Goal: Task Accomplishment & Management: Complete application form

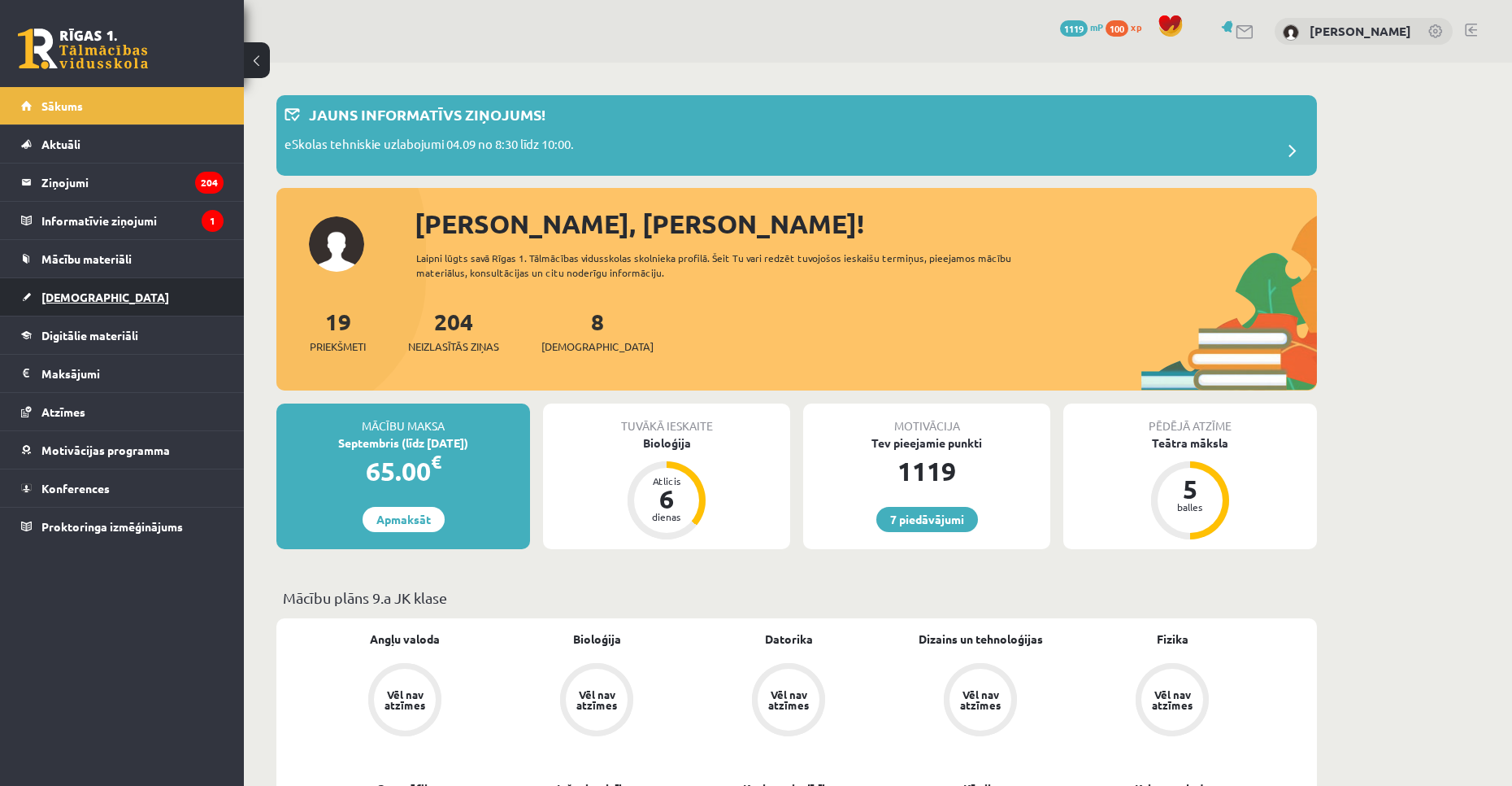
click at [166, 299] on link "[DEMOGRAPHIC_DATA]" at bounding box center [122, 296] width 203 height 37
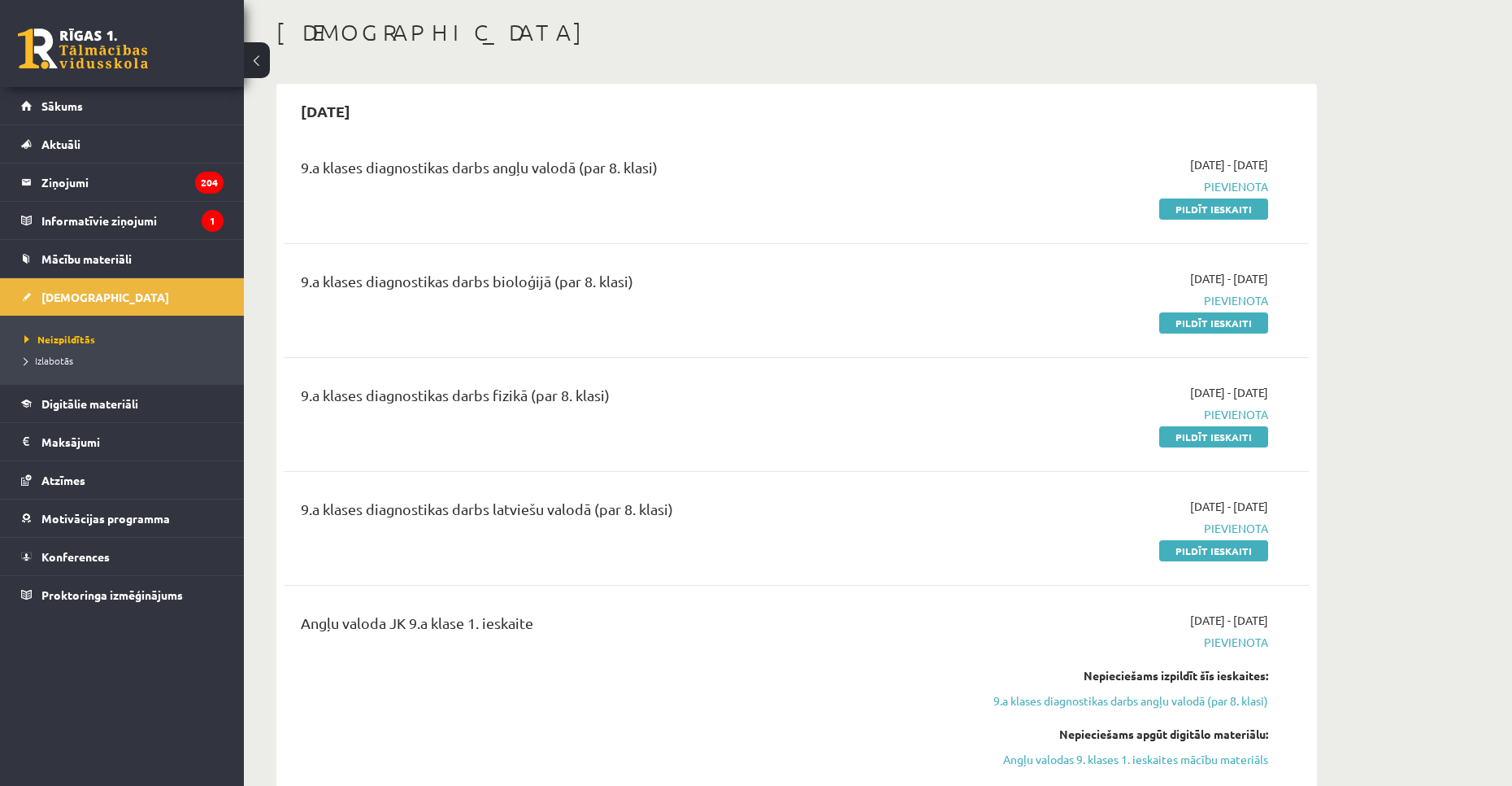
scroll to position [77, 0]
click at [1242, 201] on link "Pildīt ieskaiti" at bounding box center [1213, 209] width 109 height 21
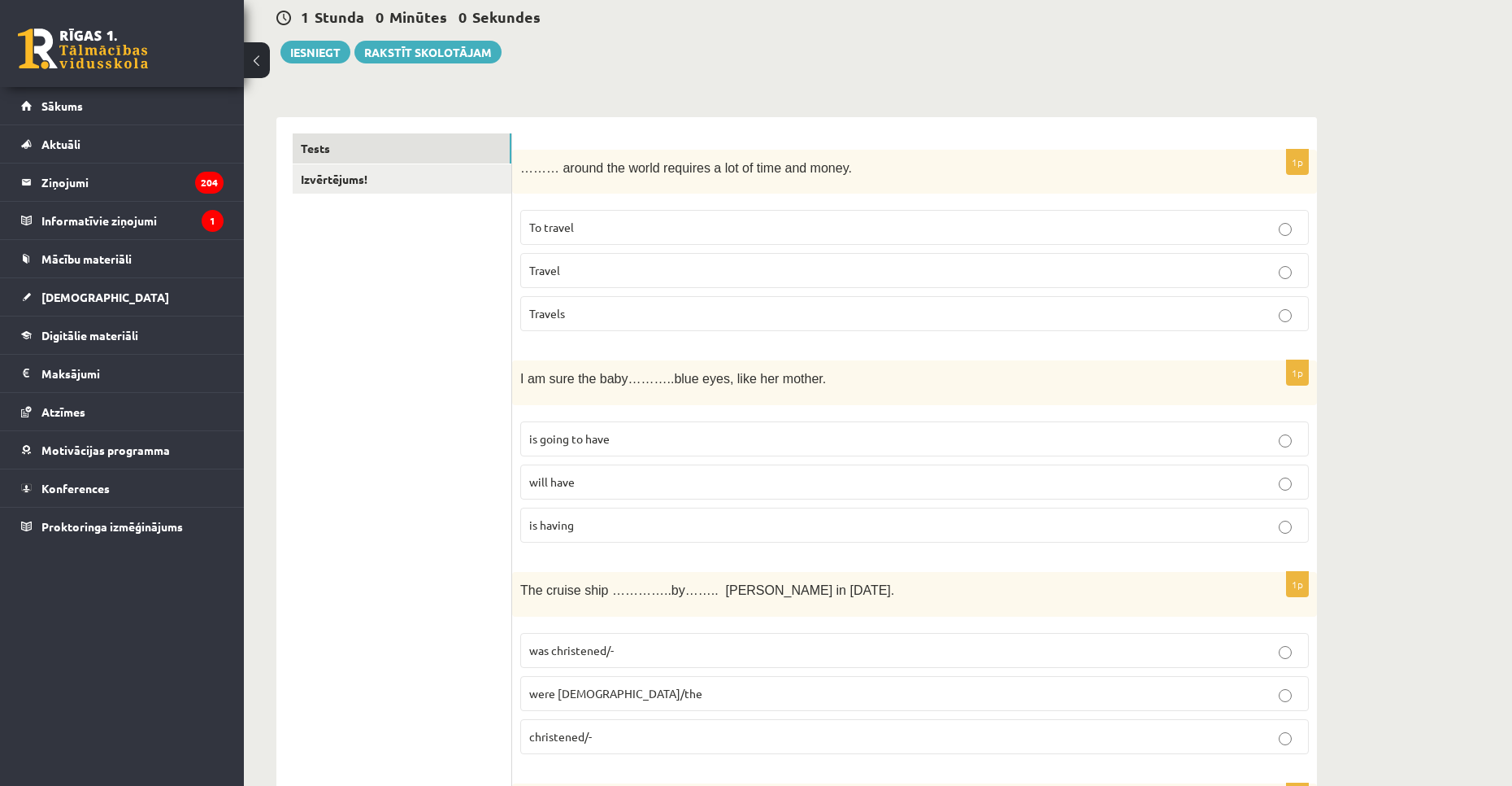
scroll to position [164, 0]
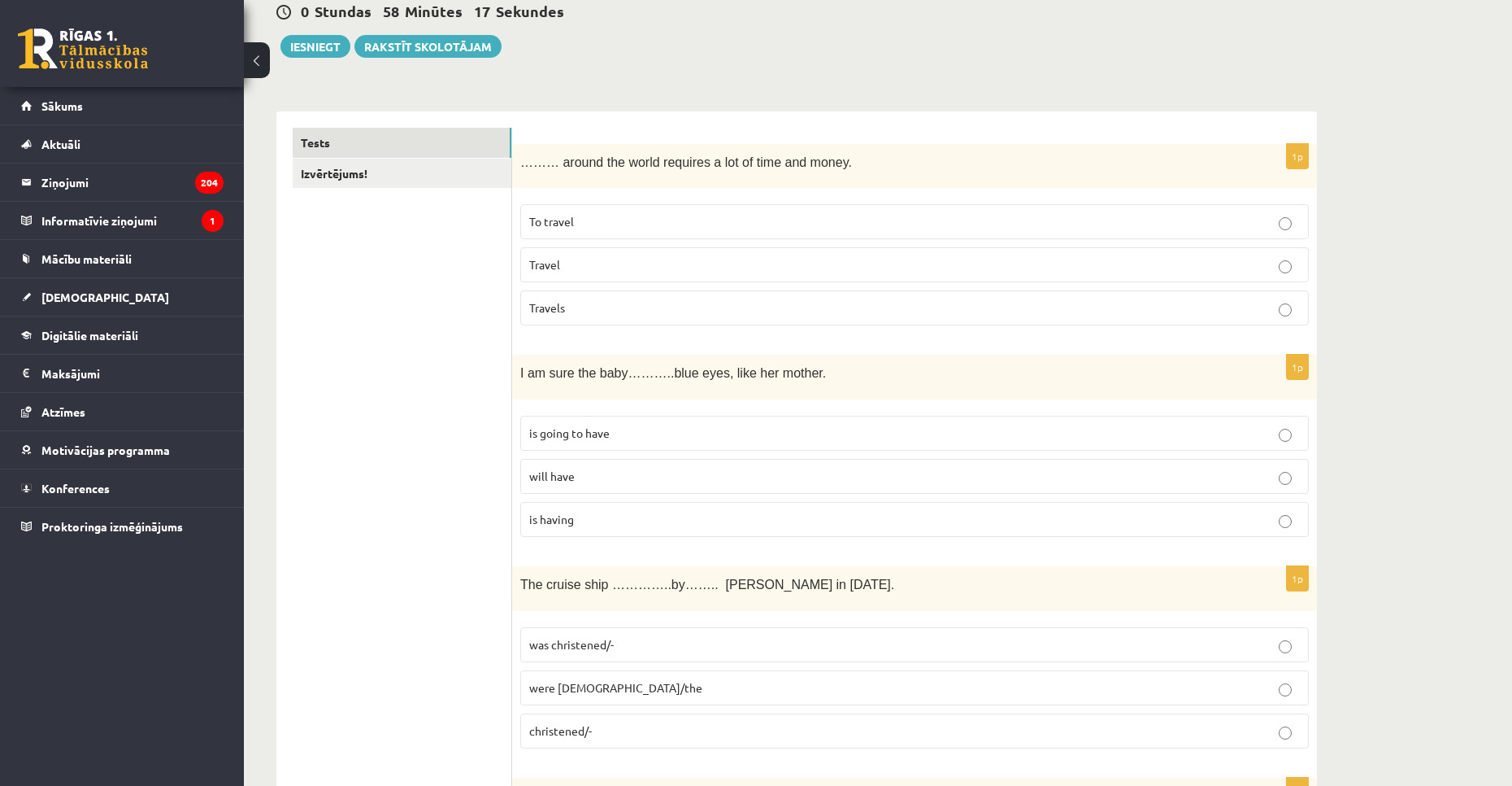
click at [1187, 256] on label "Travel" at bounding box center [915, 264] width 789 height 35
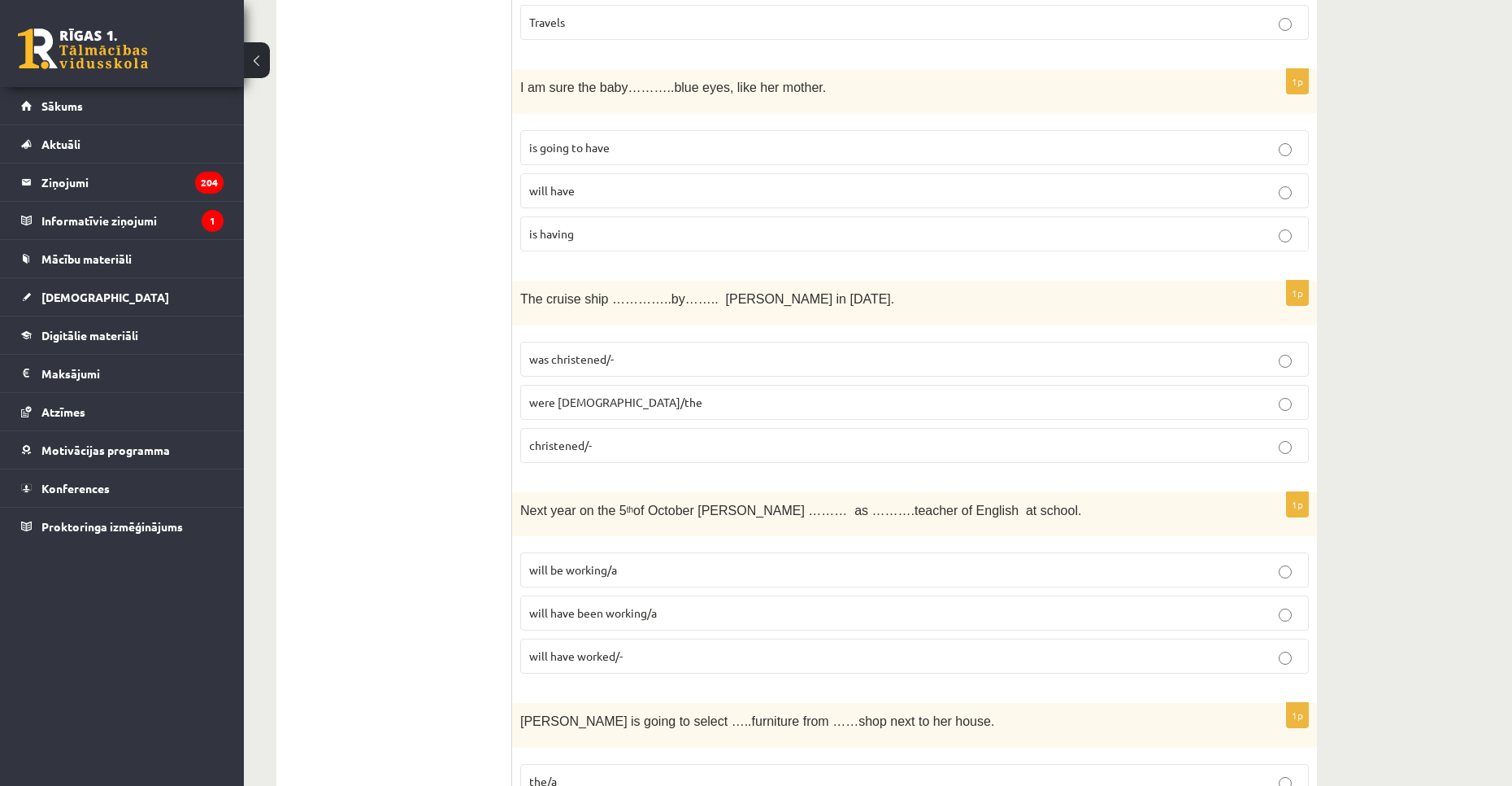
scroll to position [452, 0]
click at [1156, 148] on p "is going to have" at bounding box center [915, 146] width 770 height 17
click at [917, 364] on p "was christened/-" at bounding box center [915, 357] width 770 height 17
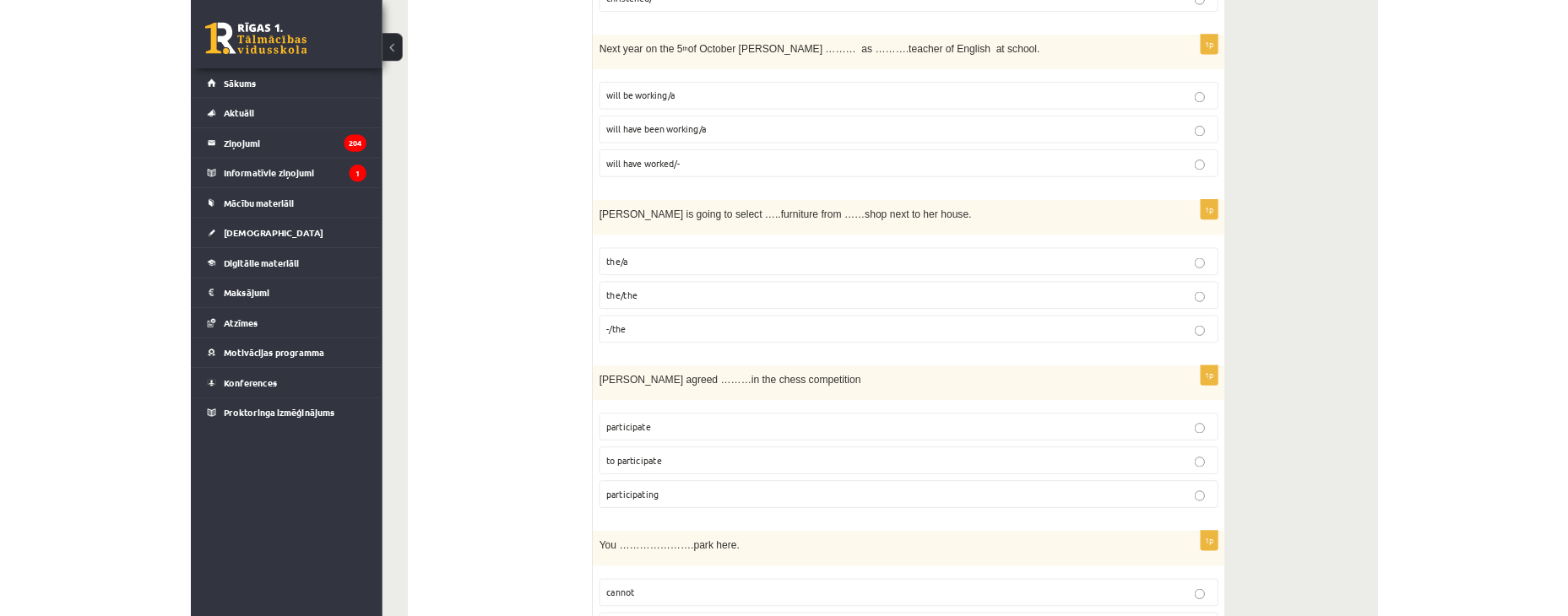
scroll to position [931, 0]
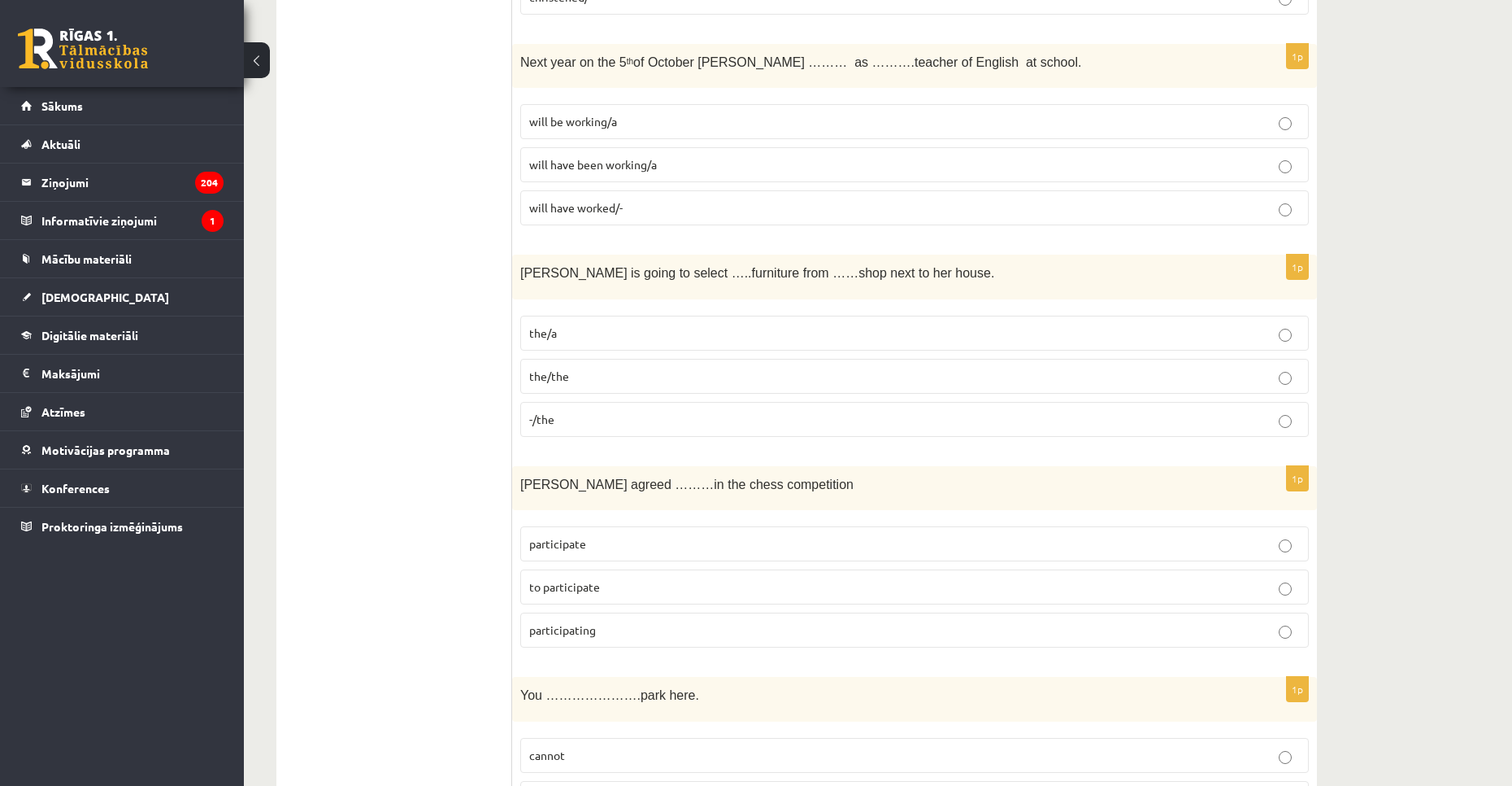
click at [579, 113] on label "will be working/a" at bounding box center [915, 121] width 789 height 35
click at [573, 368] on p "the/the" at bounding box center [915, 377] width 770 height 17
click at [591, 576] on label "to participate" at bounding box center [915, 586] width 789 height 35
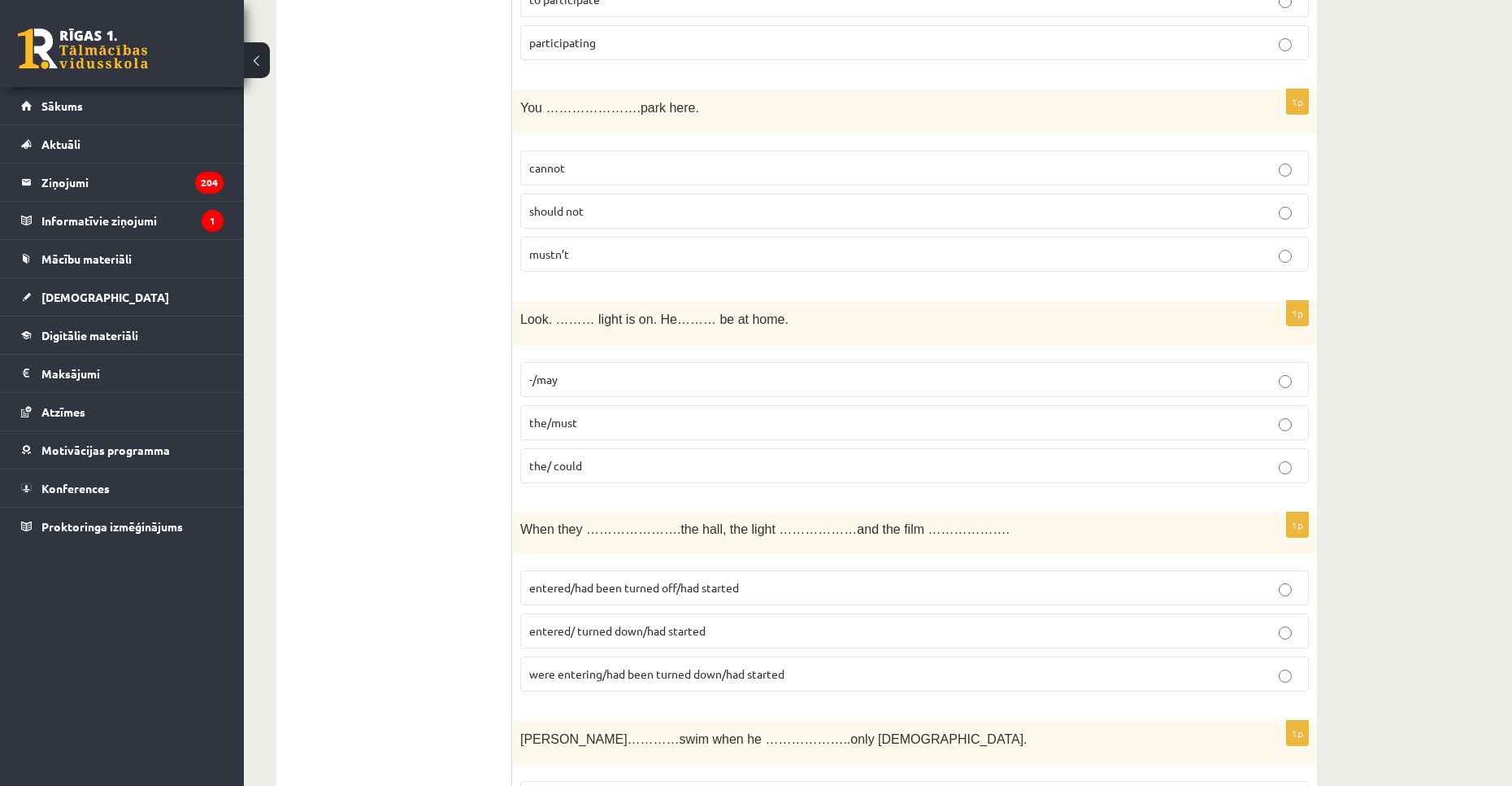
scroll to position [1480, 0]
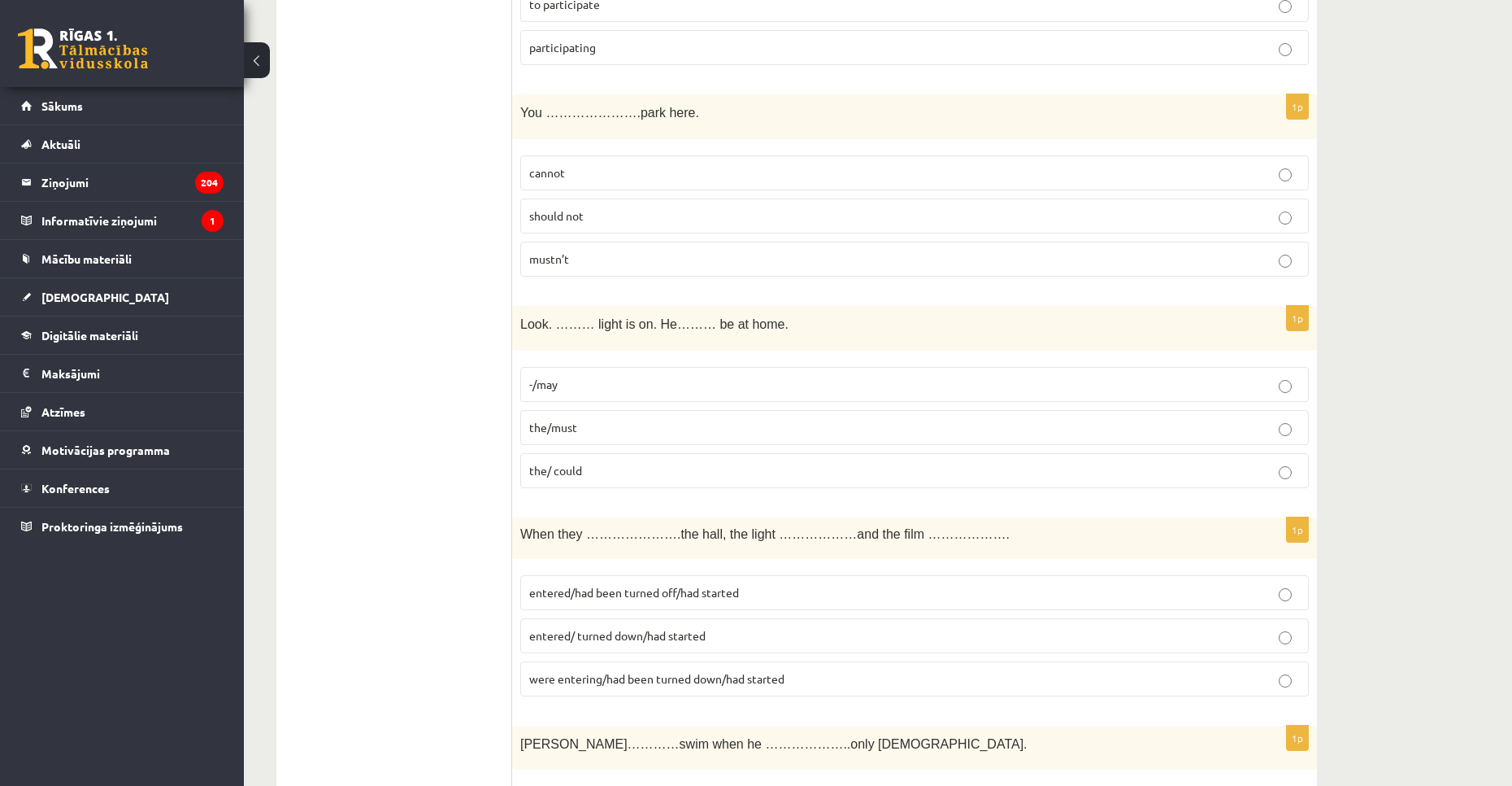
click at [1172, 261] on p "mustn’t" at bounding box center [915, 259] width 770 height 17
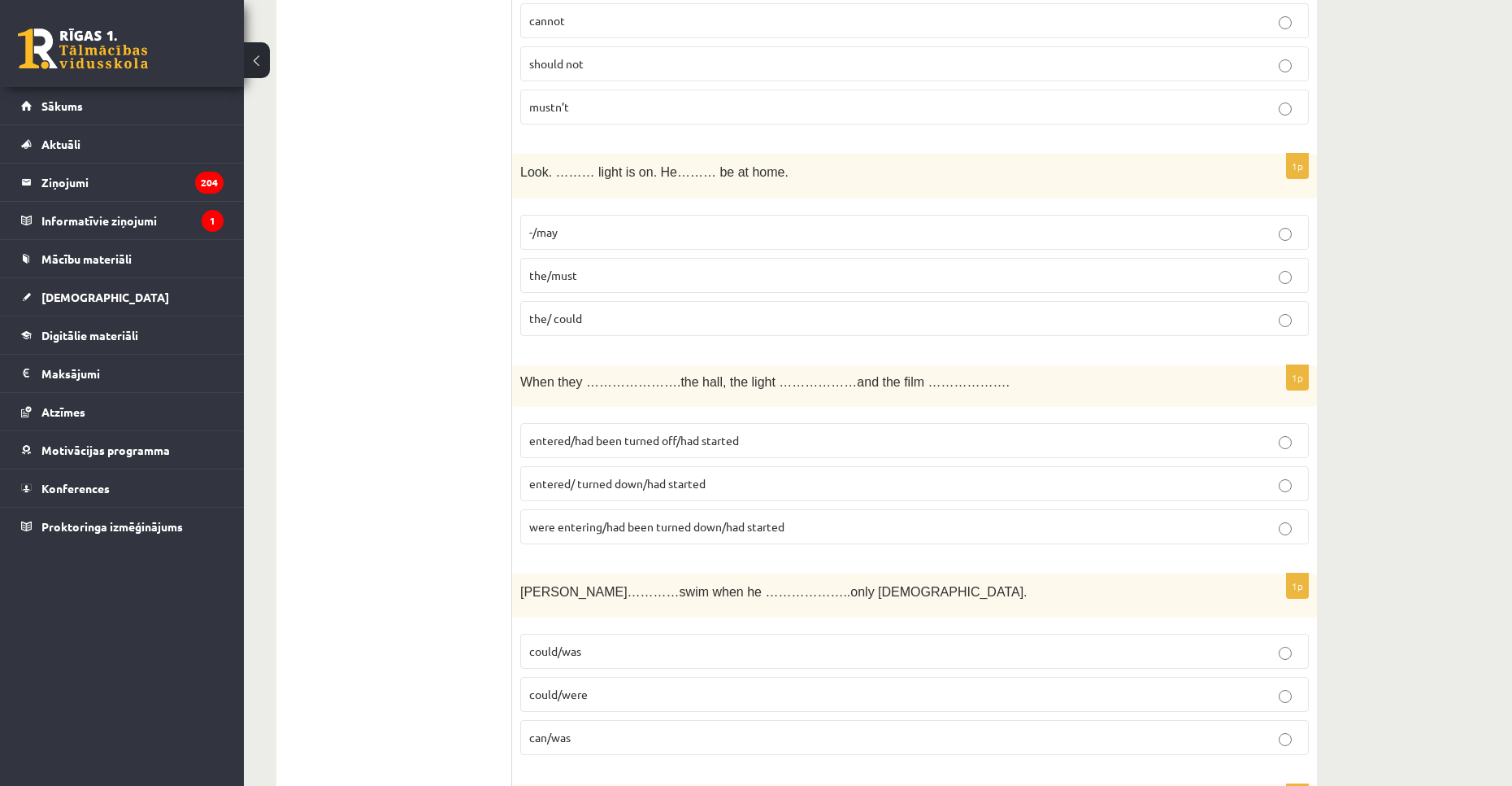
scroll to position [1635, 0]
click at [988, 278] on p "the/must" at bounding box center [915, 272] width 770 height 17
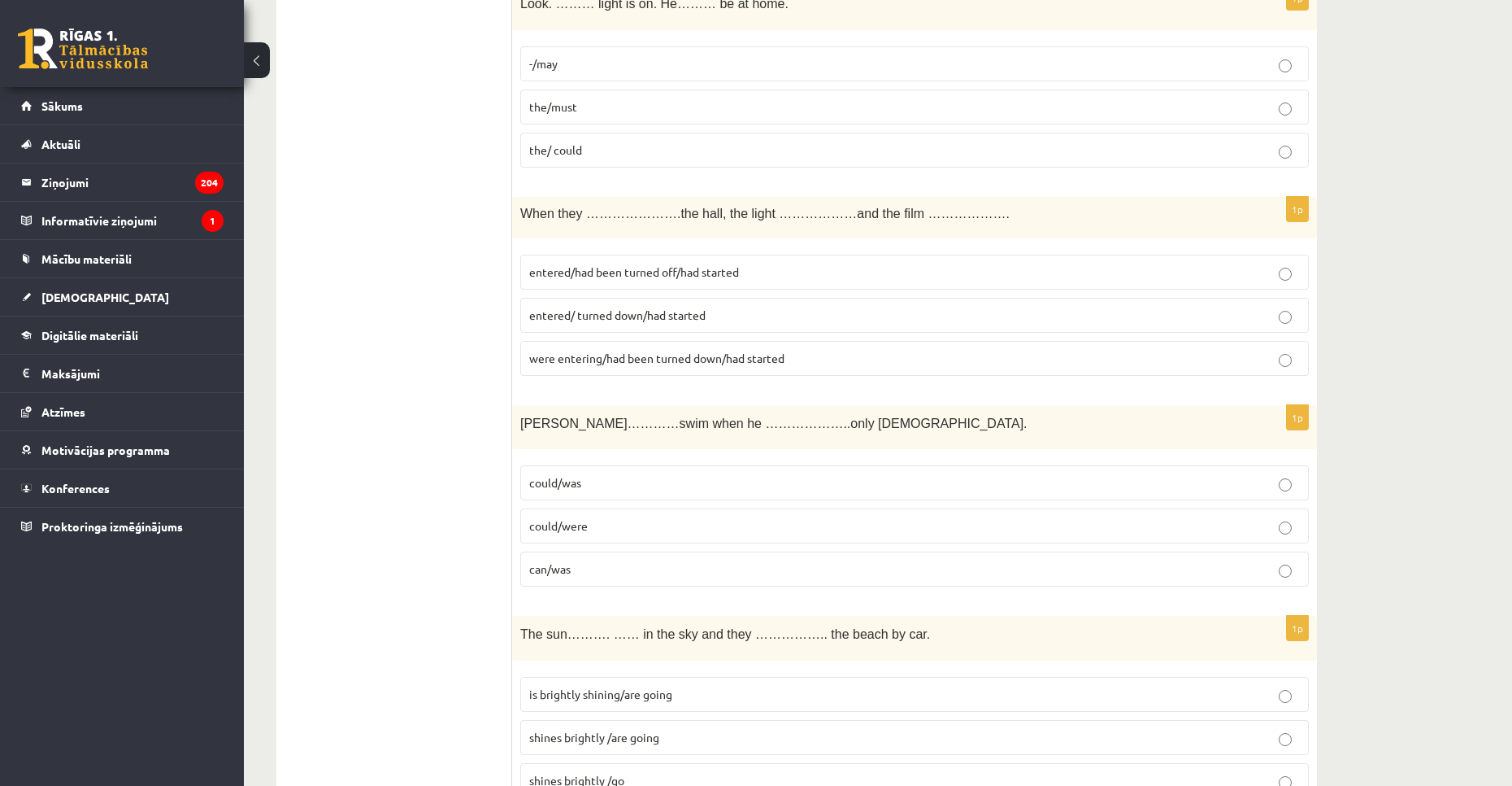
scroll to position [1802, 0]
click at [942, 258] on label "entered/had been turned off/had started" at bounding box center [915, 271] width 789 height 35
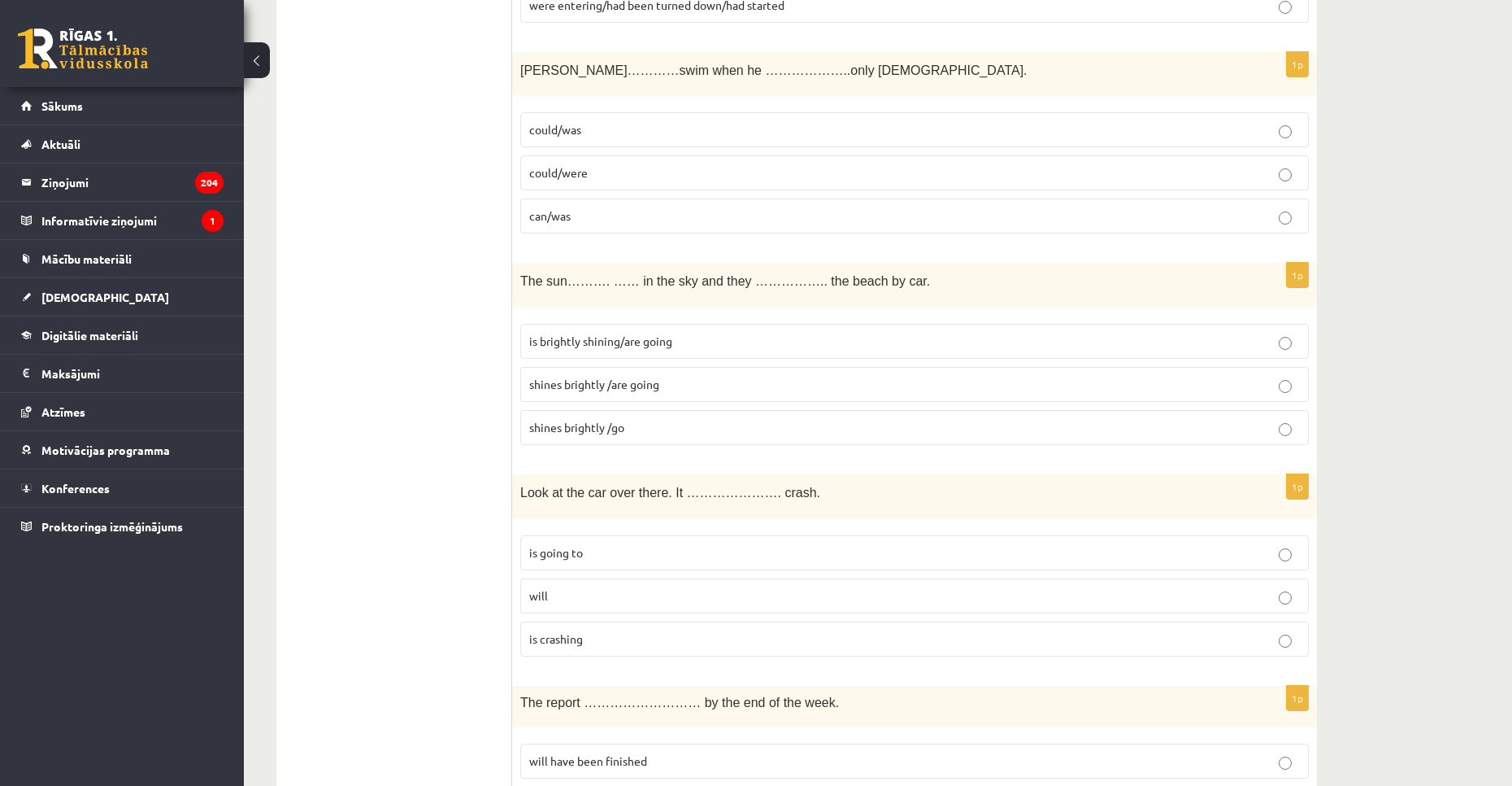
scroll to position [2154, 0]
click at [550, 116] on label "could/was" at bounding box center [915, 129] width 789 height 35
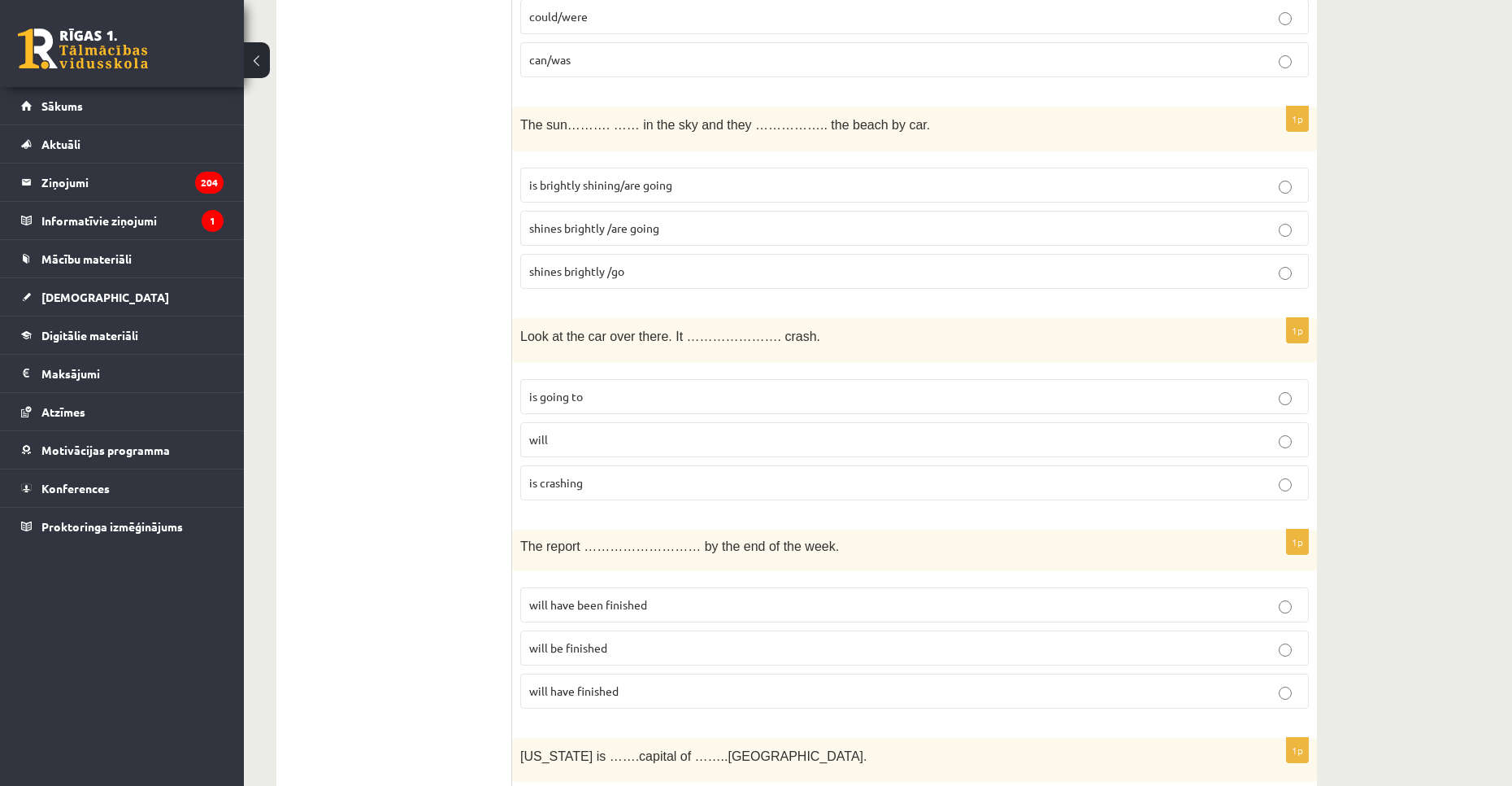
scroll to position [2299, 0]
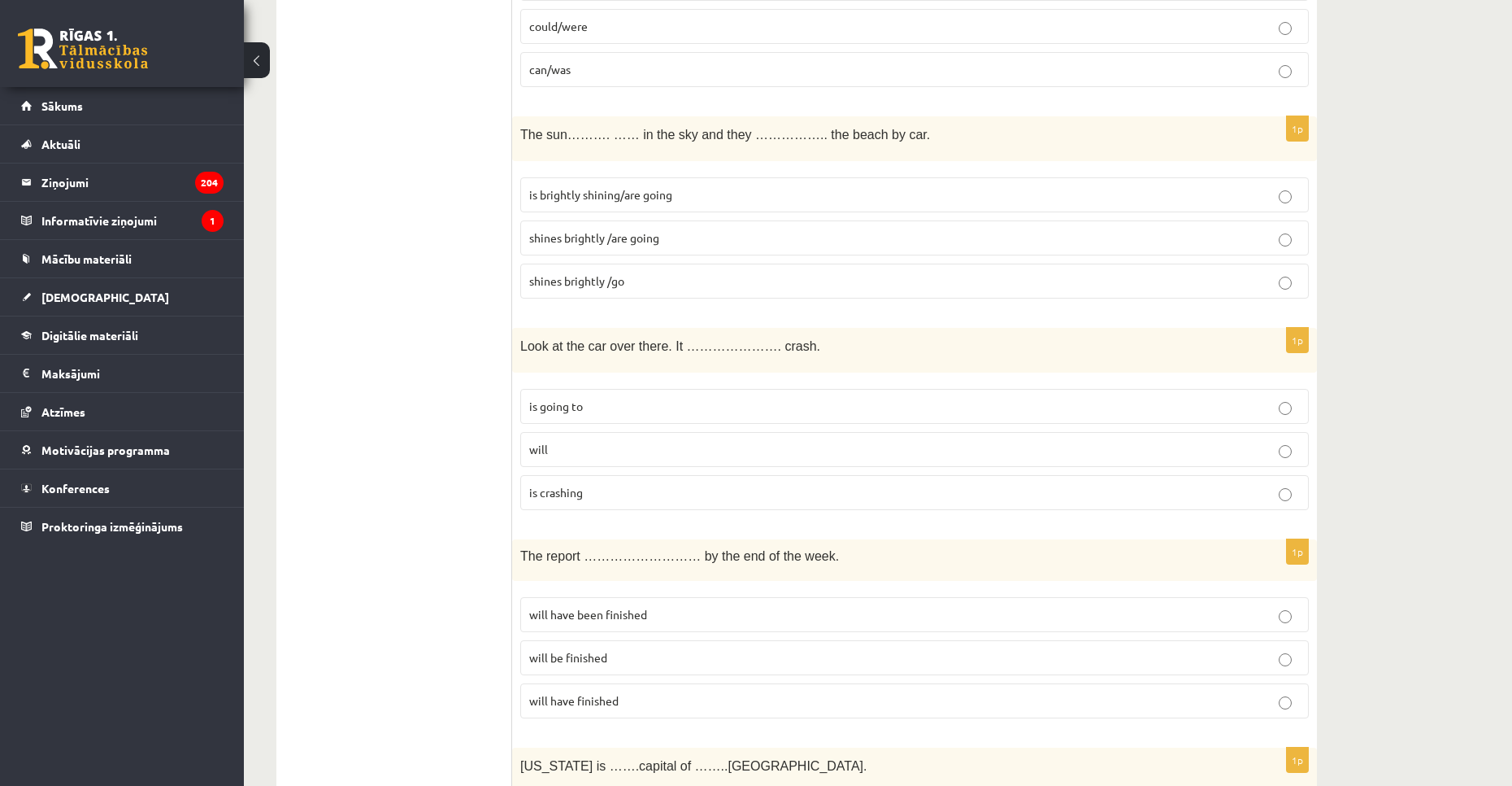
drag, startPoint x: 622, startPoint y: 241, endPoint x: 443, endPoint y: 421, distance: 253.9
click at [598, 252] on label "shines brightly /are going" at bounding box center [915, 237] width 789 height 35
click at [569, 408] on span "is going to" at bounding box center [556, 405] width 54 height 14
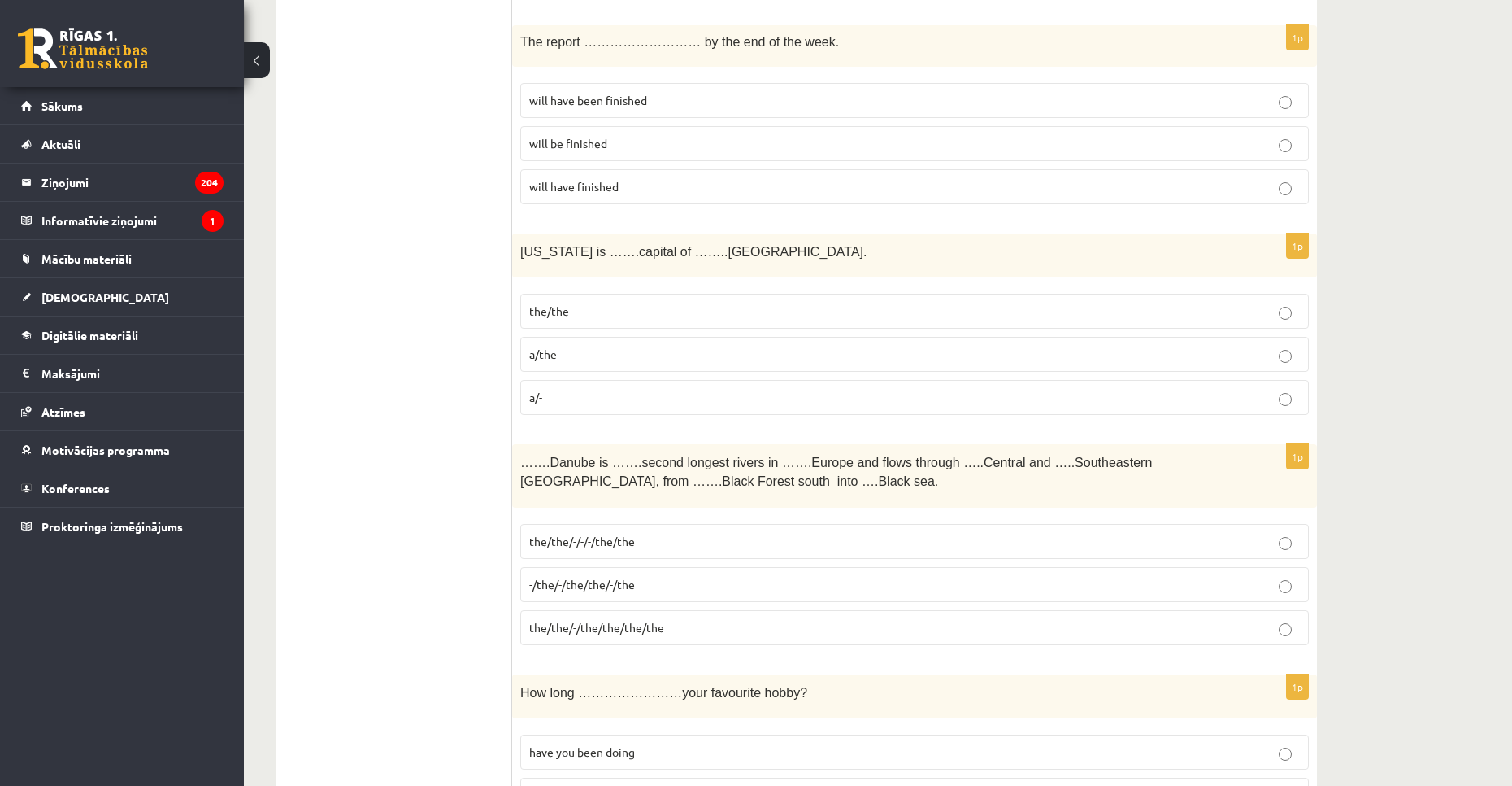
scroll to position [2812, 0]
click at [790, 107] on p "will have been finished" at bounding box center [915, 101] width 770 height 17
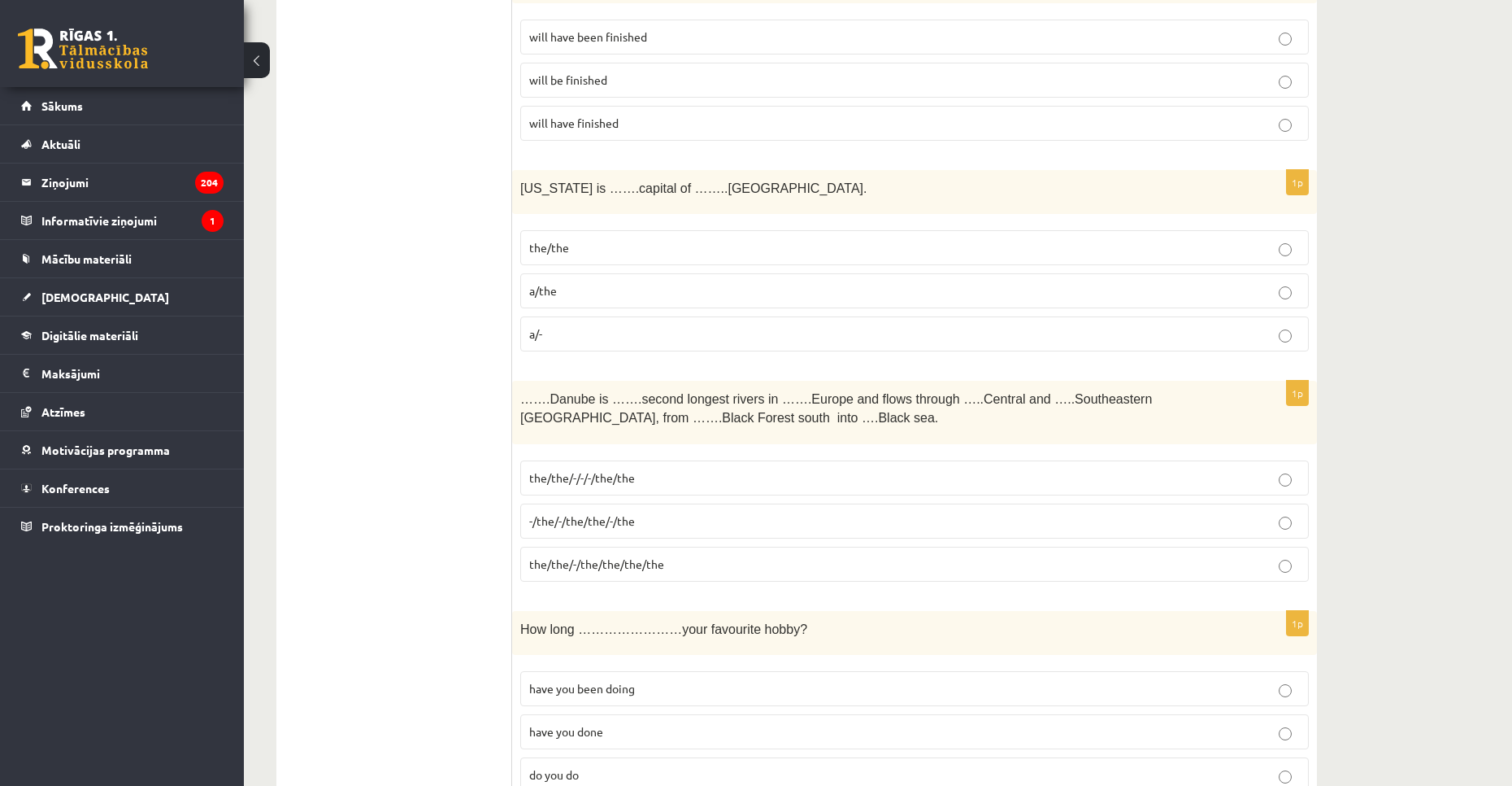
scroll to position [2890, 0]
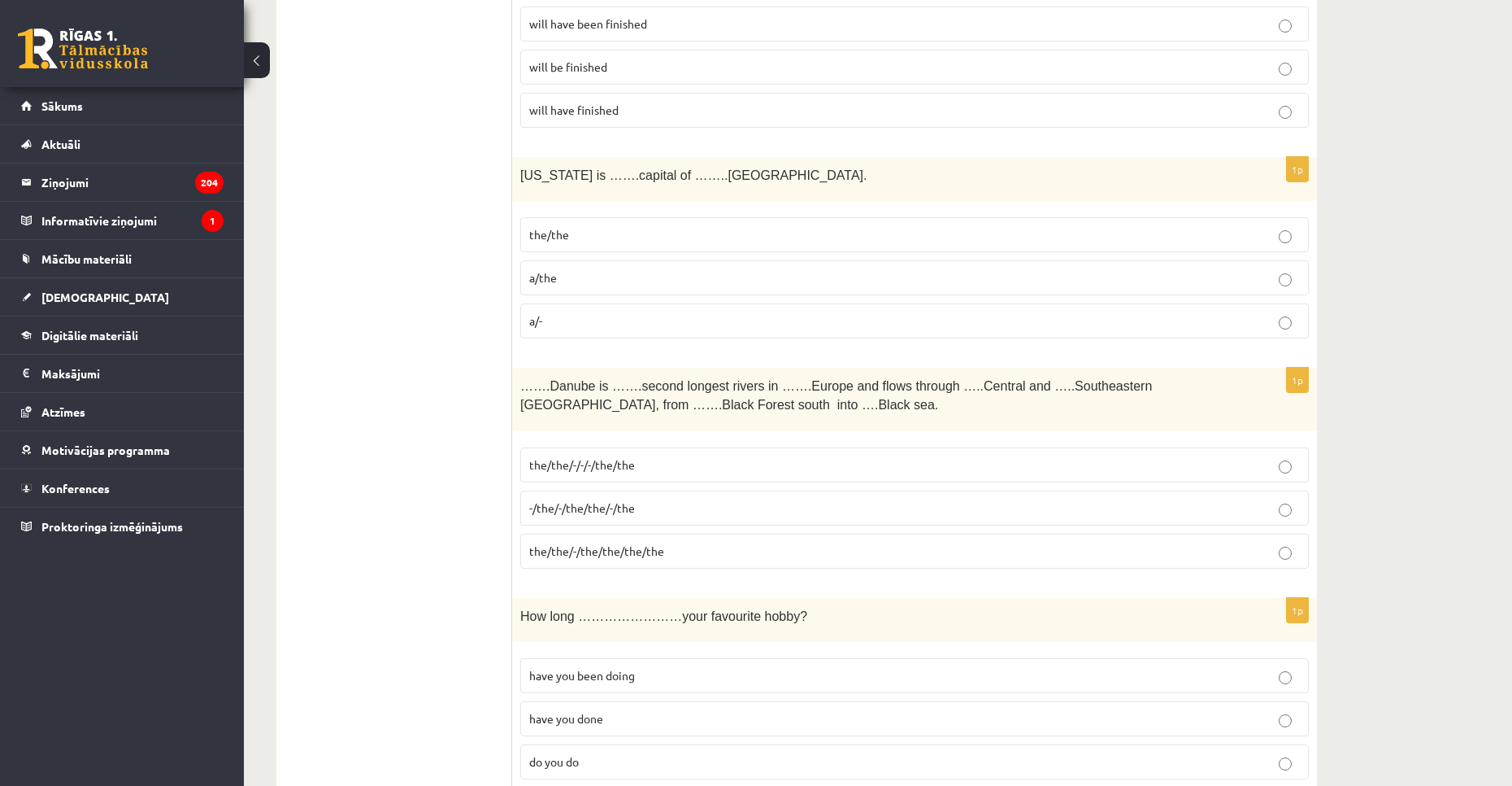
click at [732, 233] on p "the/the" at bounding box center [915, 234] width 770 height 17
click at [632, 454] on label "the/the/-/-/-/the/the" at bounding box center [915, 464] width 789 height 35
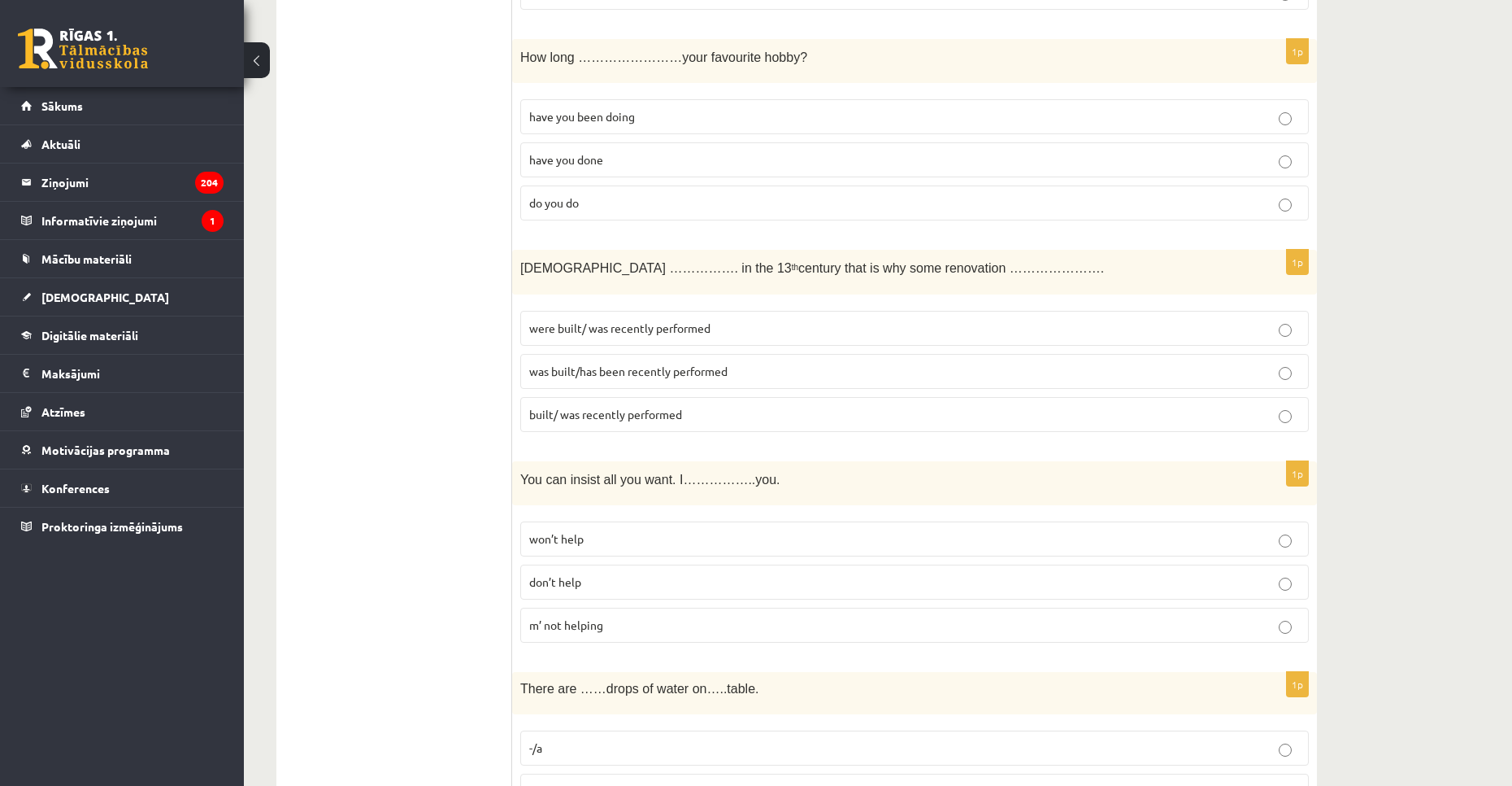
scroll to position [3451, 0]
click at [677, 95] on fieldset "have you been doing have you done do you do" at bounding box center [915, 156] width 789 height 135
click at [662, 108] on p "have you been doing" at bounding box center [915, 114] width 770 height 17
click at [554, 355] on label "was built/has been recently performed" at bounding box center [915, 369] width 789 height 35
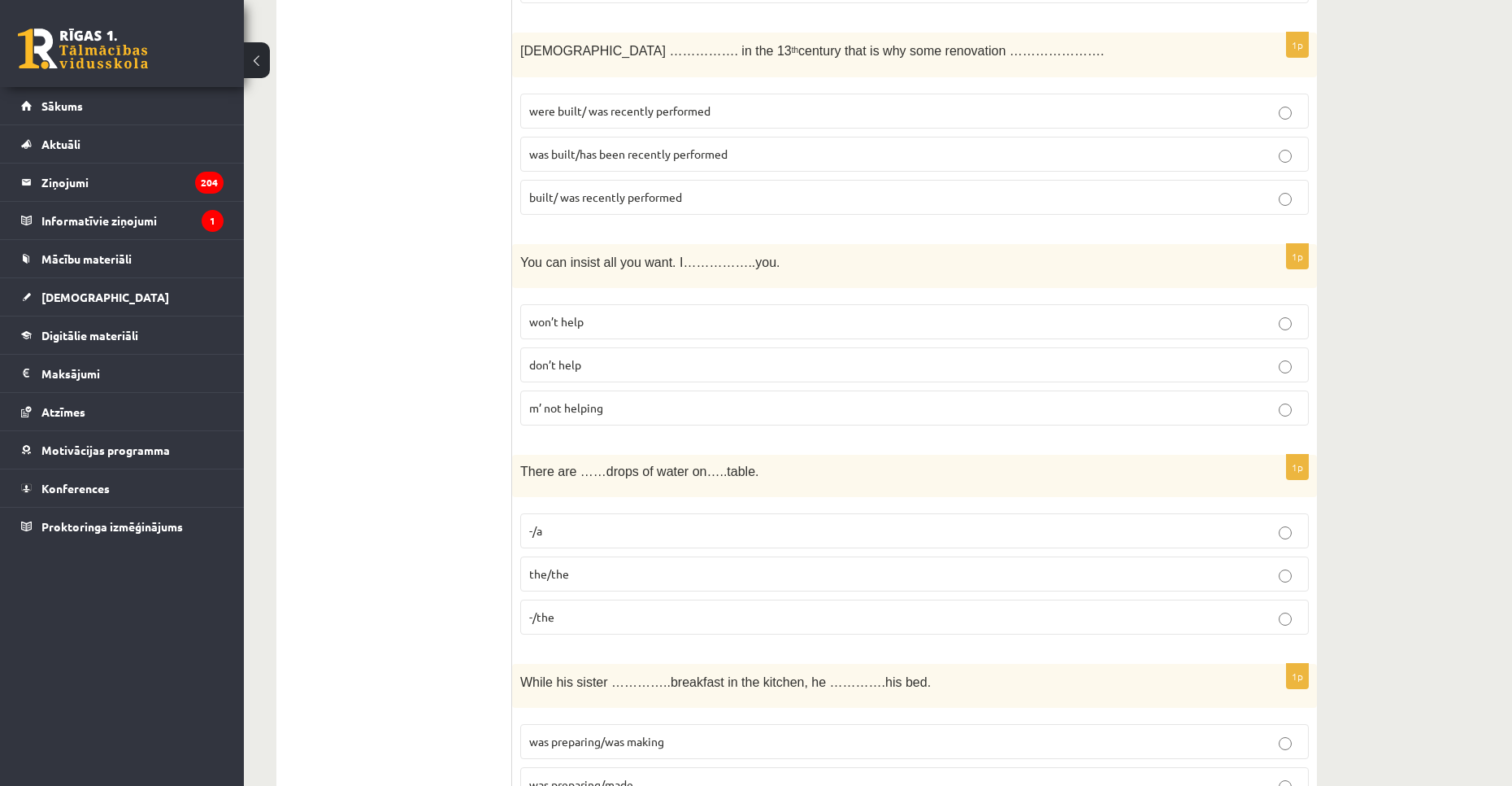
scroll to position [3667, 0]
click at [599, 320] on p "won’t help" at bounding box center [915, 321] width 770 height 17
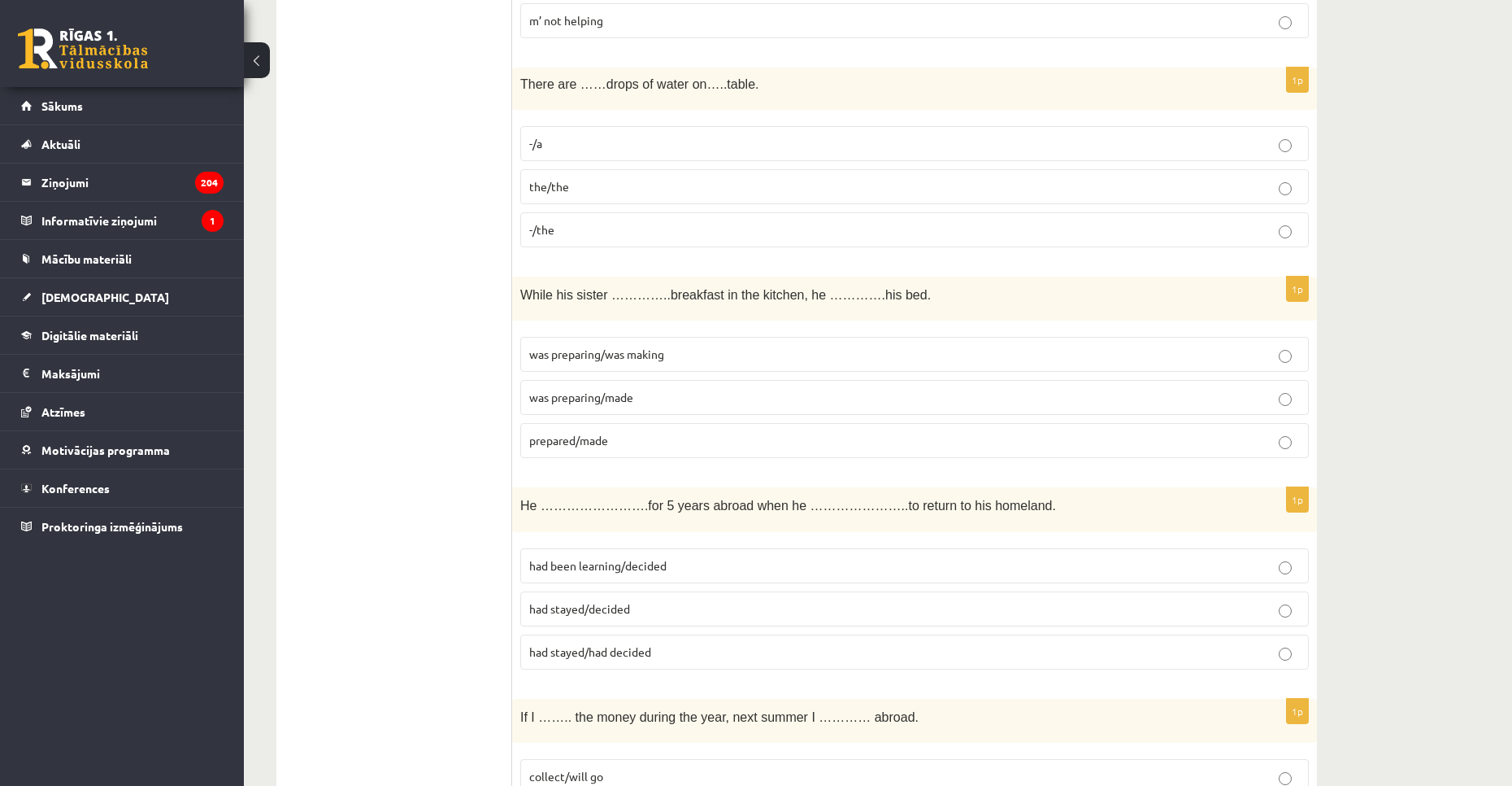
scroll to position [4054, 0]
click at [726, 233] on p "-/the" at bounding box center [915, 229] width 770 height 17
click at [659, 402] on p "was preparing/made" at bounding box center [915, 397] width 770 height 17
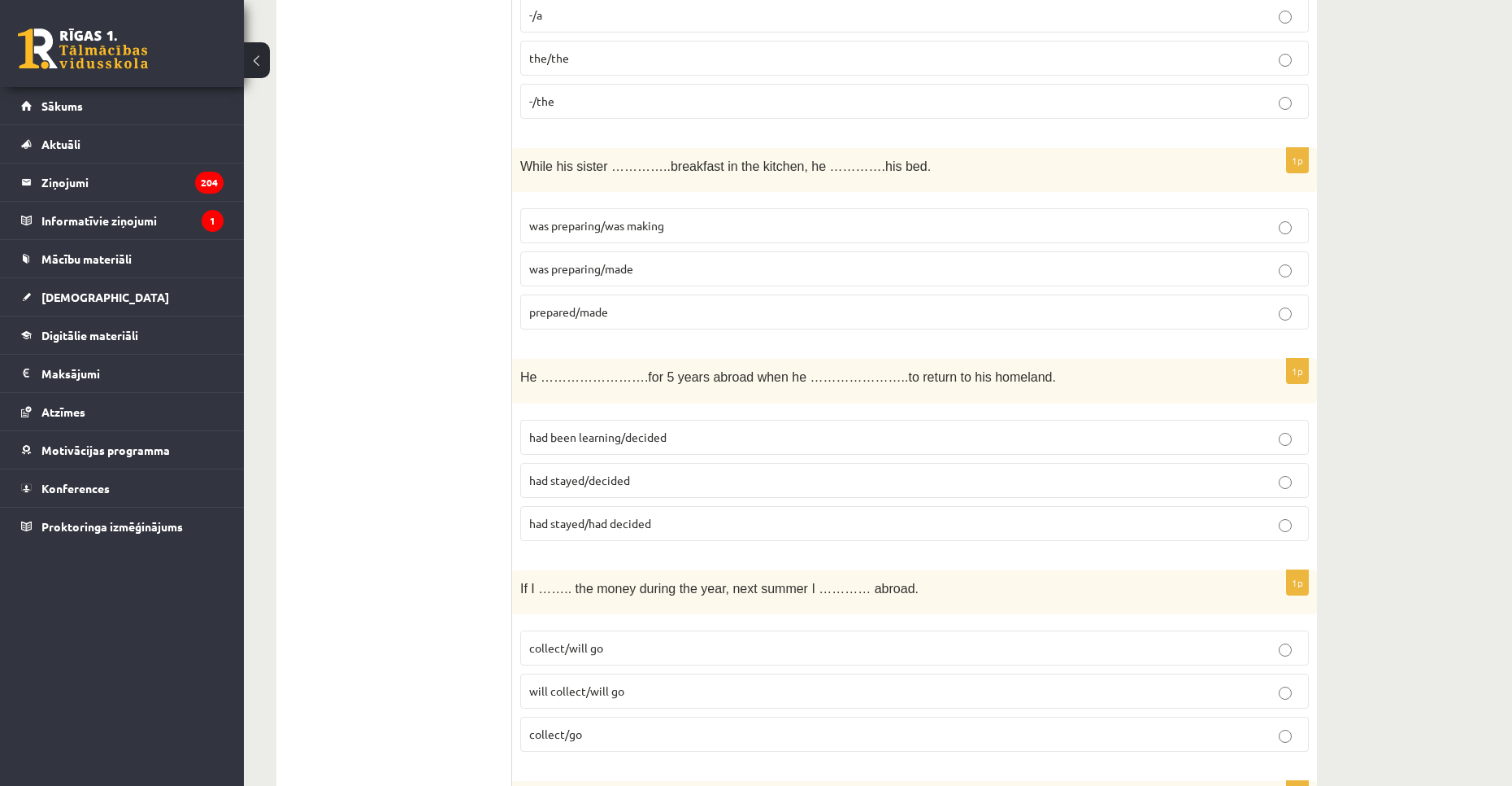
click at [744, 437] on p "had been learning/decided" at bounding box center [915, 437] width 770 height 17
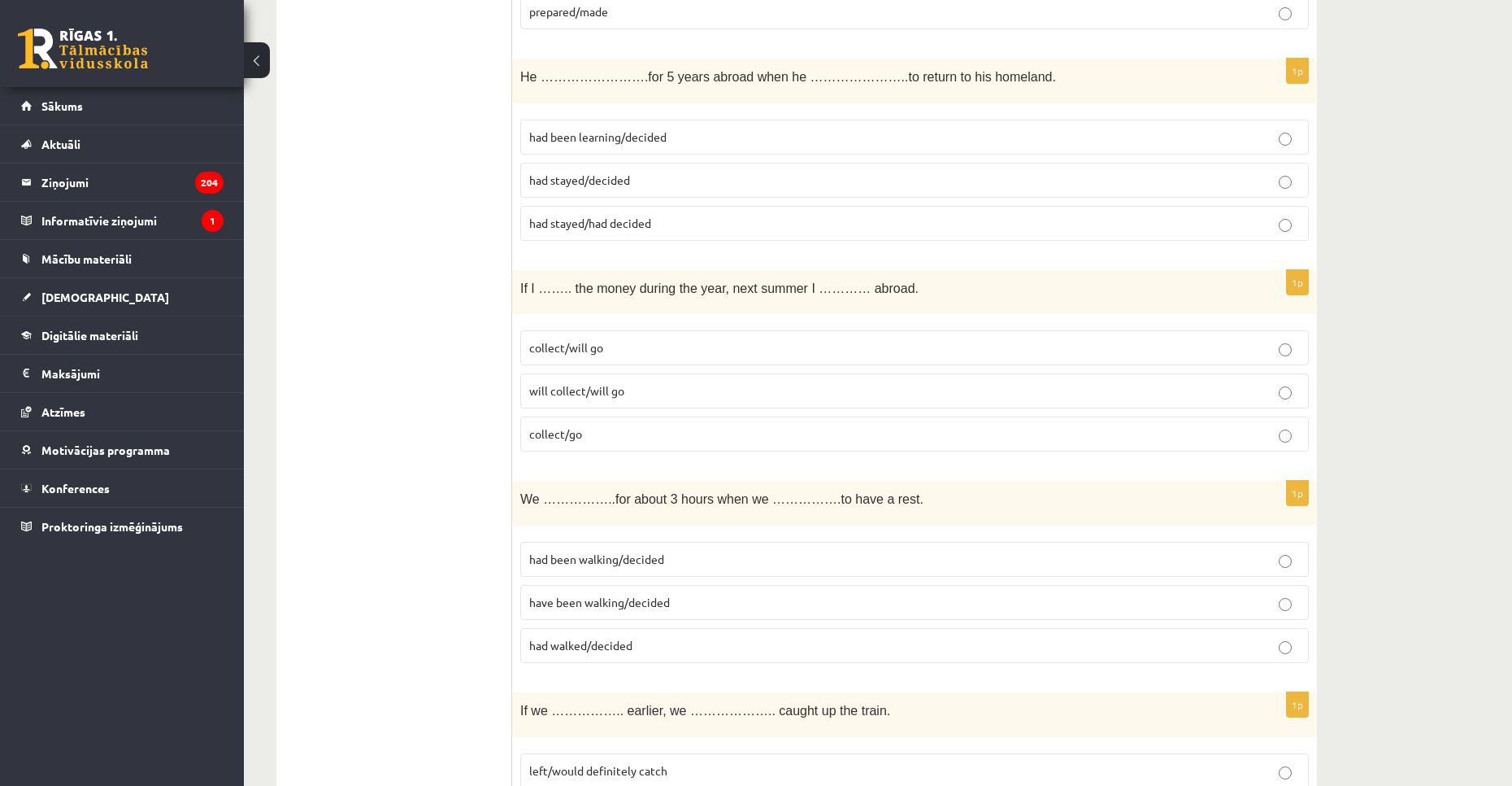
click at [765, 377] on label "will collect/will go" at bounding box center [915, 390] width 789 height 35
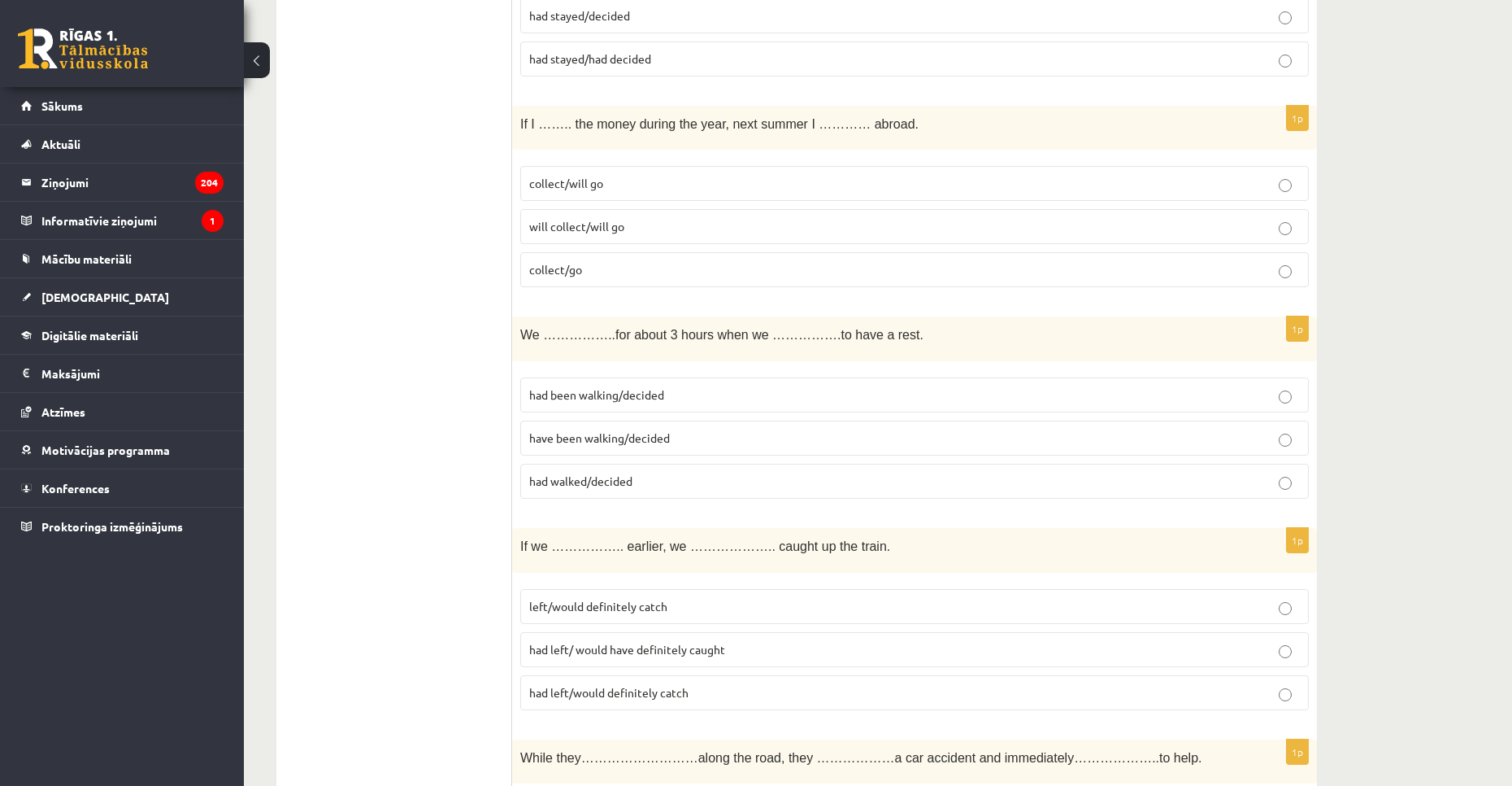
scroll to position [4647, 0]
click at [779, 487] on p "had walked/decided" at bounding box center [915, 480] width 770 height 17
click at [780, 611] on p "left/would definitely catch" at bounding box center [915, 605] width 770 height 17
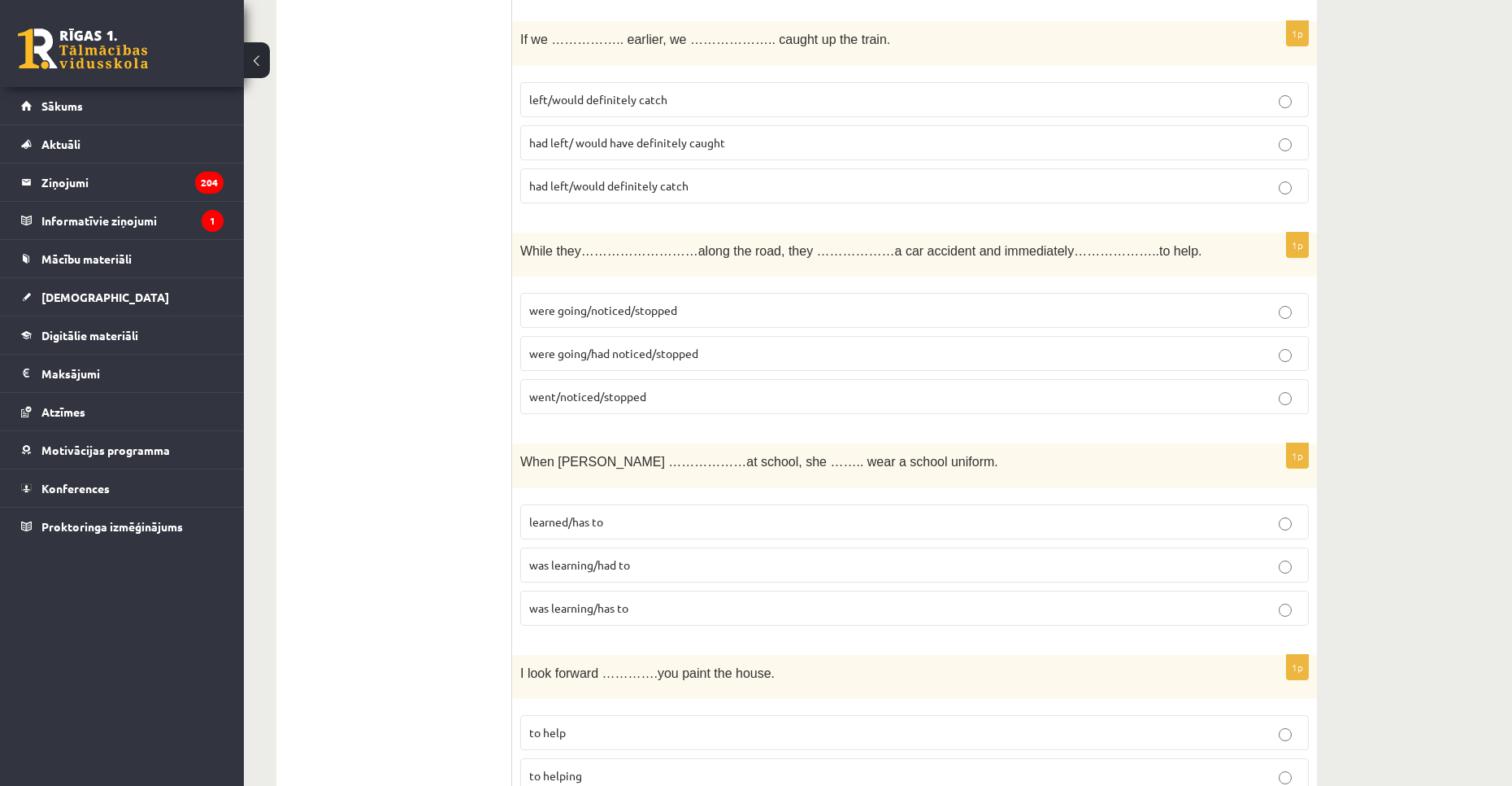
scroll to position [5155, 0]
click at [923, 340] on label "were going/had noticed/stopped" at bounding box center [915, 351] width 789 height 35
click at [896, 539] on fieldset "learned/has to was learning/had to was learning/has to" at bounding box center [915, 561] width 789 height 135
click at [915, 500] on fieldset "learned/has to was learning/had to was learning/has to" at bounding box center [915, 561] width 789 height 135
click at [874, 542] on fieldset "learned/has to was learning/had to was learning/has to" at bounding box center [915, 561] width 789 height 135
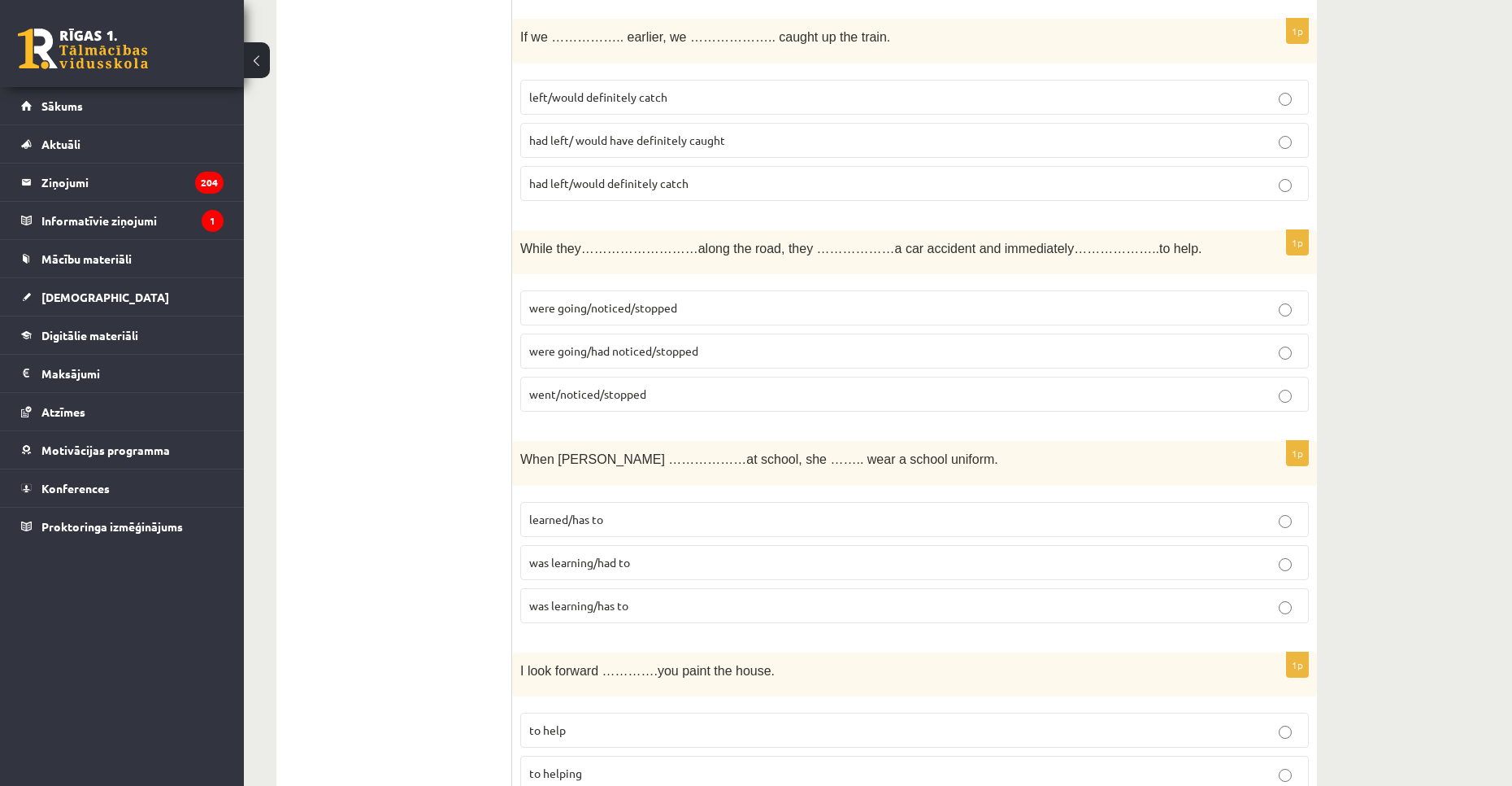
click at [874, 542] on fieldset "learned/has to was learning/had to was learning/has to" at bounding box center [915, 561] width 789 height 135
click at [881, 534] on label "learned/has to" at bounding box center [915, 519] width 789 height 35
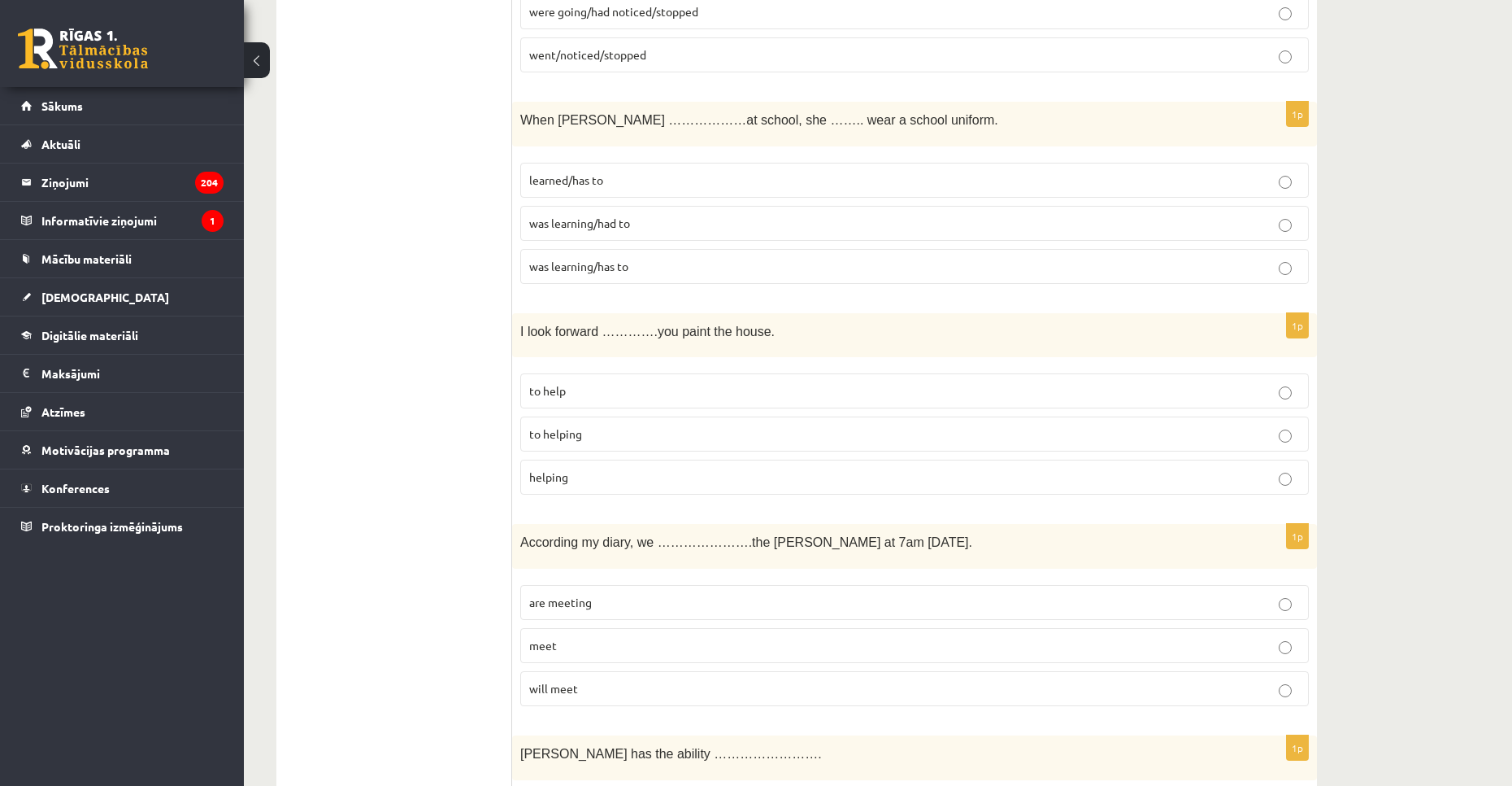
scroll to position [5499, 0]
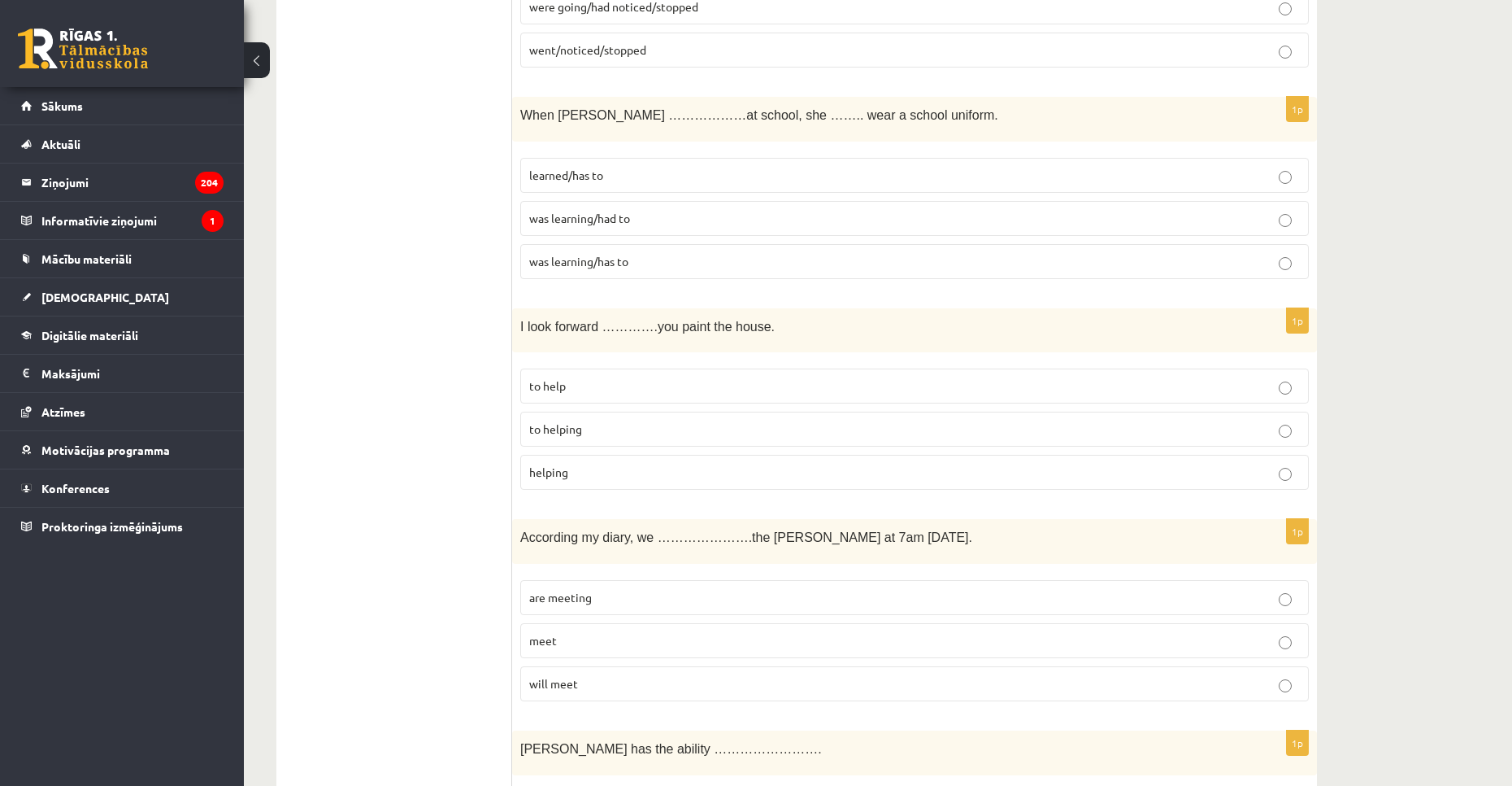
click at [901, 496] on div "1p I look forward ………….you paint the house. to help to helping helping" at bounding box center [915, 405] width 805 height 195
drag, startPoint x: 932, startPoint y: 468, endPoint x: 931, endPoint y: 477, distance: 9.1
click at [933, 468] on p "helping" at bounding box center [915, 472] width 770 height 17
click at [879, 617] on fieldset "are meeting meet will meet" at bounding box center [915, 639] width 789 height 135
click at [878, 638] on p "meet" at bounding box center [915, 641] width 770 height 17
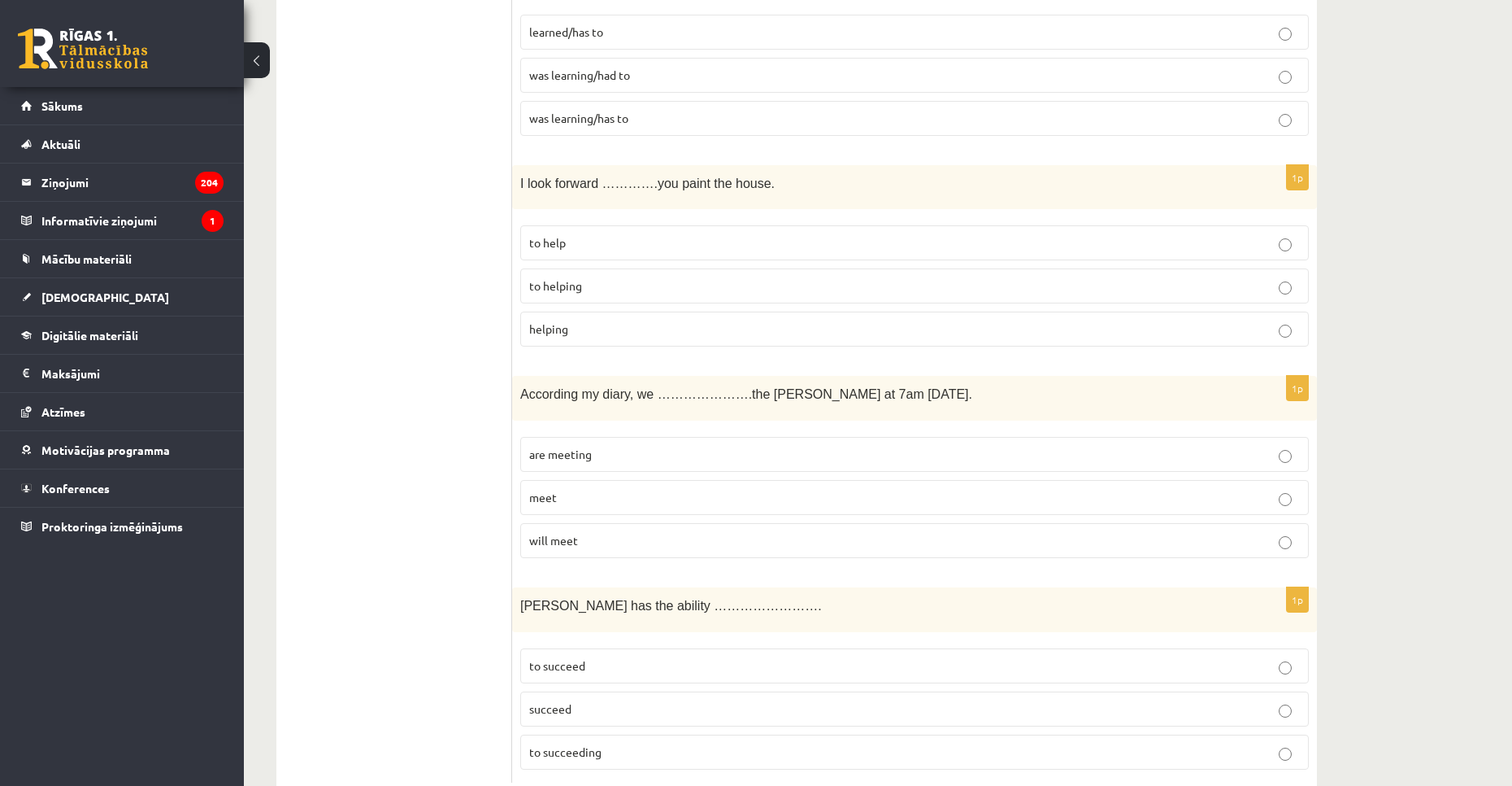
scroll to position [5688, 0]
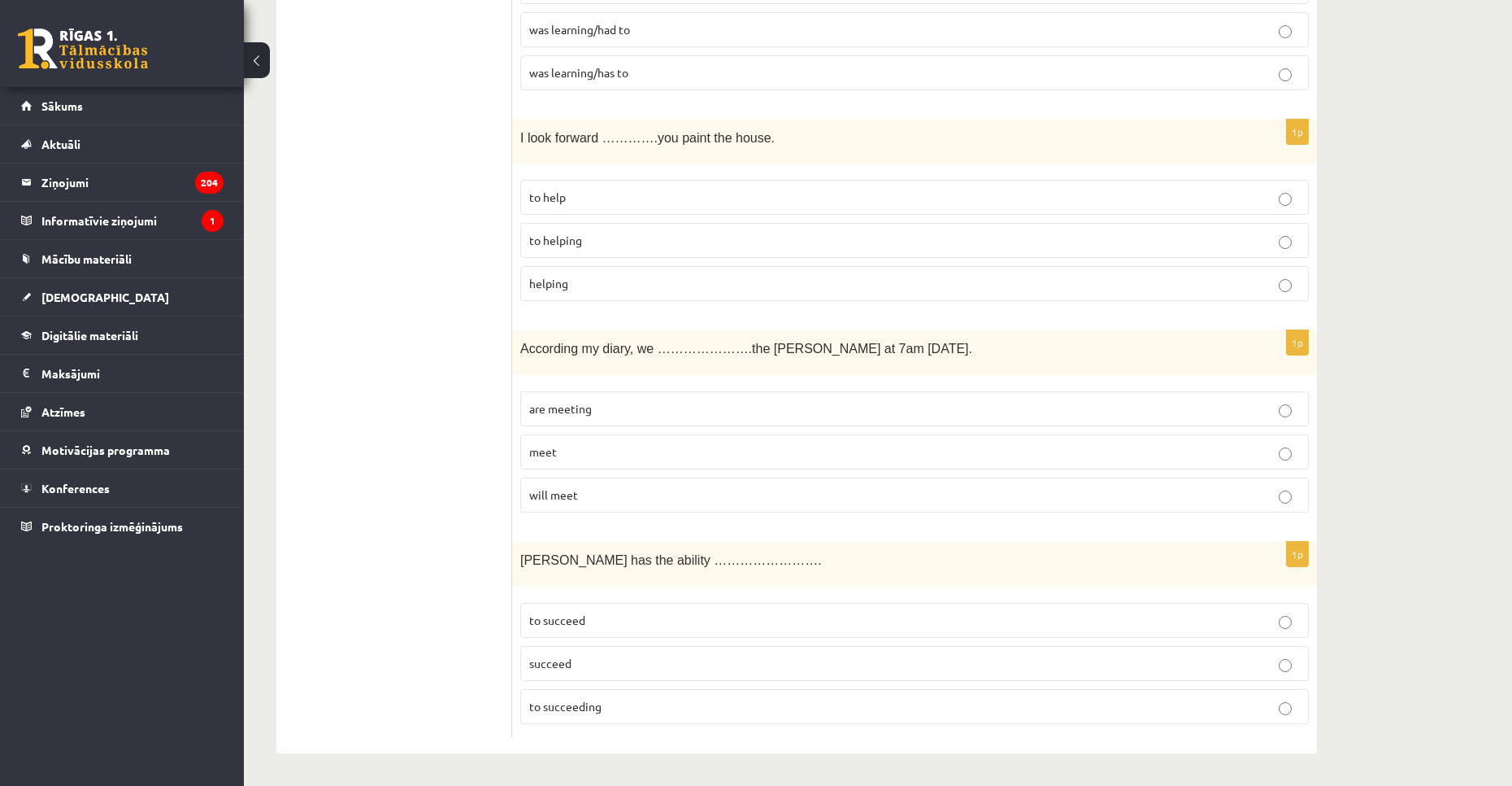
click at [855, 660] on p "succeed" at bounding box center [915, 663] width 770 height 17
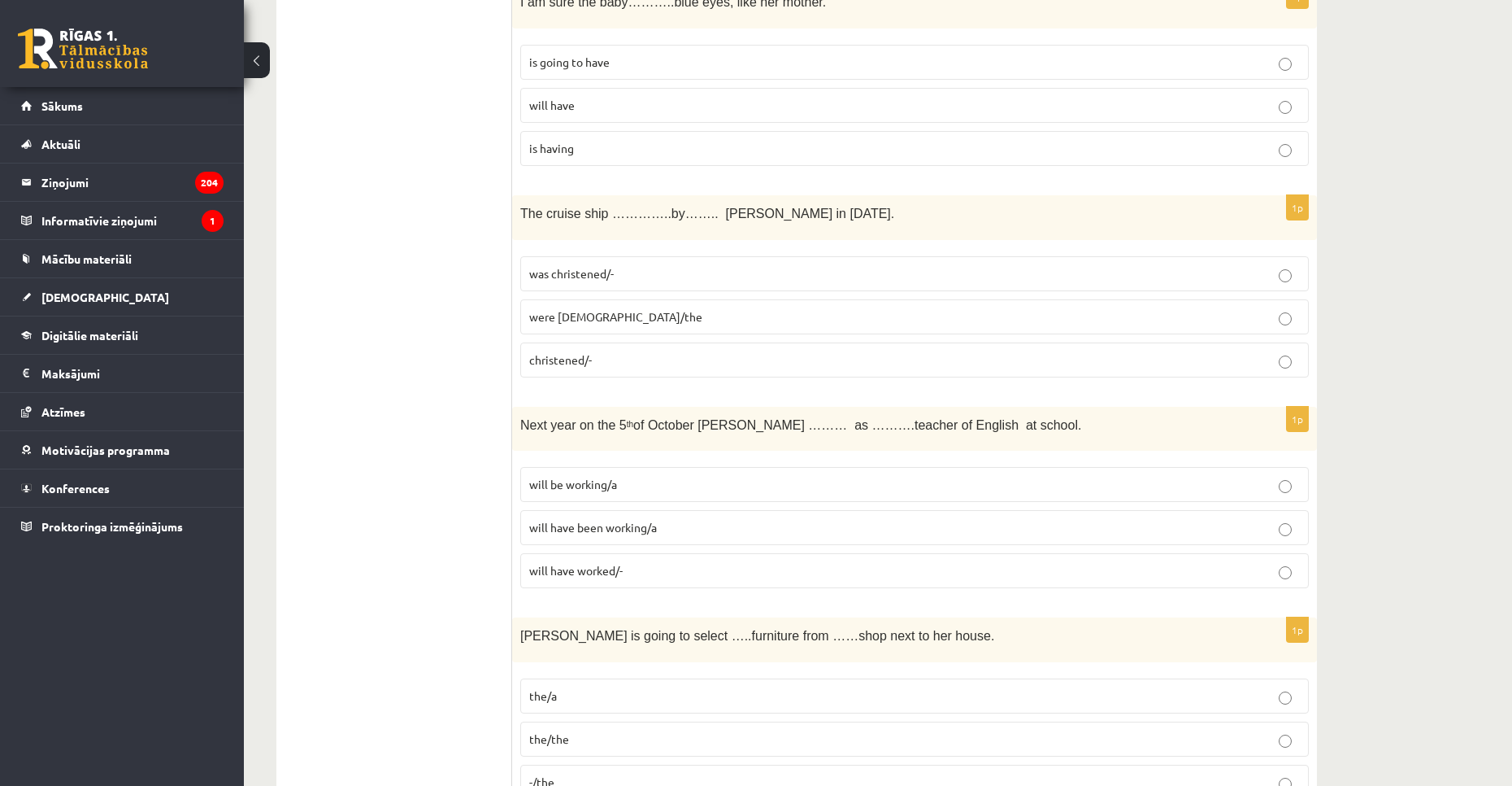
scroll to position [0, 0]
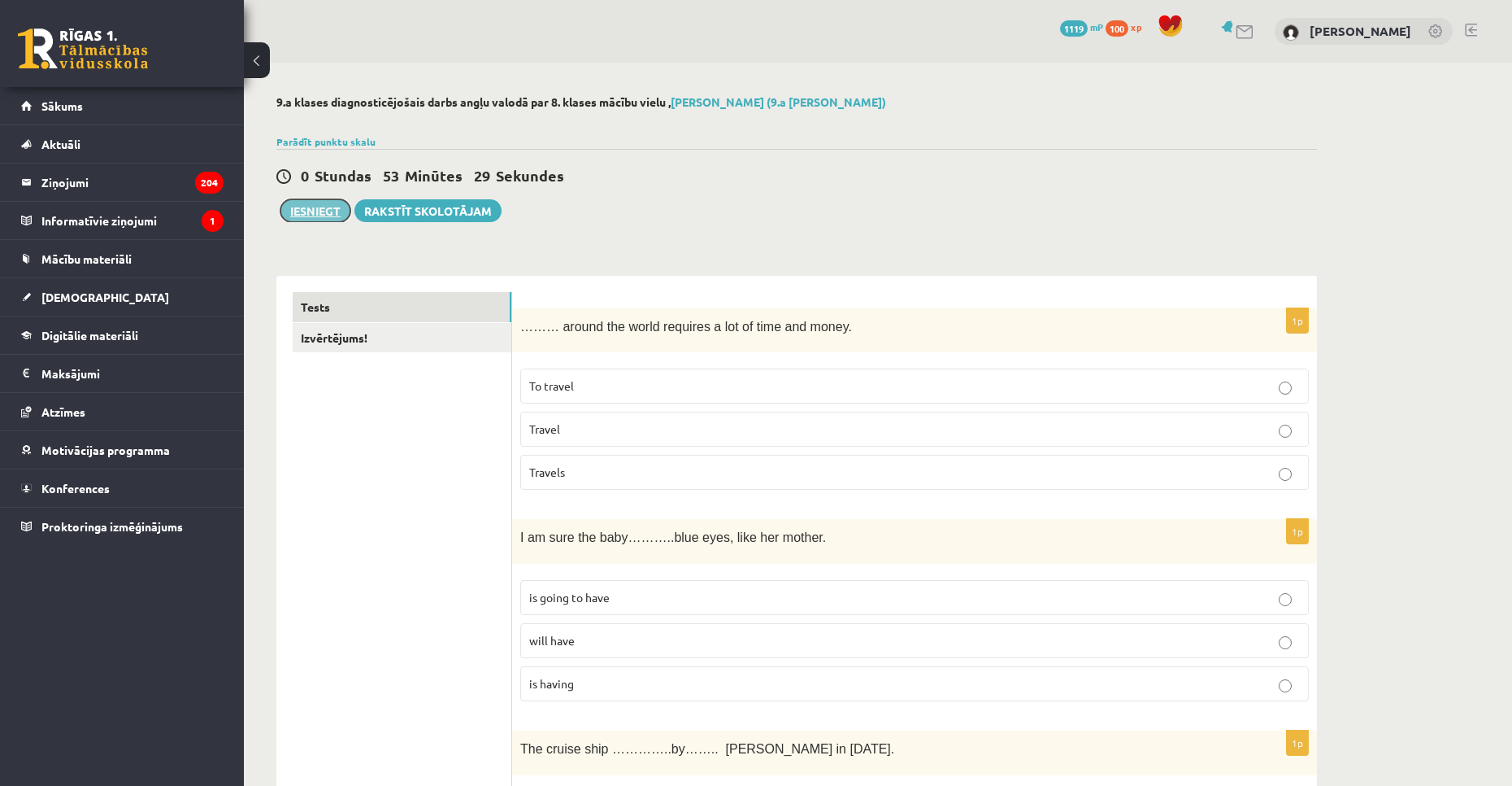
click at [330, 201] on button "Iesniegt" at bounding box center [315, 210] width 70 height 23
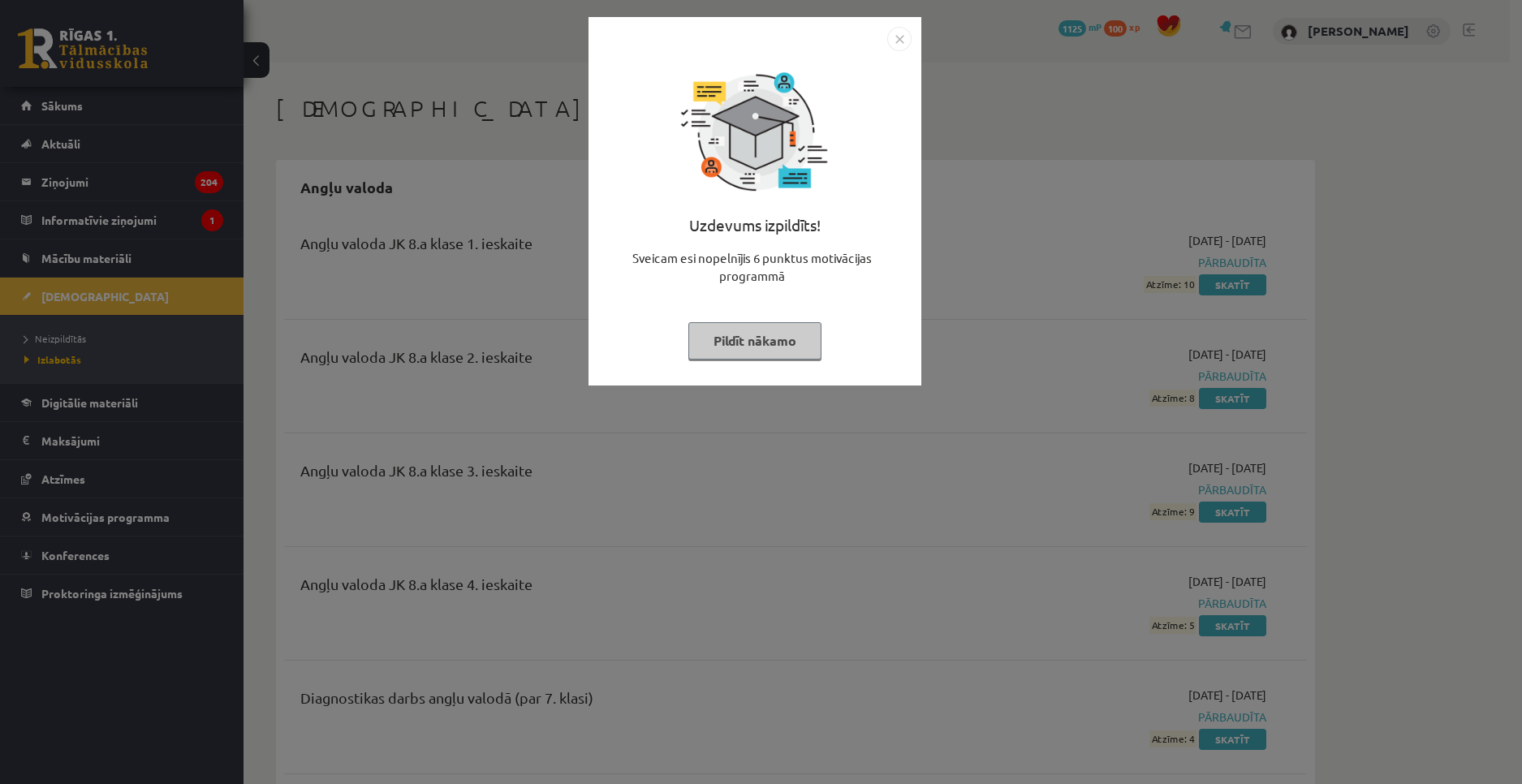
click at [762, 334] on button "Pildīt nākamo" at bounding box center [755, 340] width 133 height 37
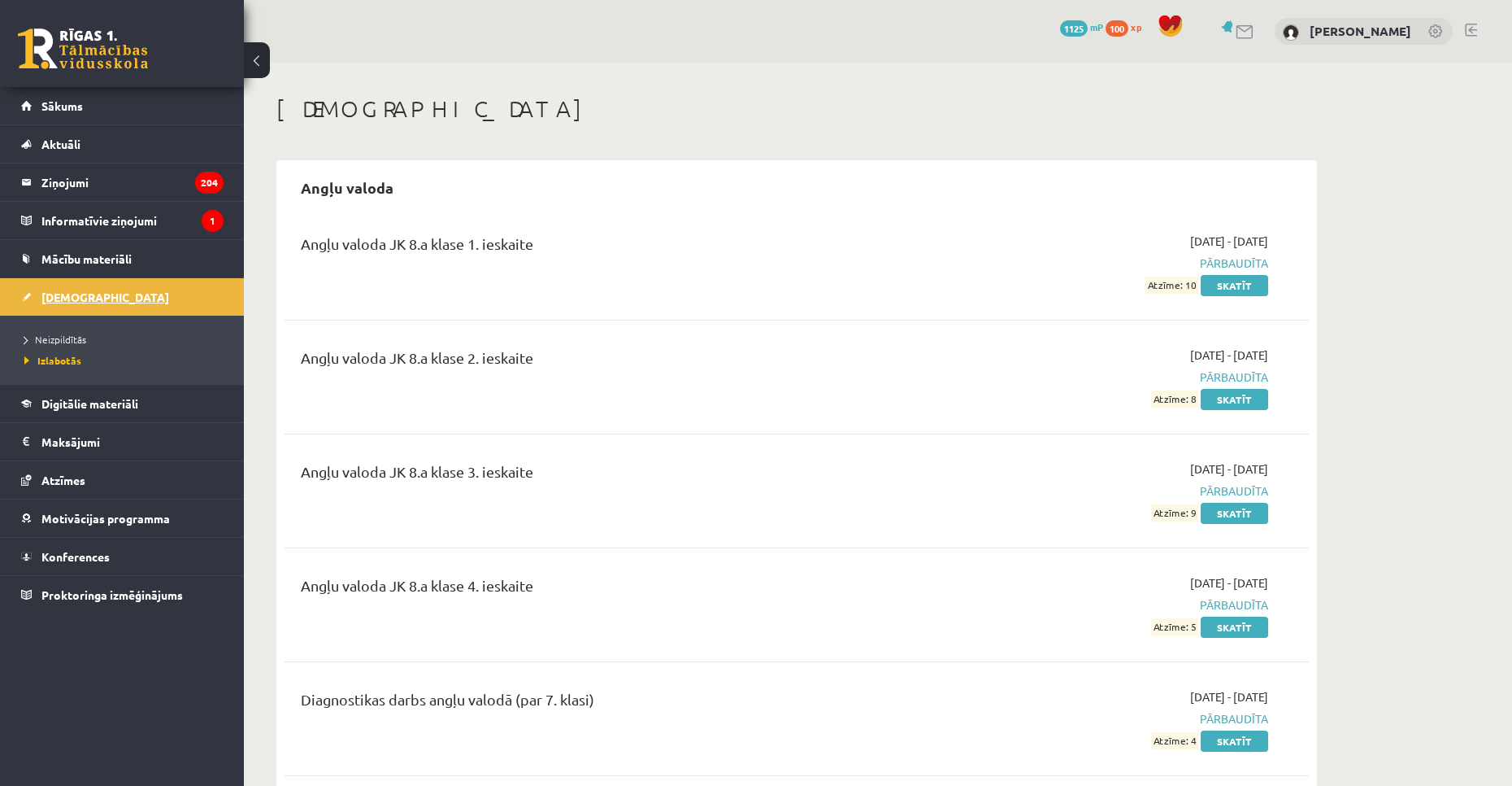
click at [66, 289] on link "[DEMOGRAPHIC_DATA]" at bounding box center [122, 296] width 203 height 37
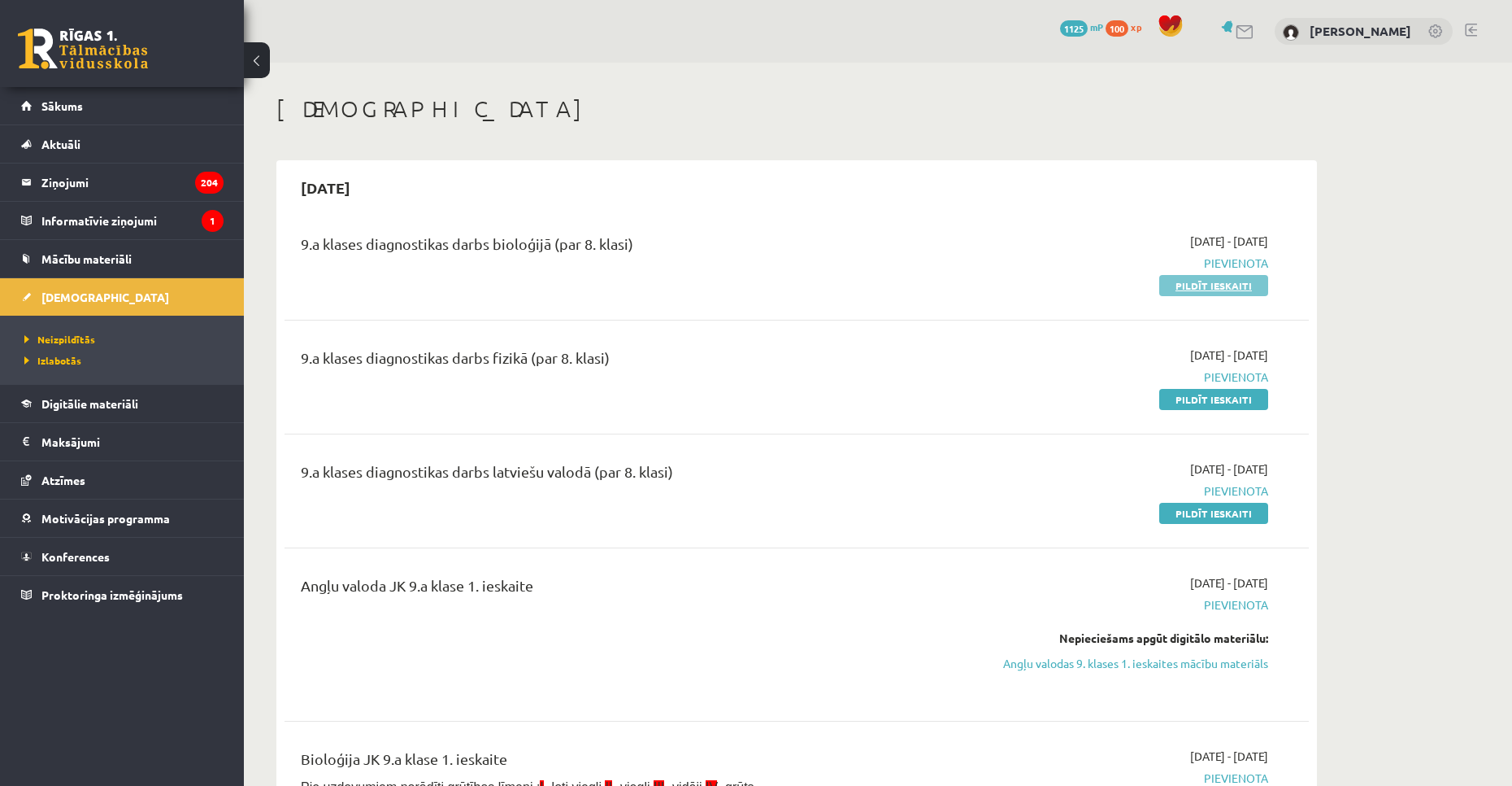
click at [1226, 287] on link "Pildīt ieskaiti" at bounding box center [1213, 285] width 109 height 21
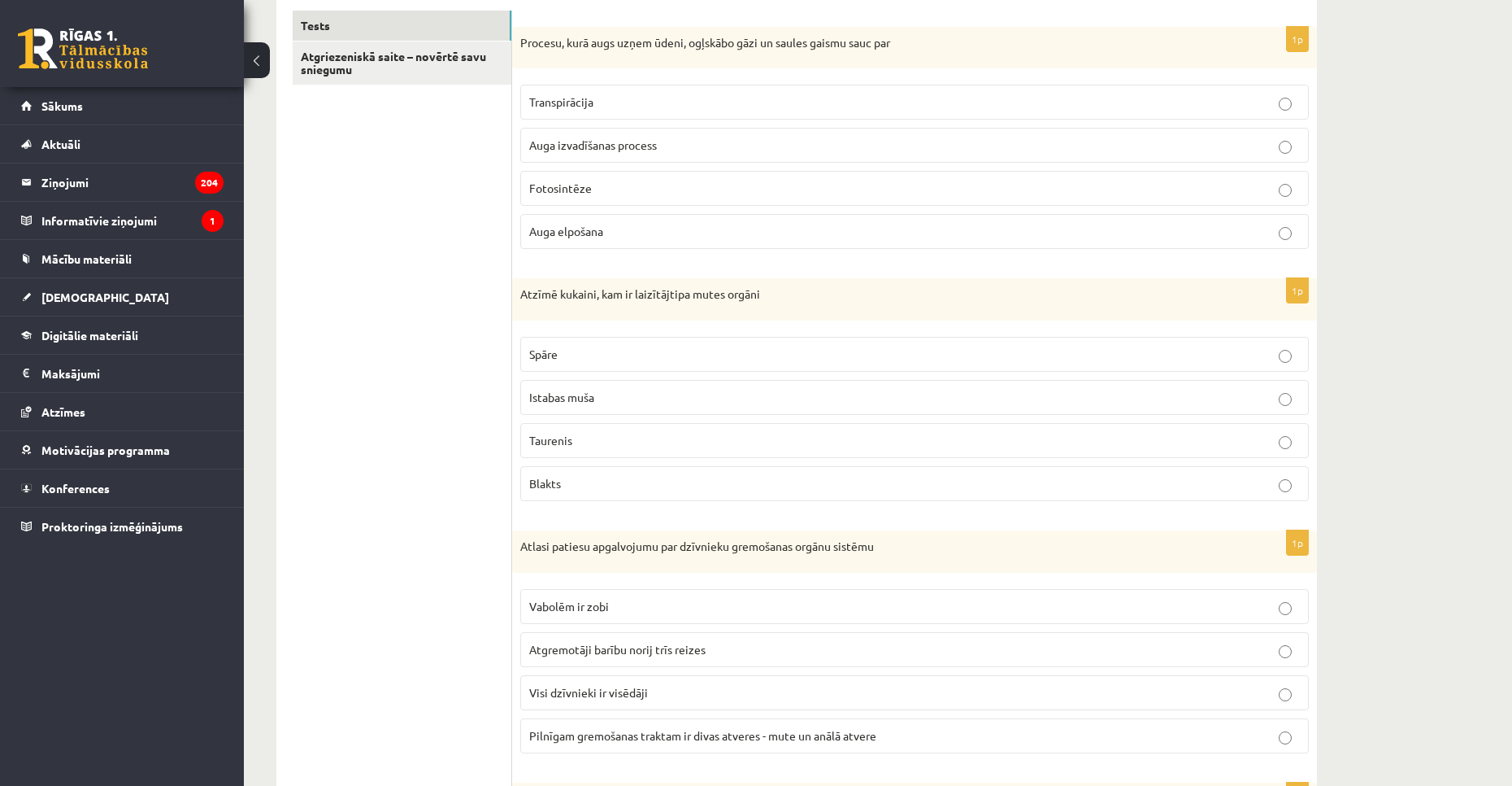
scroll to position [282, 0]
click at [549, 180] on p "Fotosintēze" at bounding box center [915, 187] width 770 height 17
click at [598, 426] on label "Taurenis" at bounding box center [915, 439] width 789 height 35
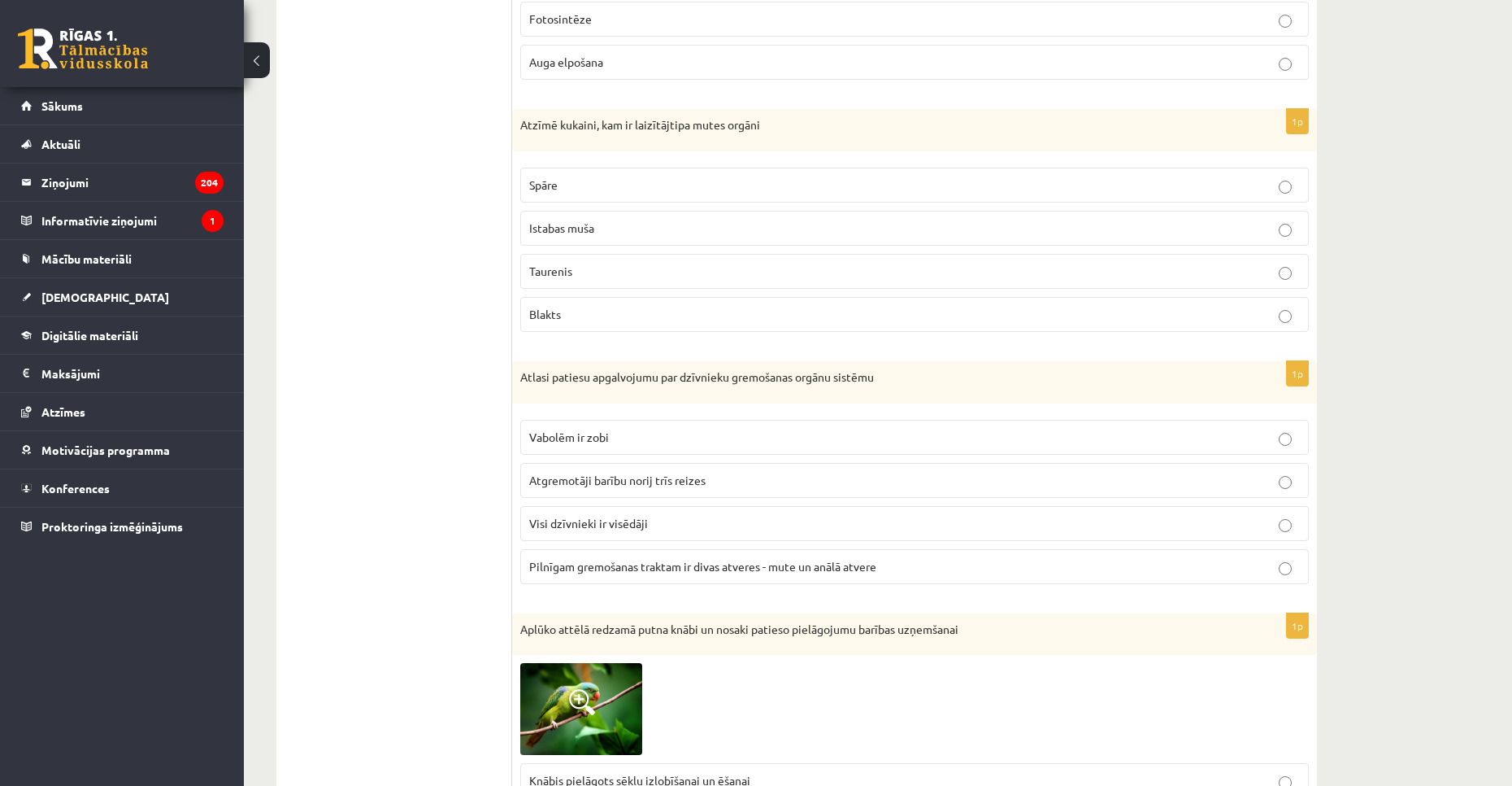
click at [612, 560] on span "Pilnīgam gremošanas traktam ir divas atveres - mute un anālā atvere" at bounding box center [702, 565] width 347 height 14
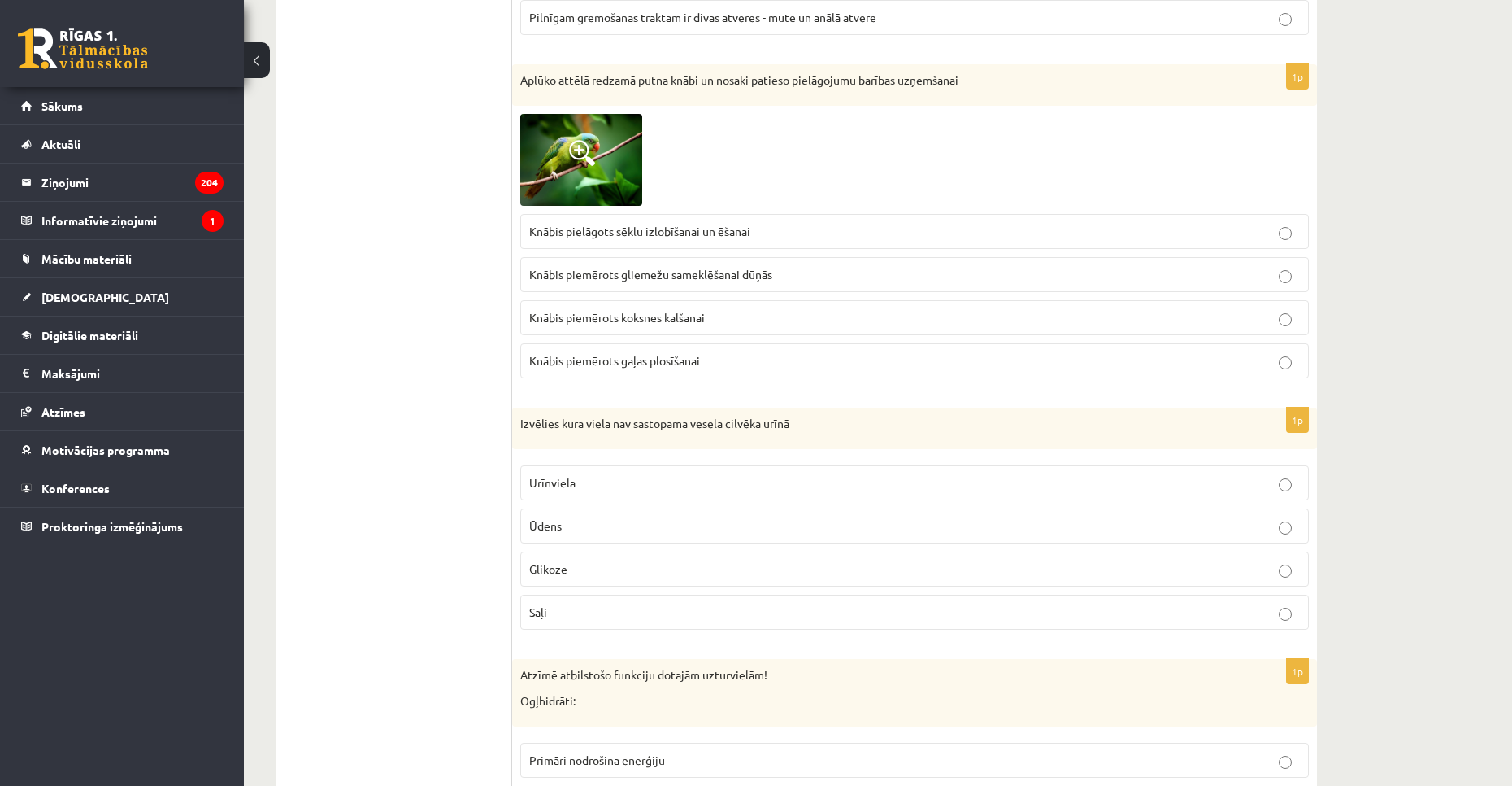
scroll to position [995, 0]
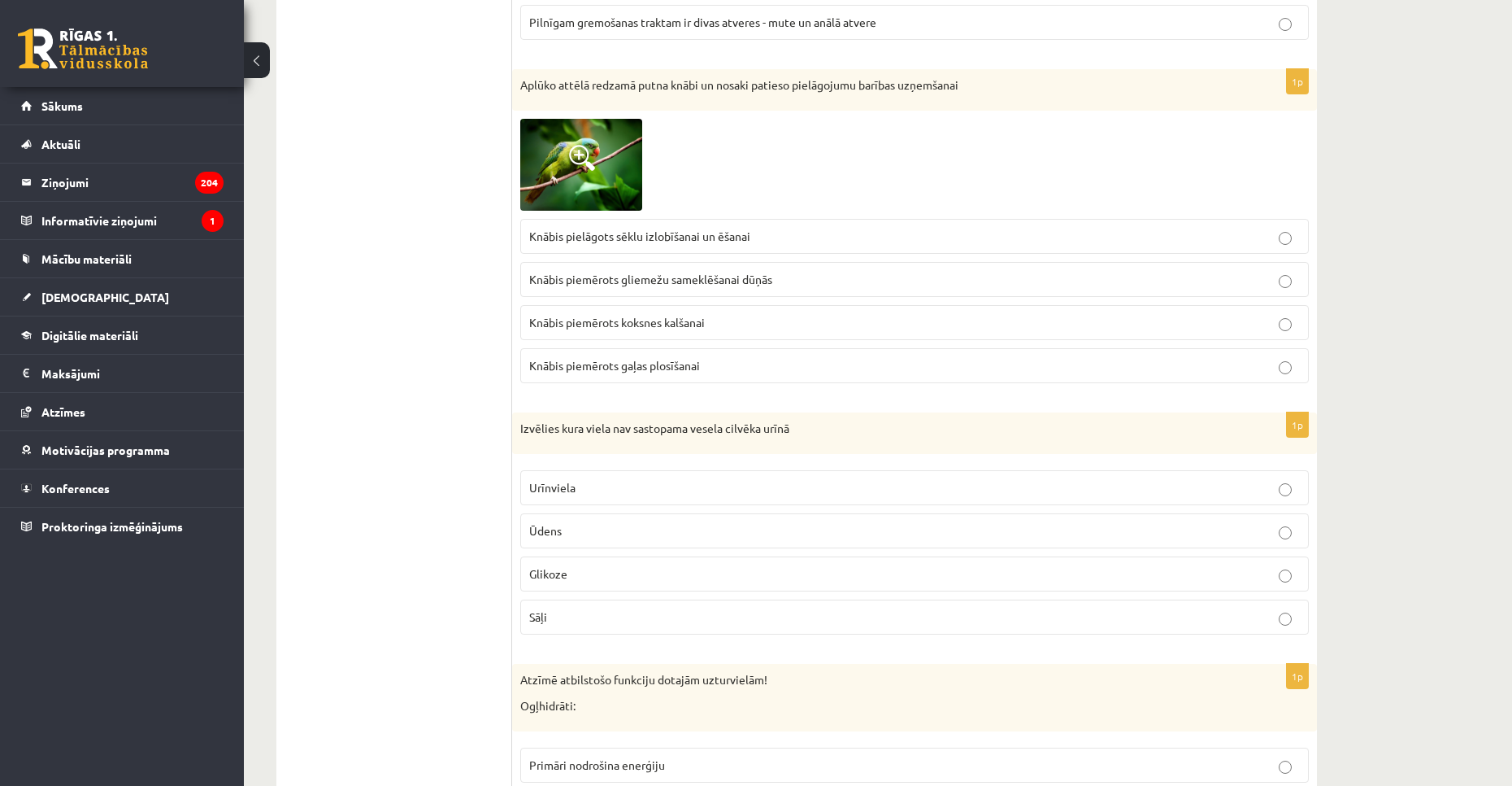
click at [558, 250] on label "Knābis pielāgots sēklu izlobīšanai un ēšanai" at bounding box center [915, 236] width 789 height 35
click at [581, 569] on p "Glikoze" at bounding box center [915, 574] width 770 height 17
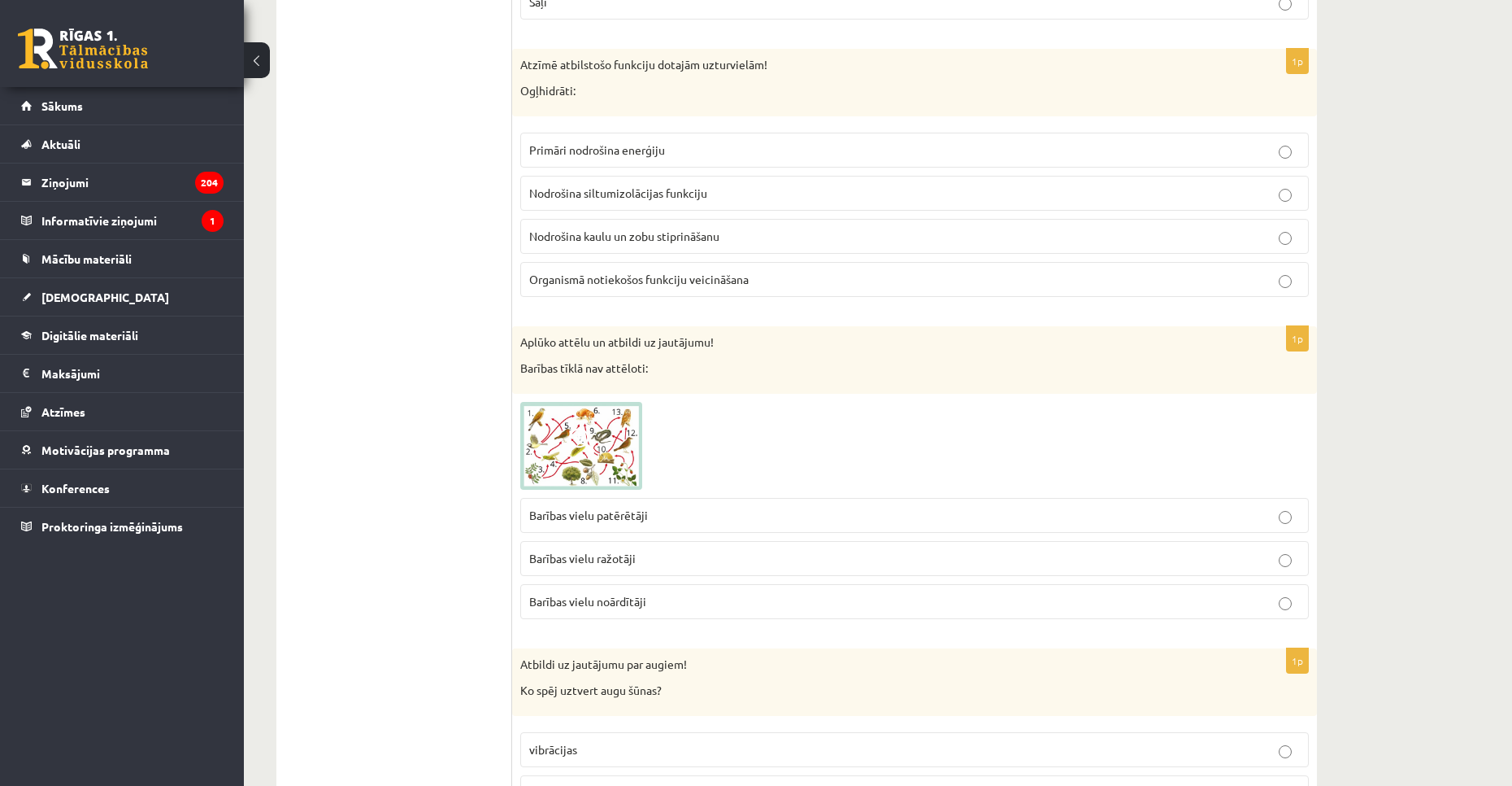
scroll to position [1610, 0]
click at [552, 277] on span "Organismā notiekošos funkciju veicināšana" at bounding box center [639, 278] width 219 height 14
click at [588, 145] on span "Primāri nodrošina enerģiju" at bounding box center [597, 148] width 135 height 14
click at [629, 604] on span "Barības vielu noārdītāji" at bounding box center [588, 600] width 117 height 14
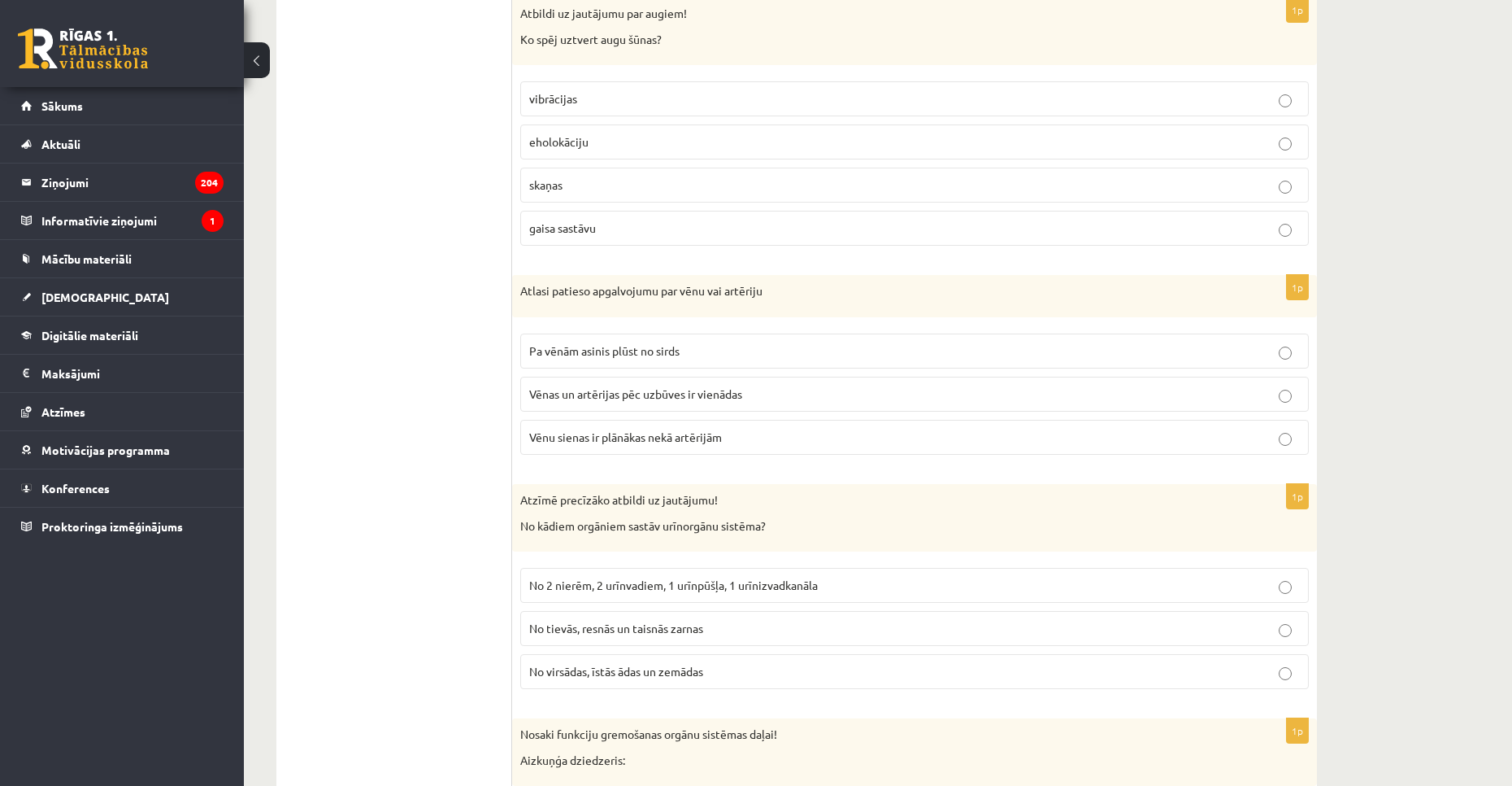
scroll to position [2261, 0]
click at [570, 220] on p "gaisa sastāvu" at bounding box center [915, 228] width 770 height 17
click at [555, 415] on fieldset "Pa vēnām asinis plūst no sirds Vēnas un artērijas pēc uzbūves ir vienādas Vēnu …" at bounding box center [915, 392] width 789 height 135
click at [542, 446] on label "Vēnu sienas ir plānākas nekā artērijām" at bounding box center [915, 436] width 789 height 35
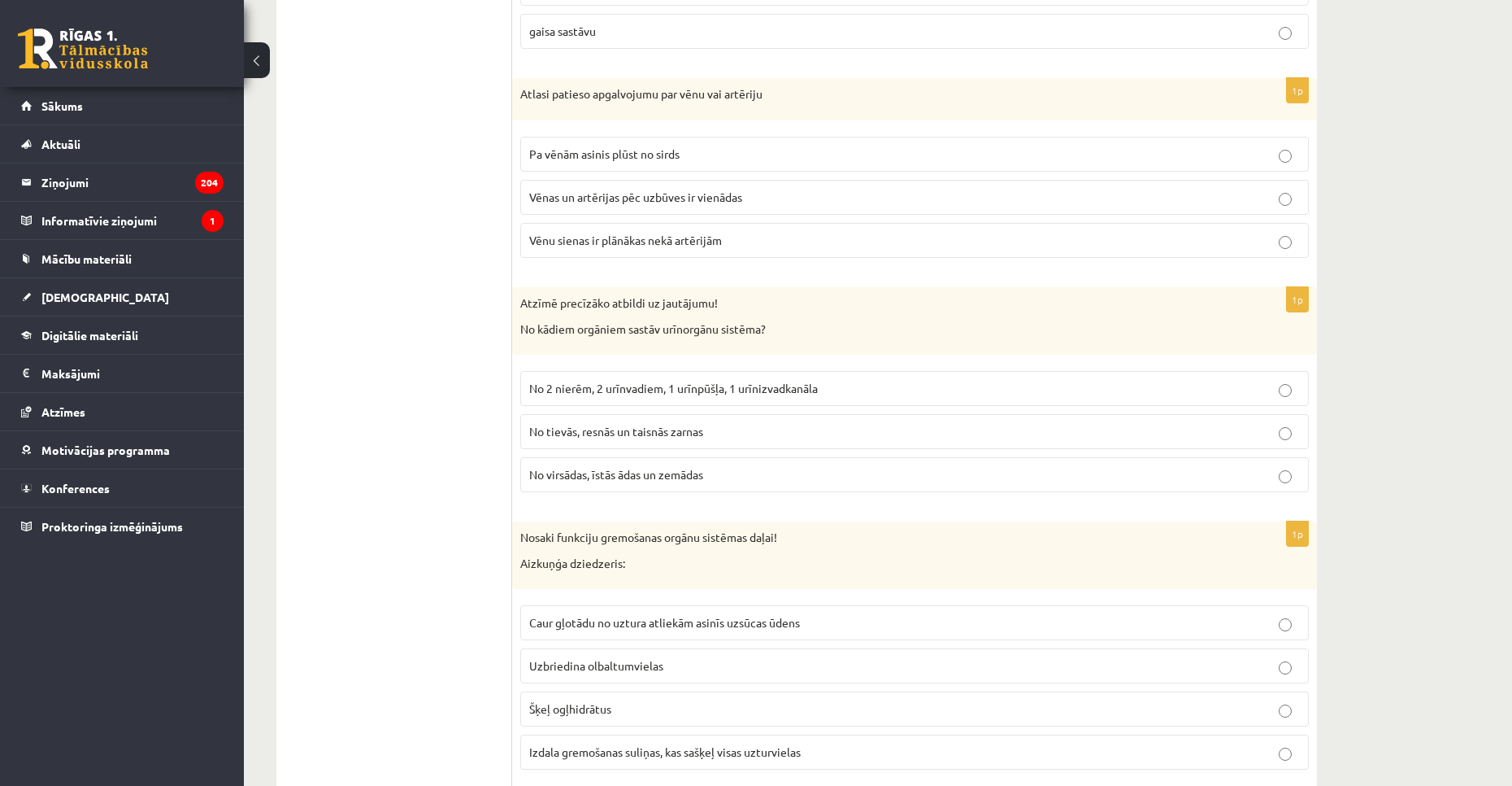
scroll to position [2481, 0]
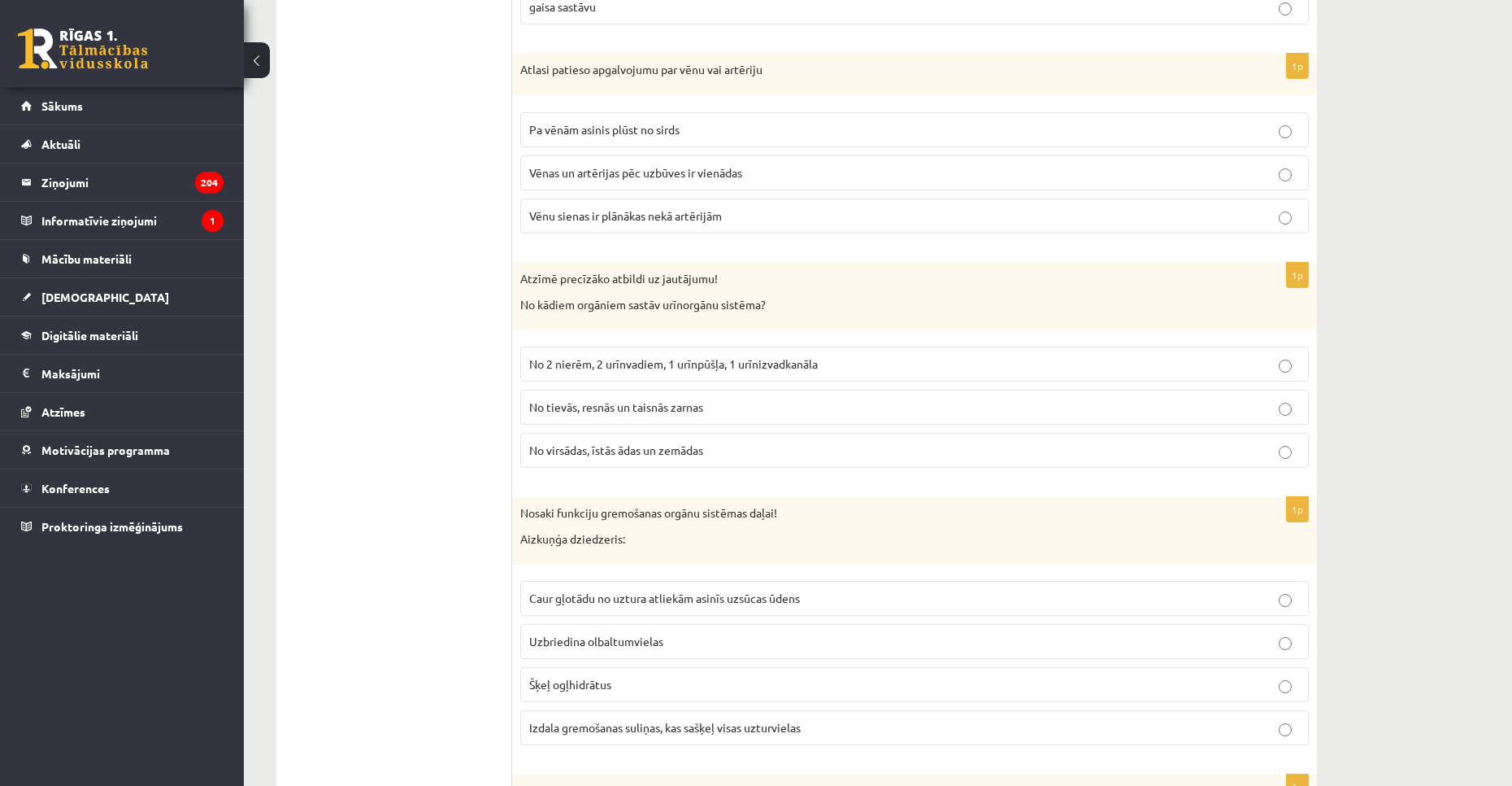
click at [528, 367] on label "No 2 nierēm, 2 urīnvadiem, 1 urīnpūšļa, 1 urīnizvadkanāla" at bounding box center [915, 364] width 789 height 35
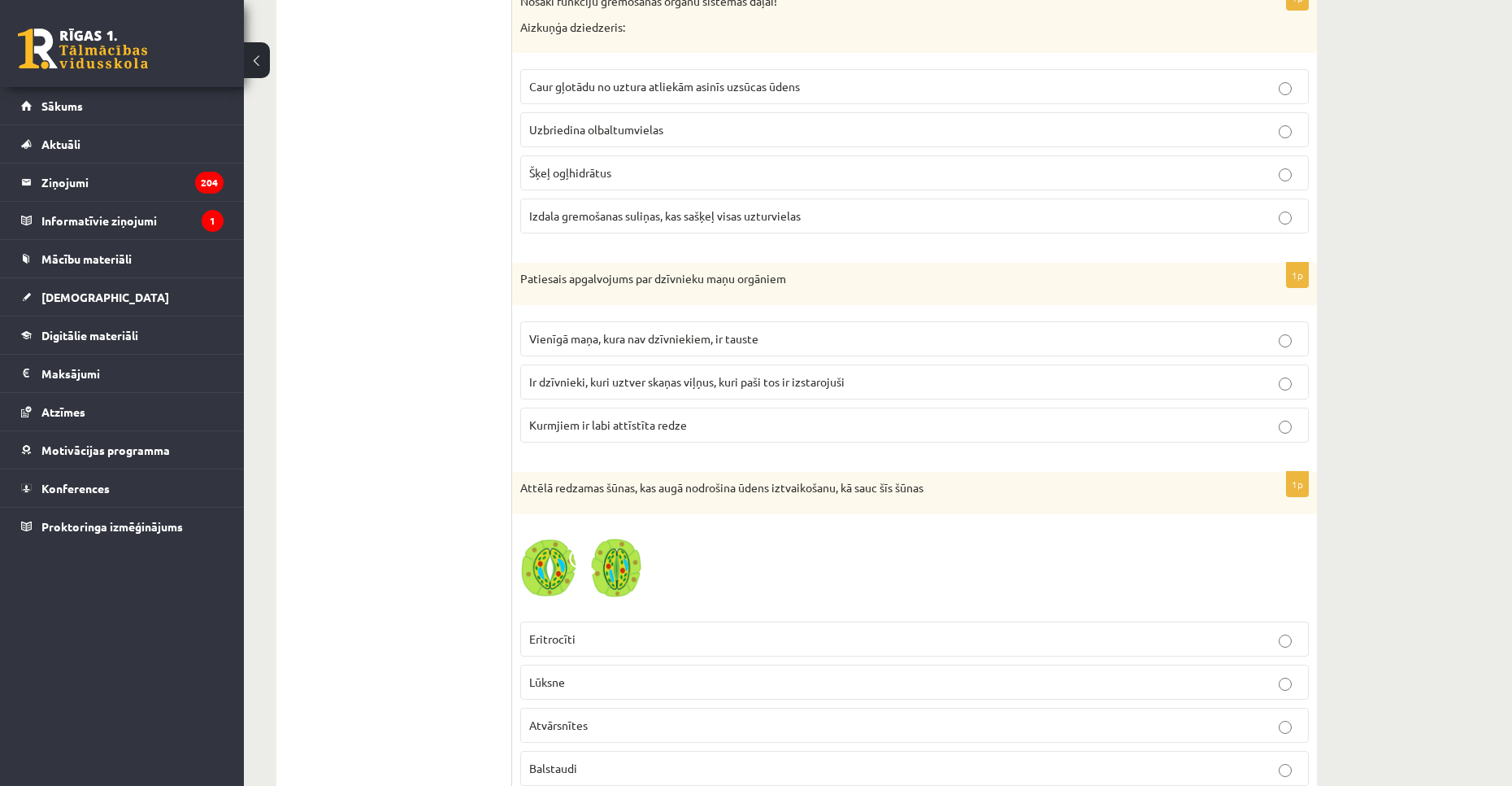
scroll to position [2993, 0]
click at [569, 207] on label "Izdala gremošanas suliņas, kas sašķeļ visas uzturvielas" at bounding box center [915, 215] width 789 height 35
click at [568, 377] on span "Ir dzīvnieki, kuri uztver skaņas viļņus, kuri paši tos ir izstarojuši" at bounding box center [687, 380] width 315 height 14
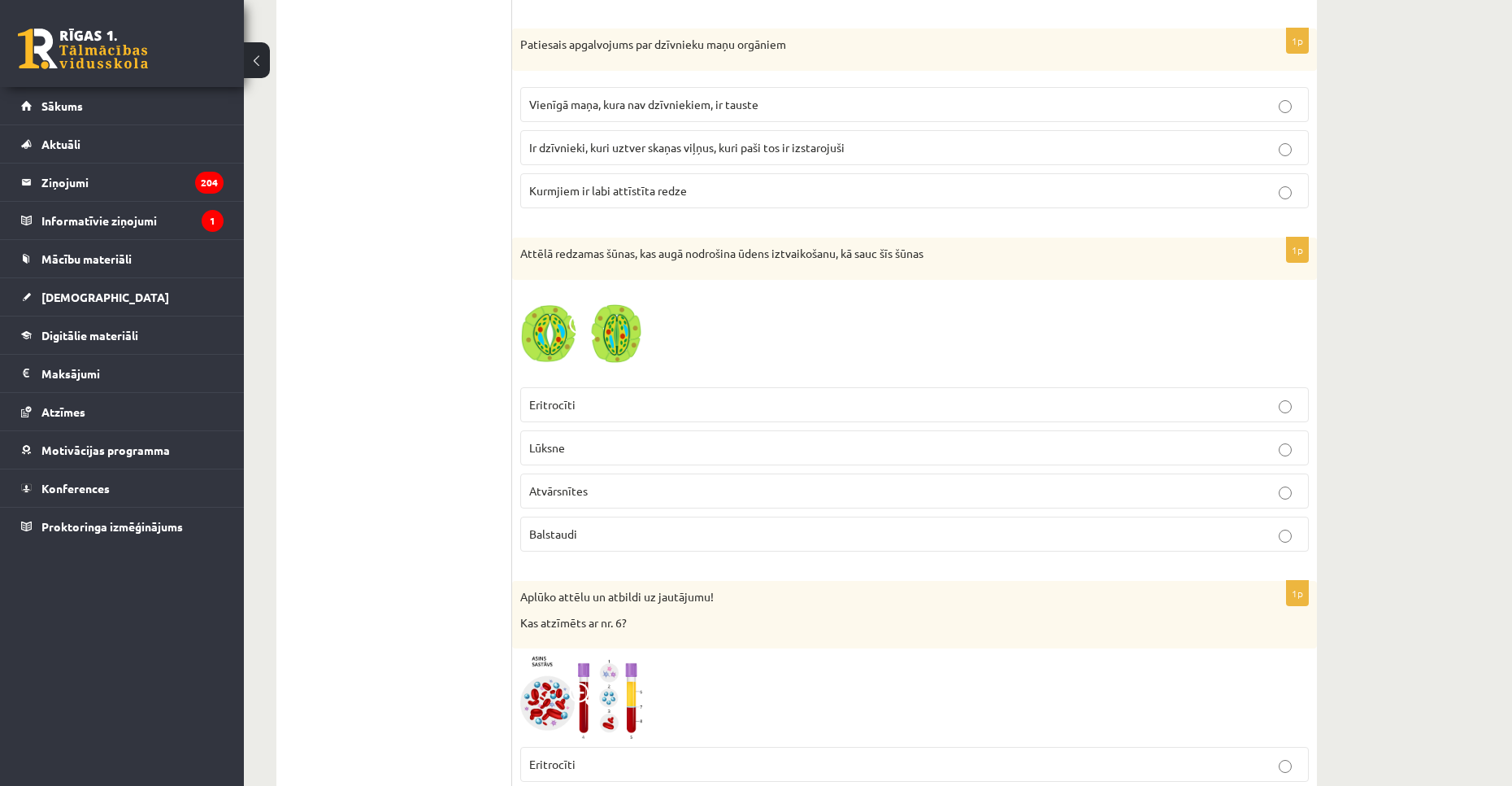
scroll to position [3230, 0]
click at [602, 509] on fieldset "Eritrocīti Lūksne Atvārsnītes Balstaudi" at bounding box center [915, 464] width 789 height 177
click at [604, 516] on label "Balstaudi" at bounding box center [915, 530] width 789 height 35
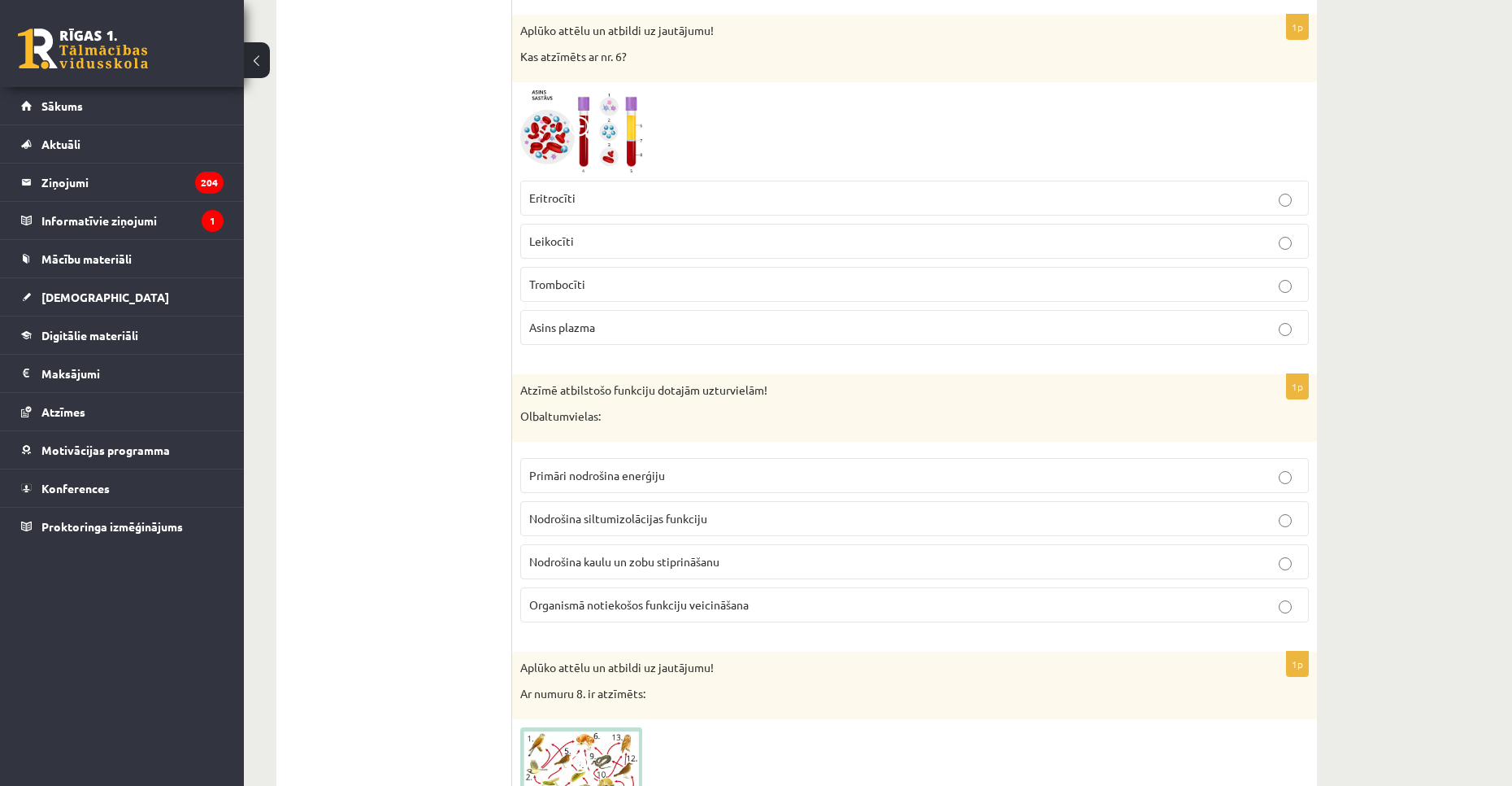
scroll to position [3792, 0]
click at [590, 241] on p "Leikocīti" at bounding box center [915, 242] width 770 height 17
click at [584, 558] on span "Nodrošina kaulu un zobu stiprināšanu" at bounding box center [624, 561] width 190 height 14
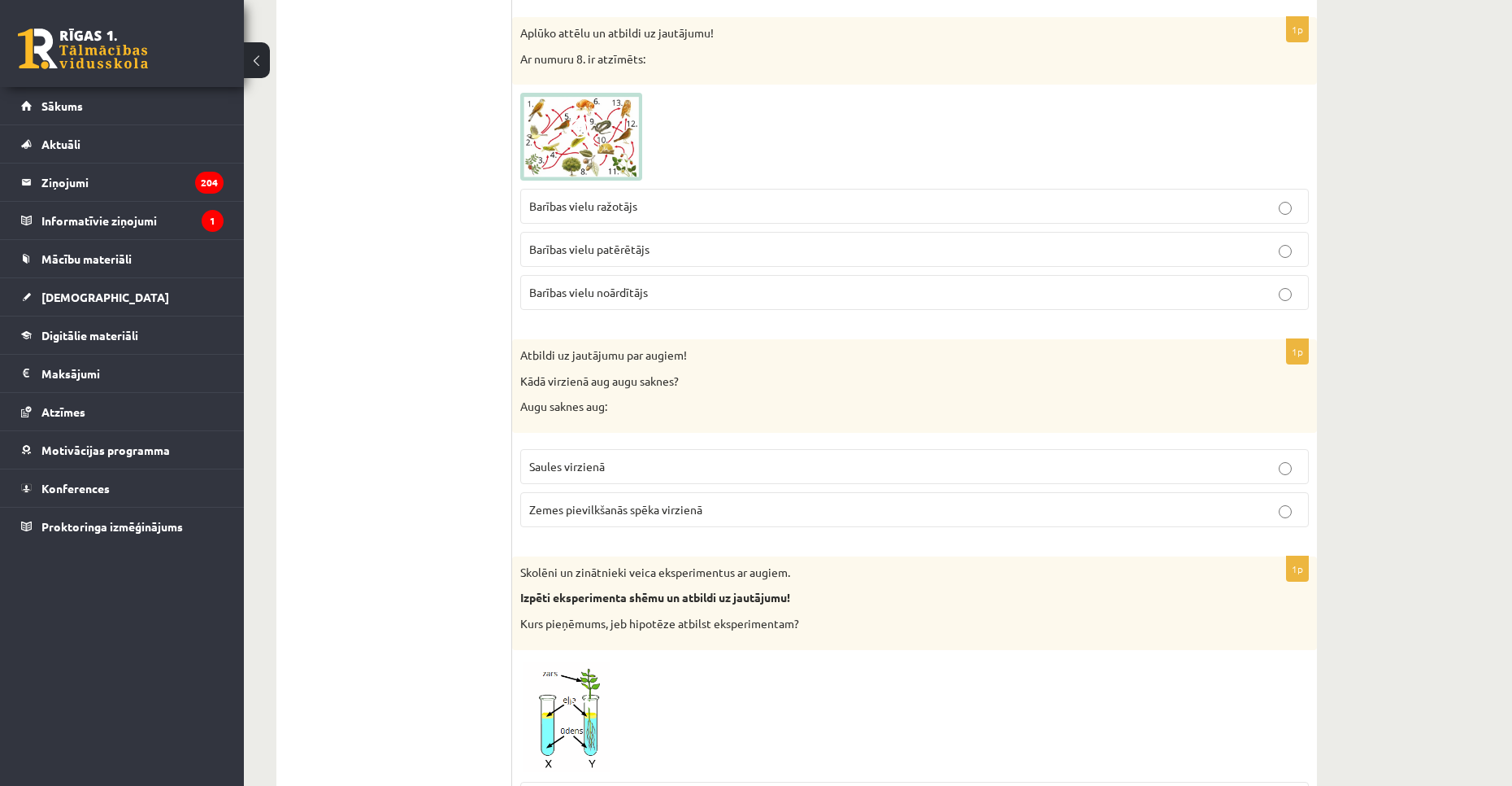
scroll to position [4428, 0]
click at [644, 247] on span "Barības vielu patērētājs" at bounding box center [589, 248] width 120 height 14
click at [584, 474] on p "Saules virzienā" at bounding box center [915, 466] width 770 height 17
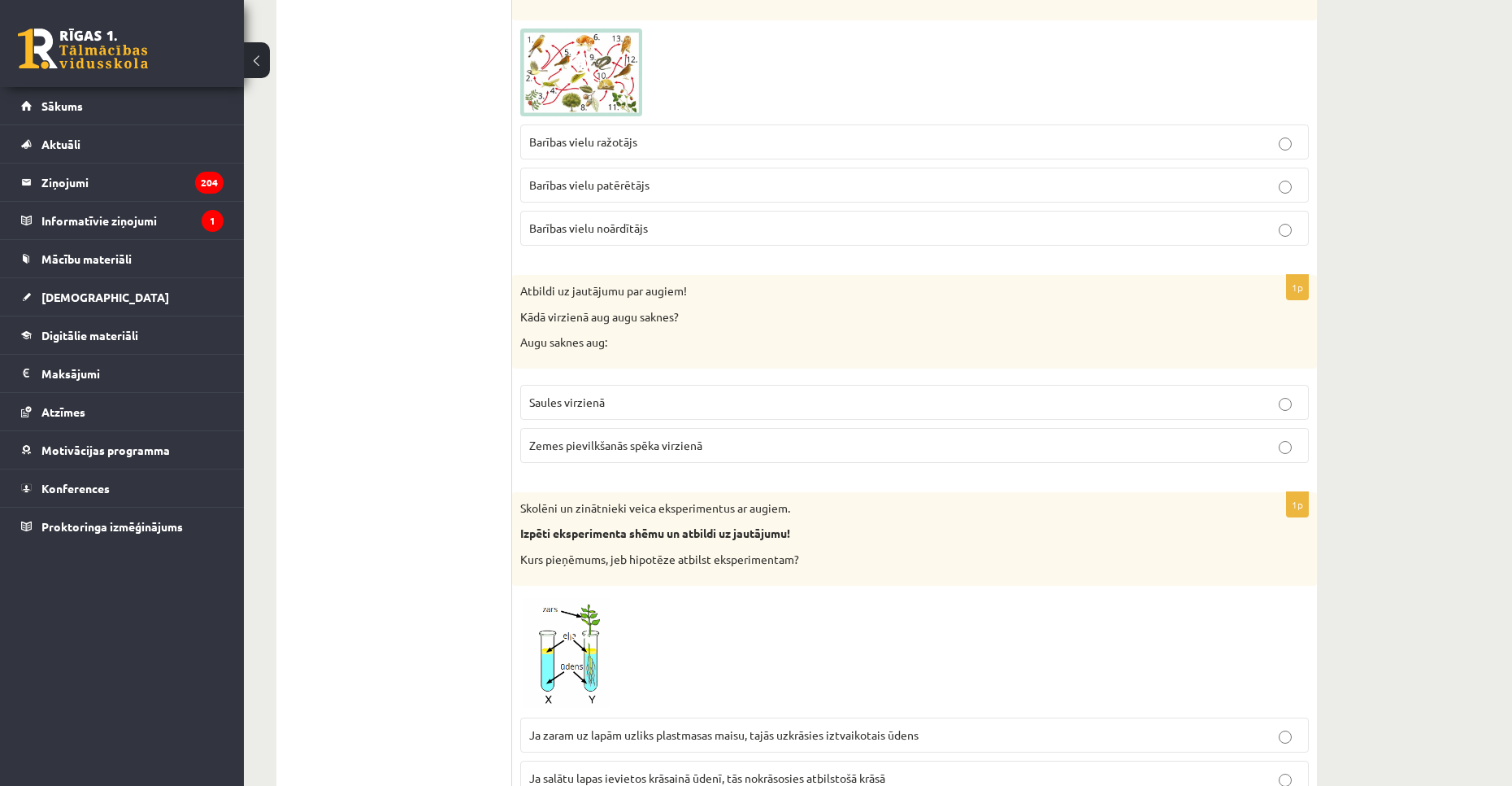
scroll to position [4492, 0]
click at [563, 461] on label "Zemes pievilkšanās spēka virzienā" at bounding box center [915, 444] width 789 height 35
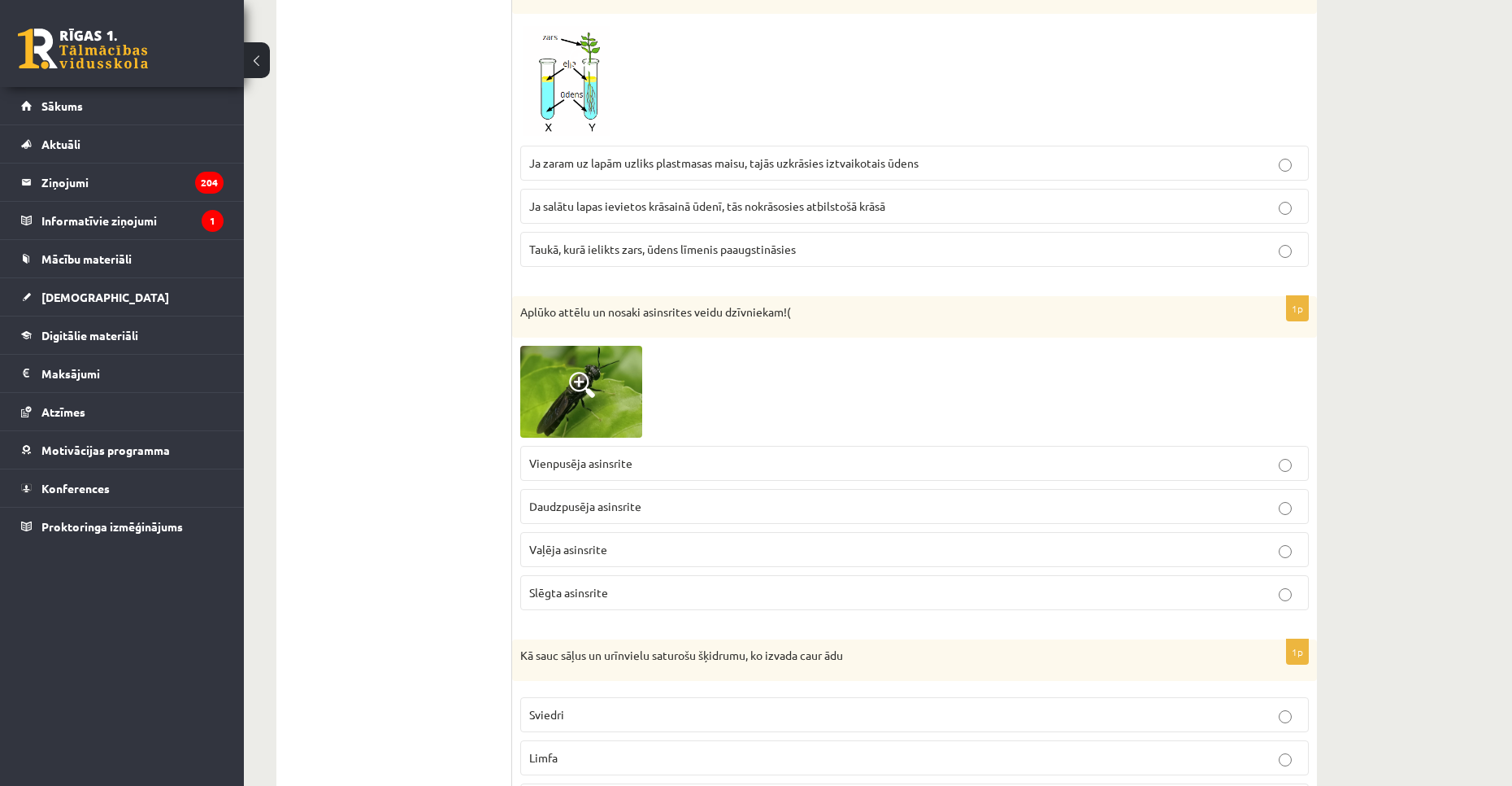
scroll to position [5051, 0]
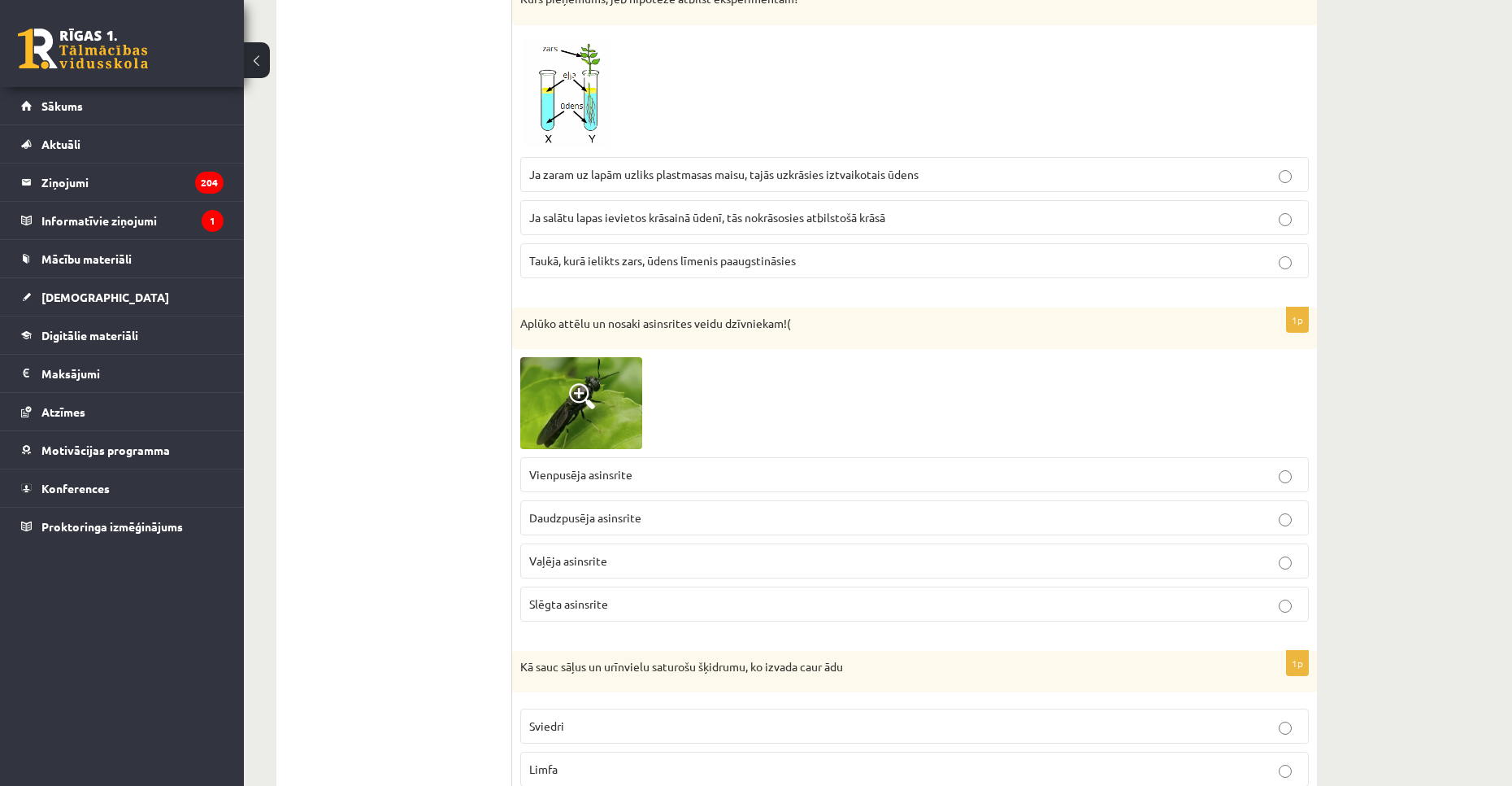
click at [531, 209] on label "Ja salātu lapas ievietos krāsainā ūdenī, tās nokrāsosies atbilstošā krāsā" at bounding box center [915, 217] width 789 height 35
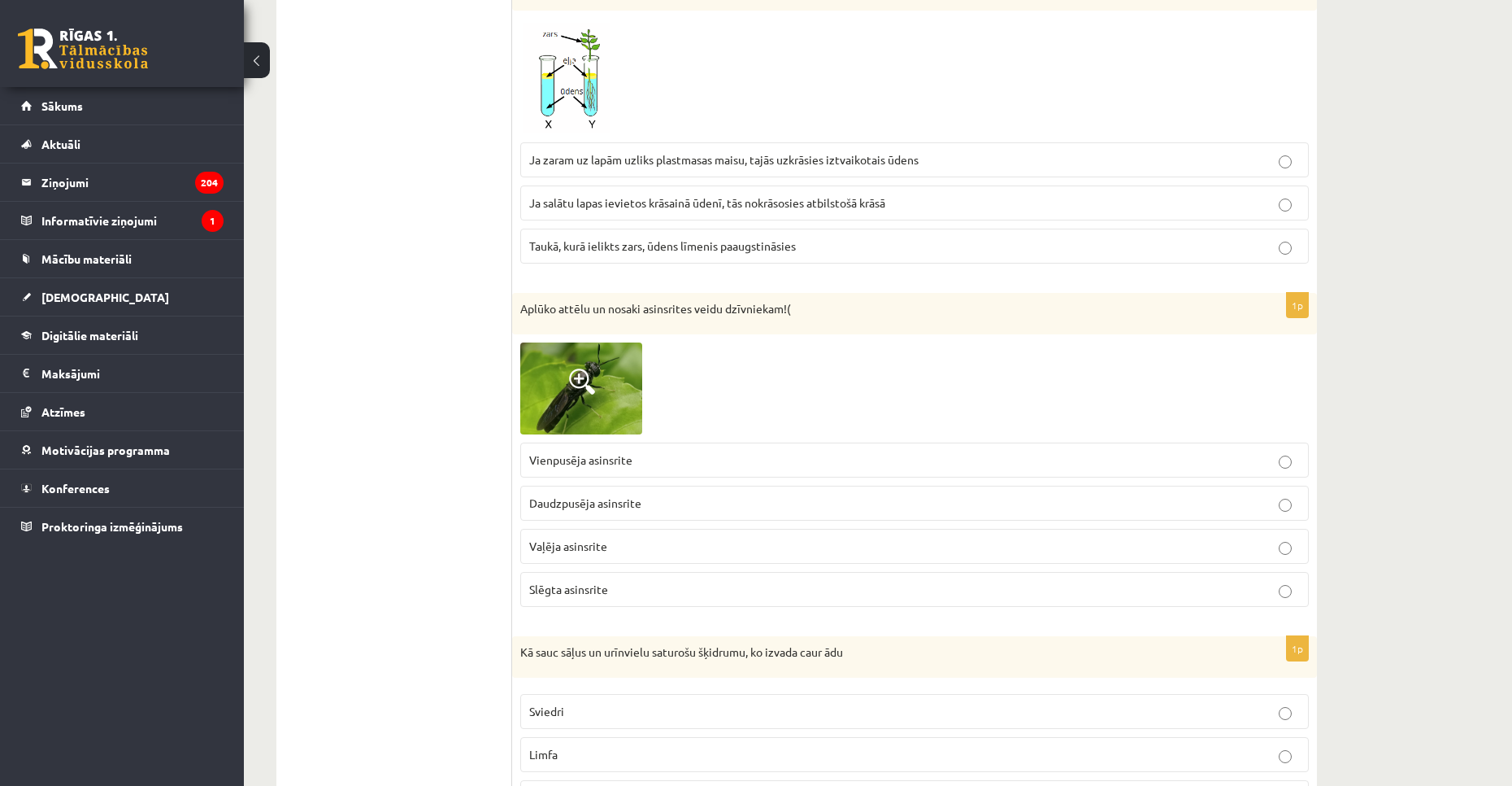
scroll to position [5067, 0]
click at [592, 491] on label "Daudzpusēja asinsrite" at bounding box center [915, 502] width 789 height 35
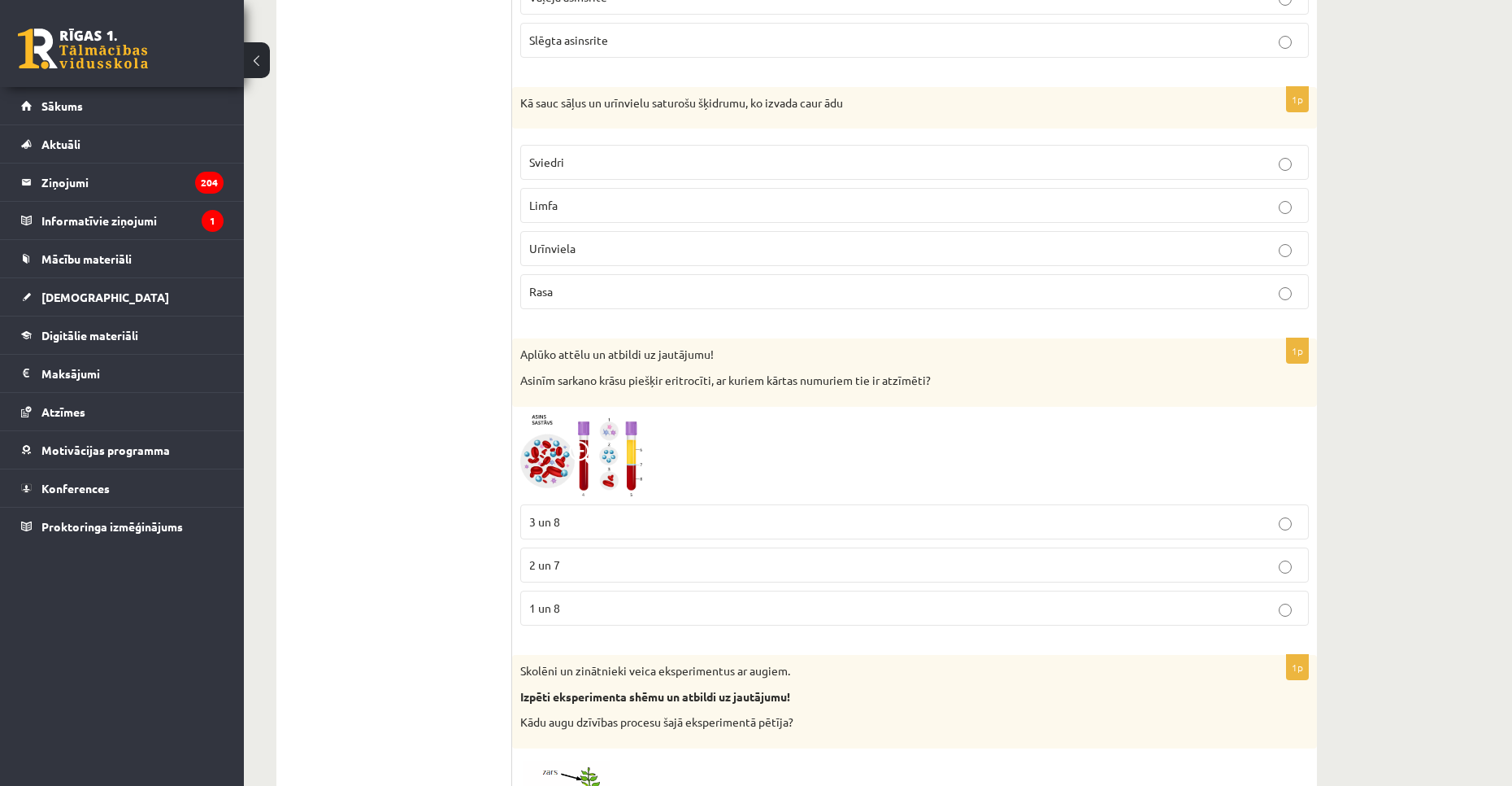
scroll to position [5615, 0]
click at [600, 158] on p "Sviedri" at bounding box center [915, 161] width 770 height 17
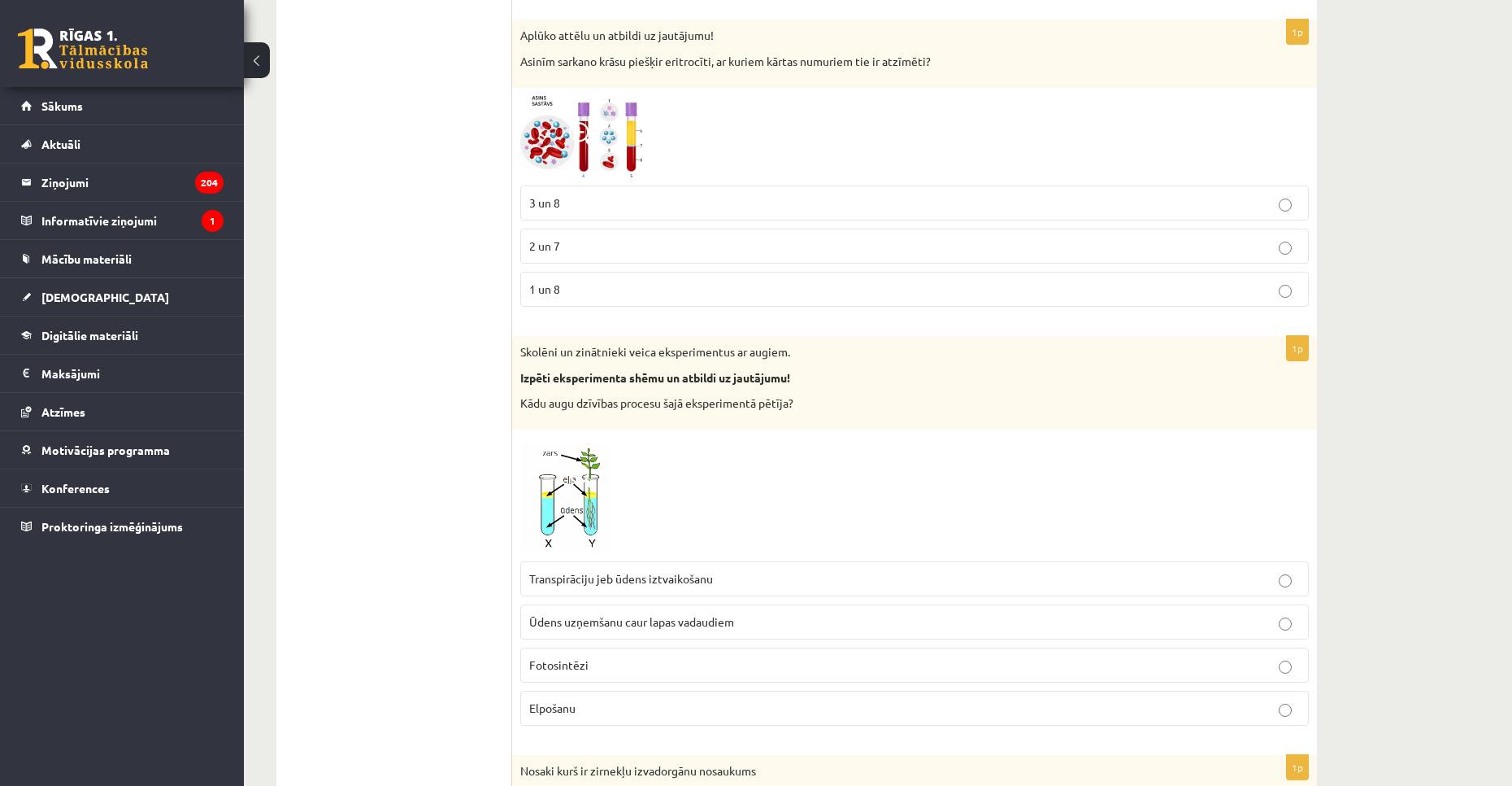
scroll to position [5935, 0]
click at [620, 192] on label "3 un 8" at bounding box center [915, 201] width 789 height 35
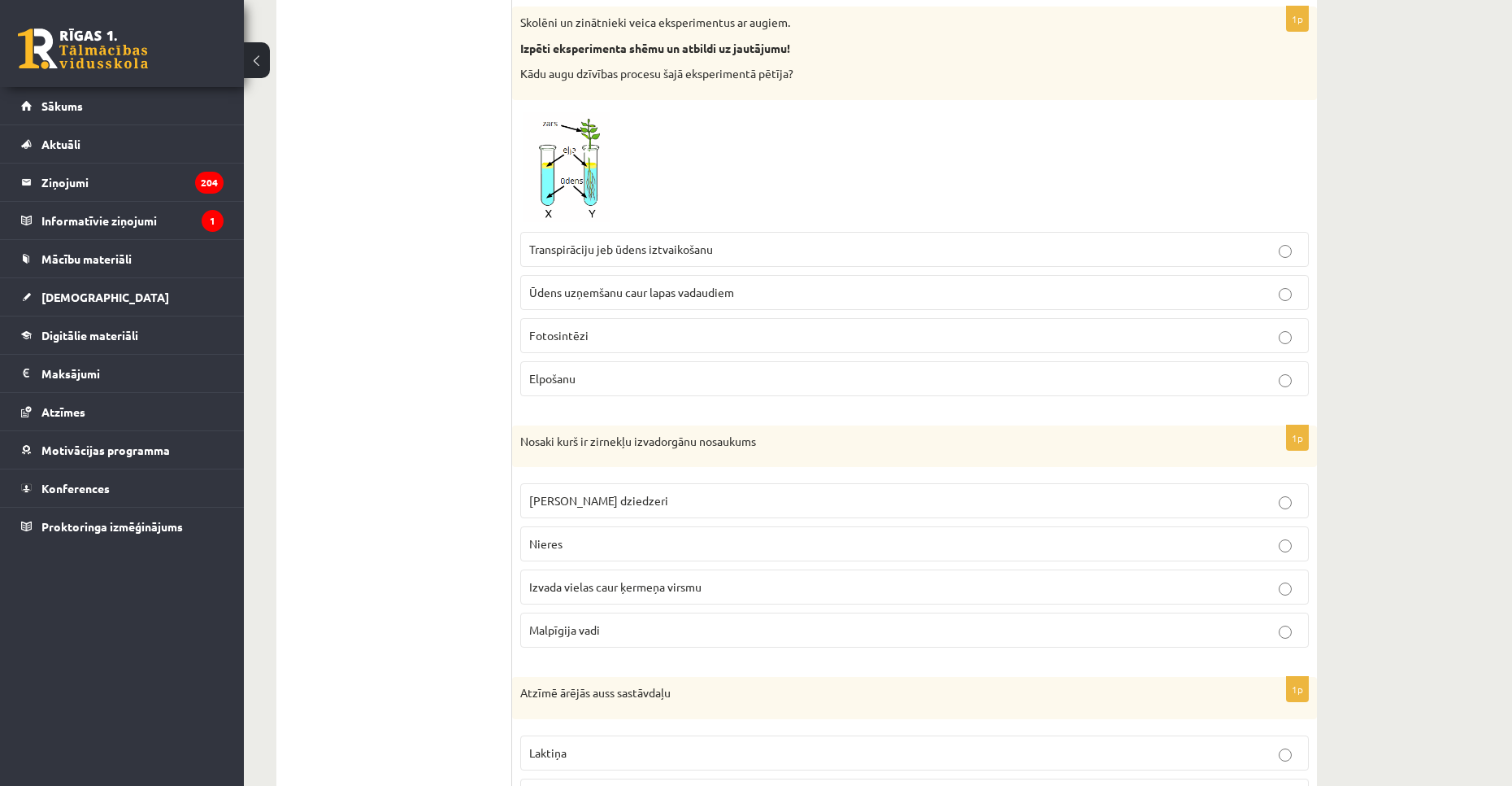
scroll to position [6269, 0]
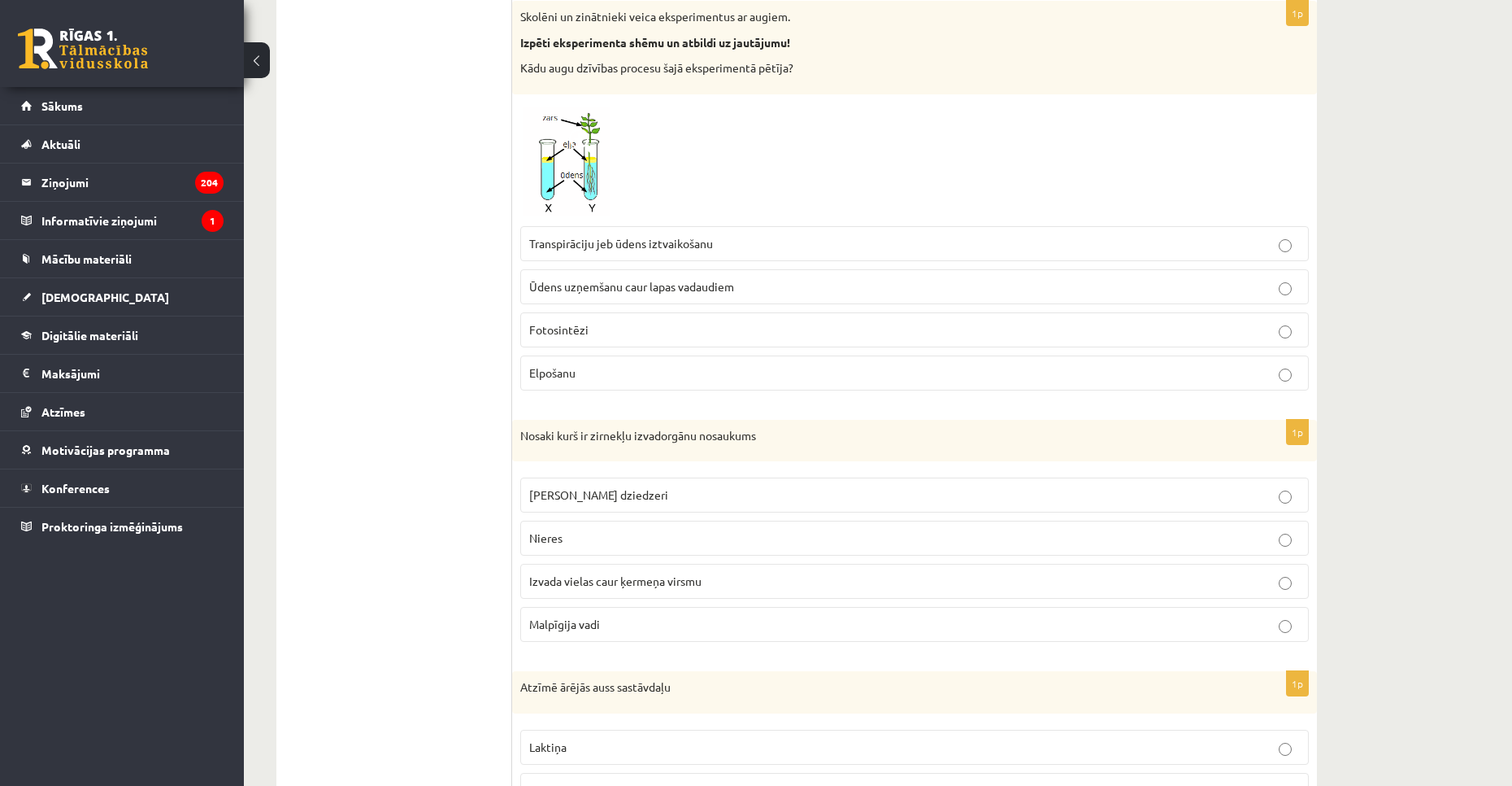
click at [591, 233] on label "Transpirāciju jeb ūdens iztvaikošanu" at bounding box center [915, 243] width 789 height 35
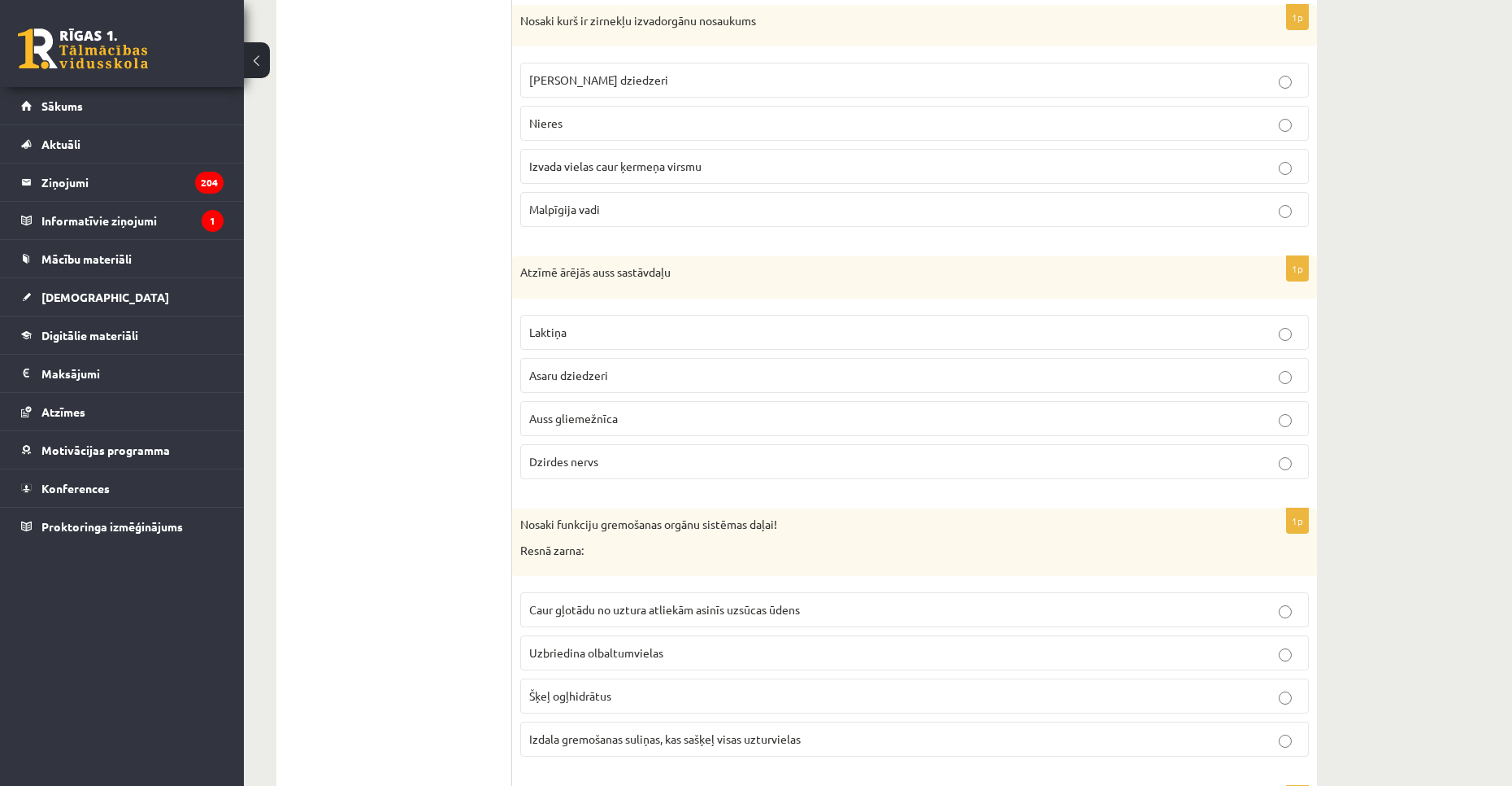
scroll to position [6682, 0]
click at [582, 119] on p "Nieres" at bounding box center [915, 125] width 770 height 17
click at [569, 408] on label "Auss gliemežnīca" at bounding box center [915, 420] width 789 height 35
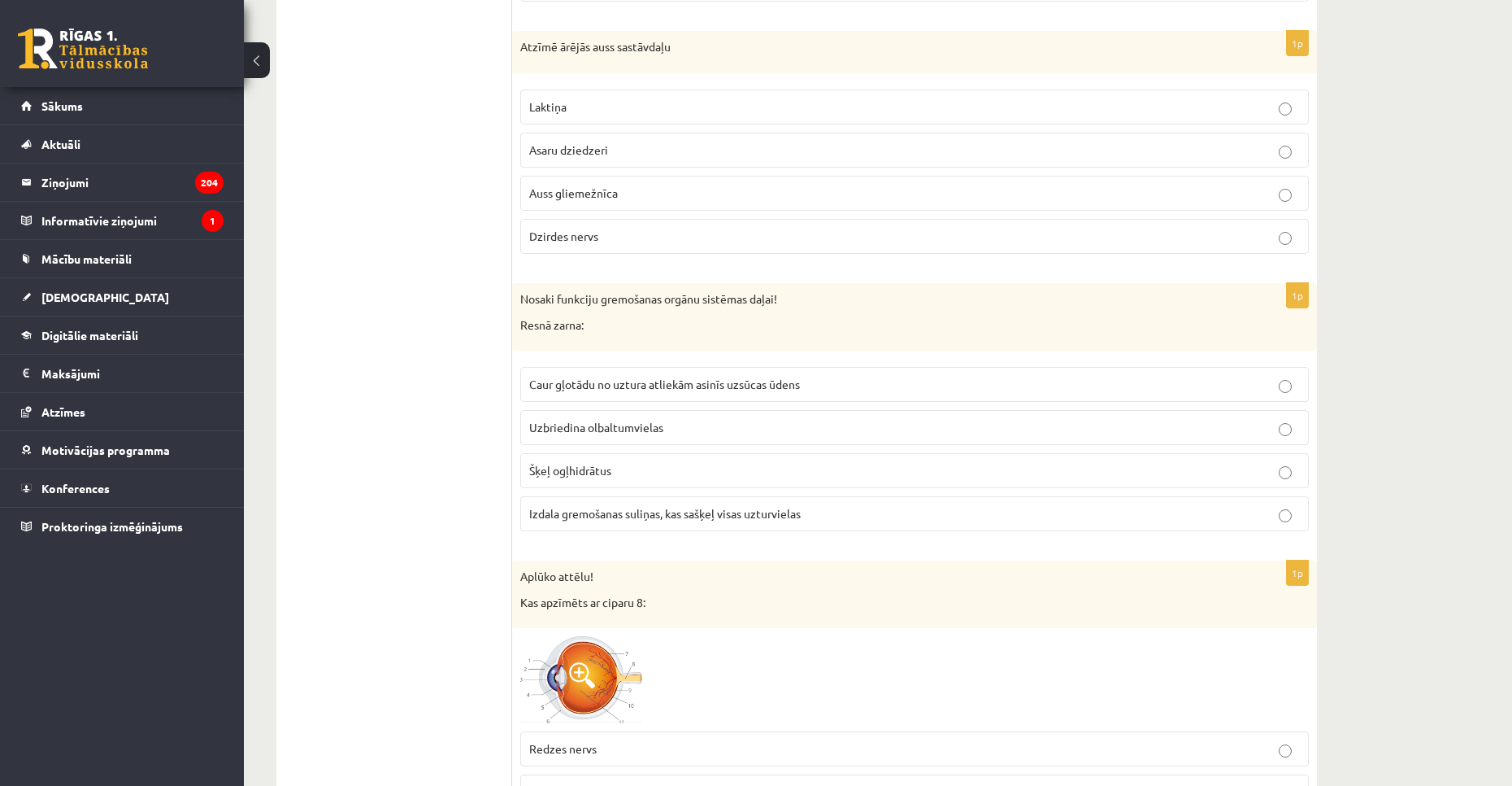
scroll to position [6910, 0]
click at [581, 506] on span "Izdala gremošanas suliņas, kas sašķeļ visas uzturvielas" at bounding box center [665, 512] width 272 height 14
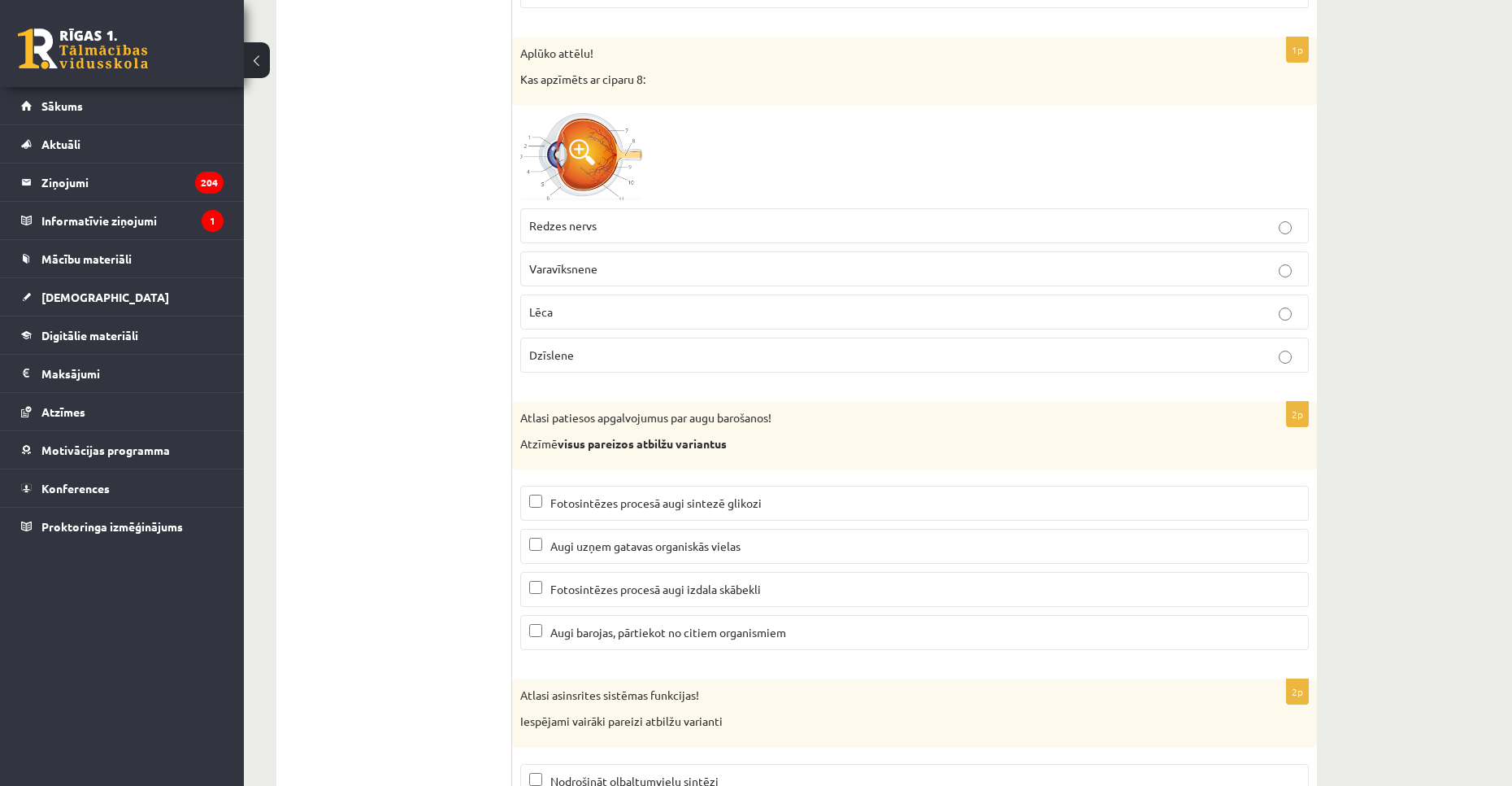
scroll to position [7430, 0]
drag, startPoint x: 574, startPoint y: 236, endPoint x: 543, endPoint y: 233, distance: 31.1
click at [574, 235] on label "Redzes nervs" at bounding box center [915, 226] width 789 height 35
click at [552, 494] on label "Fotosintēzes procesā augi sintezē glikozi" at bounding box center [915, 504] width 789 height 35
click at [548, 542] on p "Augi uzņem gatavas organiskās vielas" at bounding box center [915, 547] width 770 height 17
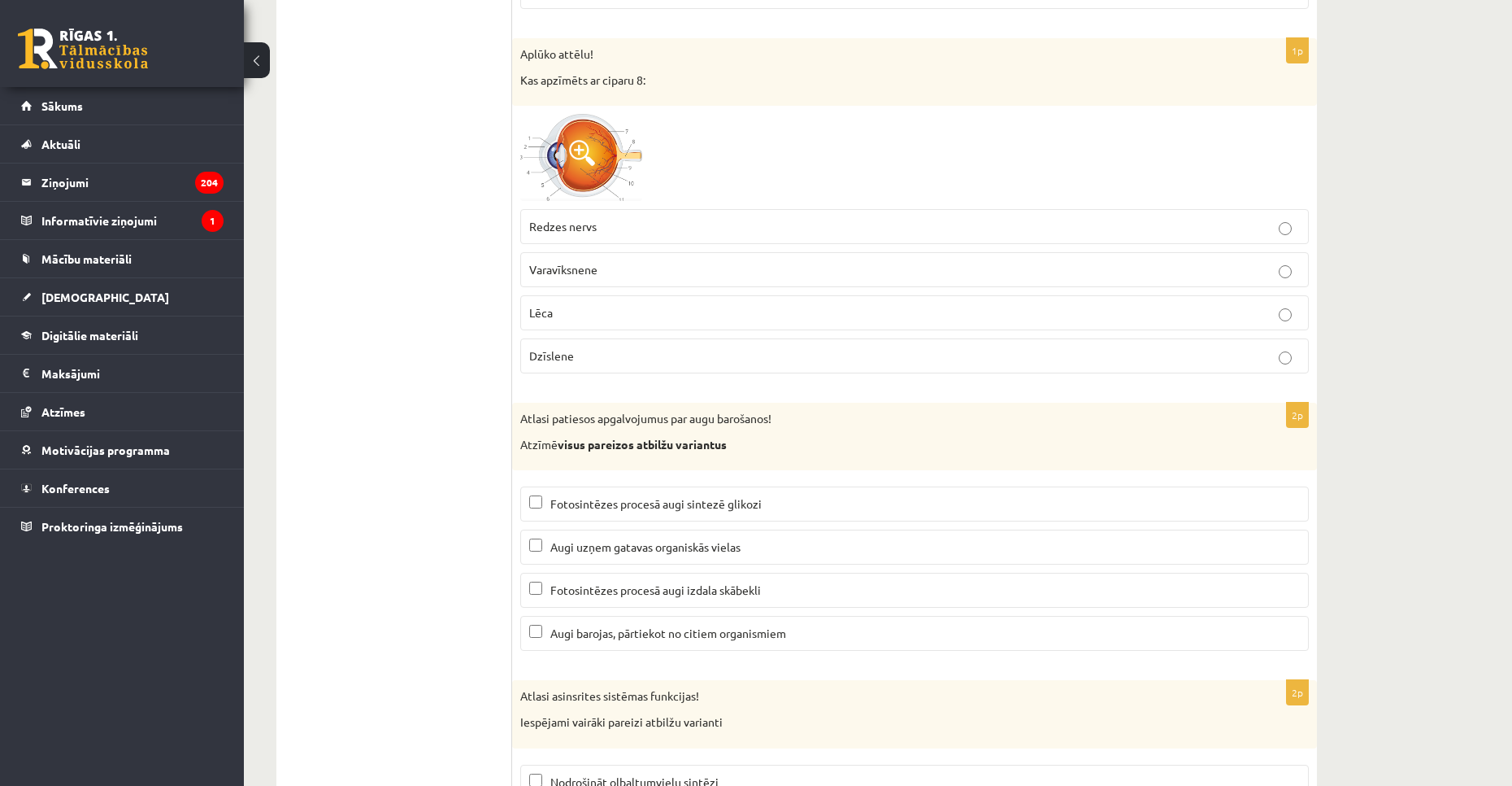
click at [577, 577] on label "Fotosintēzes procesā augi izdala skābekli" at bounding box center [915, 590] width 789 height 35
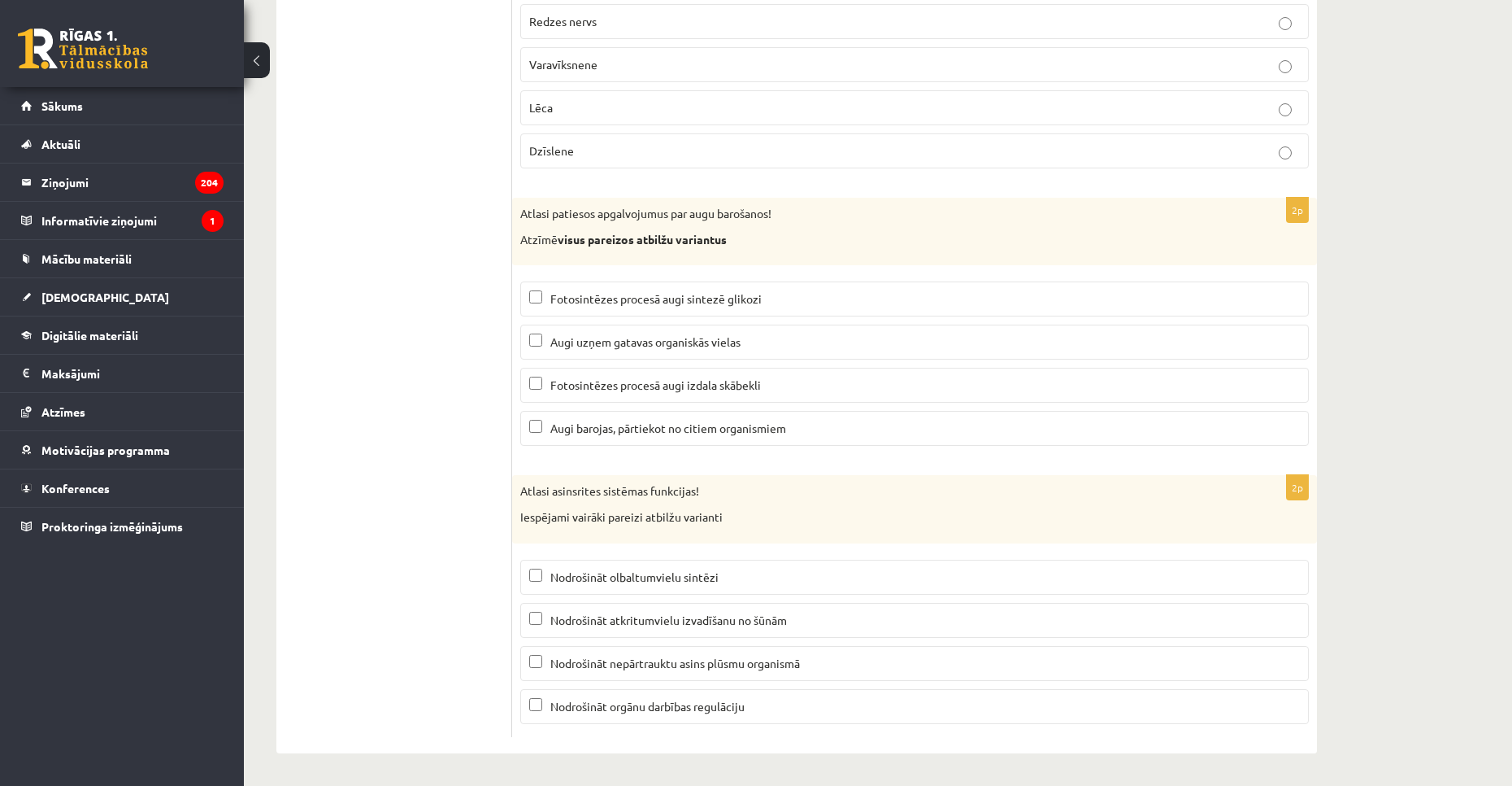
click at [588, 663] on span "Nodrošināt nepārtrauktu asins plūsmu organismā" at bounding box center [675, 662] width 250 height 14
click at [583, 690] on fieldset "Nodrošināt olbaltumvielu sintēzi Nodrošināt atkritumvielu izvadīšanu no šūnām N…" at bounding box center [915, 640] width 789 height 177
click at [583, 691] on label "Nodrošināt orgānu darbības regulāciju" at bounding box center [915, 706] width 789 height 35
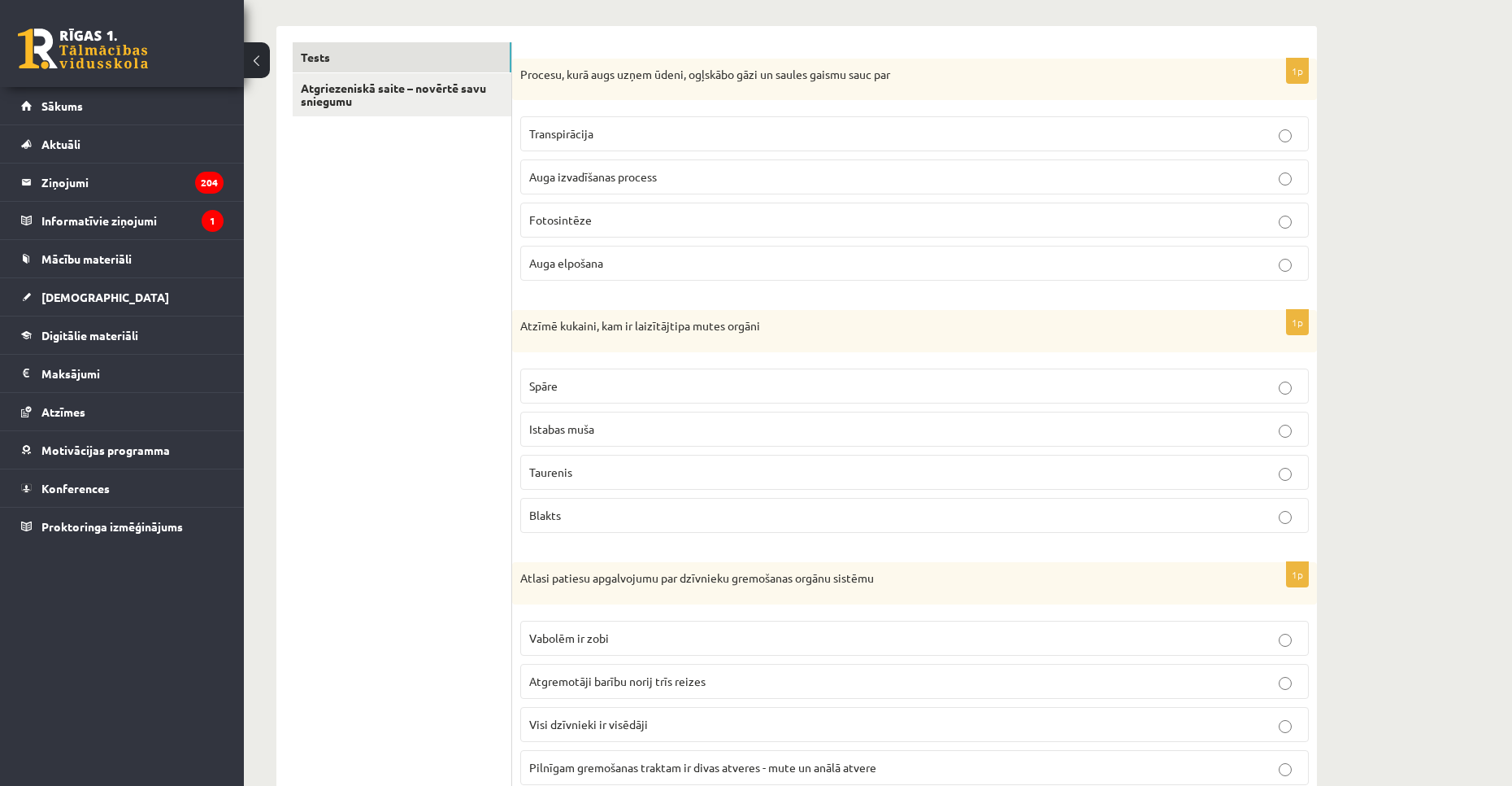
scroll to position [0, 0]
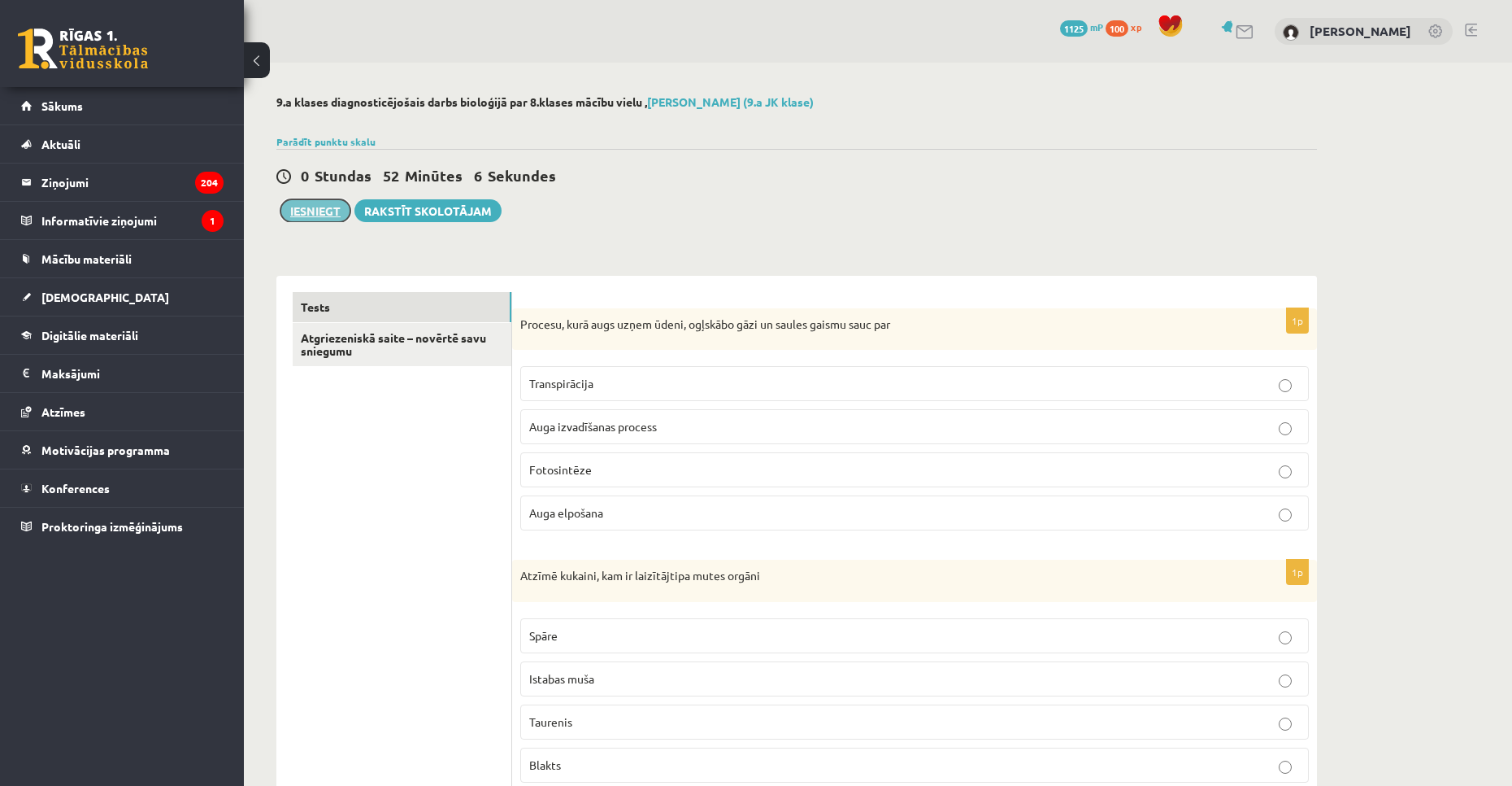
click at [308, 212] on button "Iesniegt" at bounding box center [315, 210] width 70 height 23
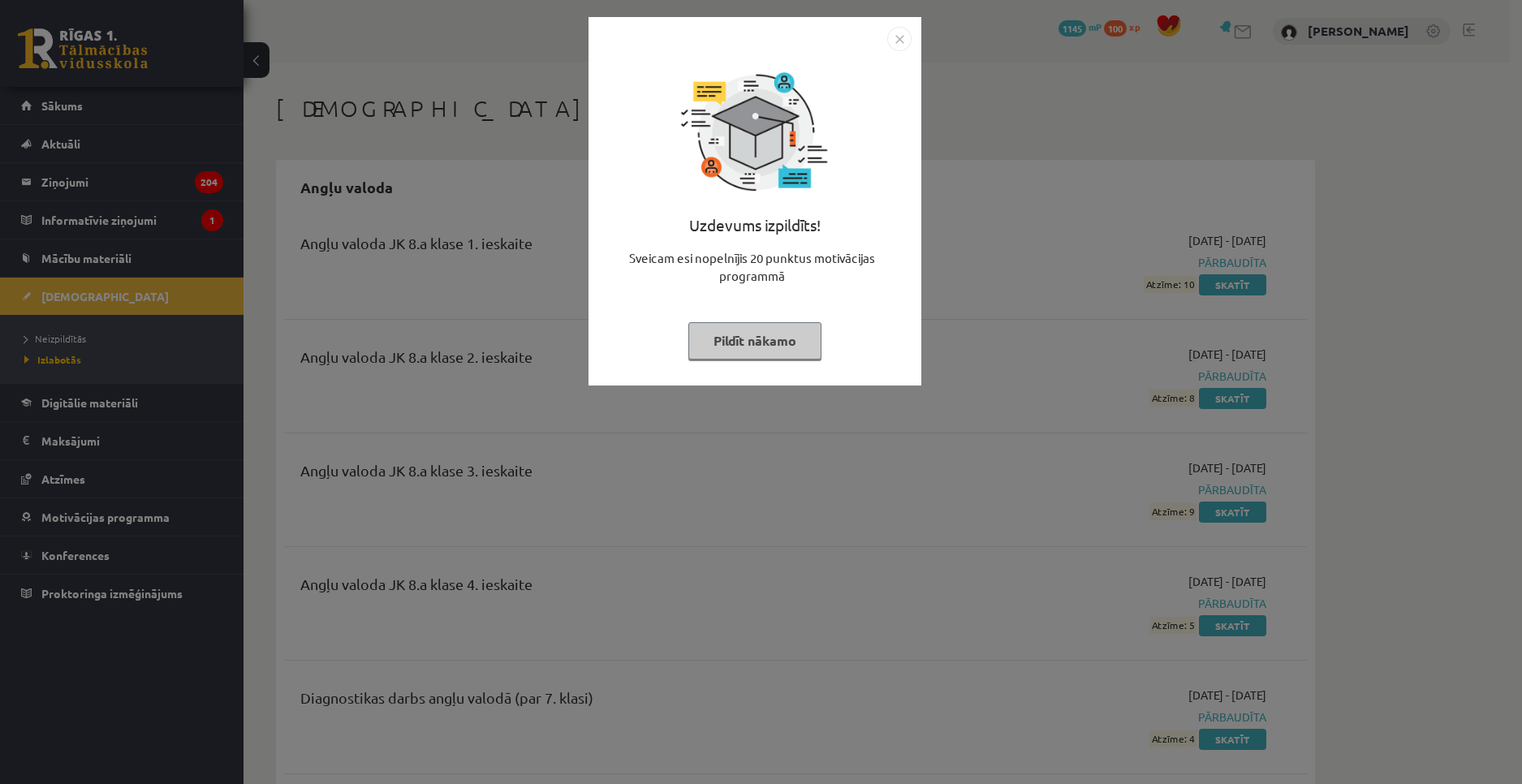
click at [723, 342] on button "Pildīt nākamo" at bounding box center [755, 340] width 133 height 37
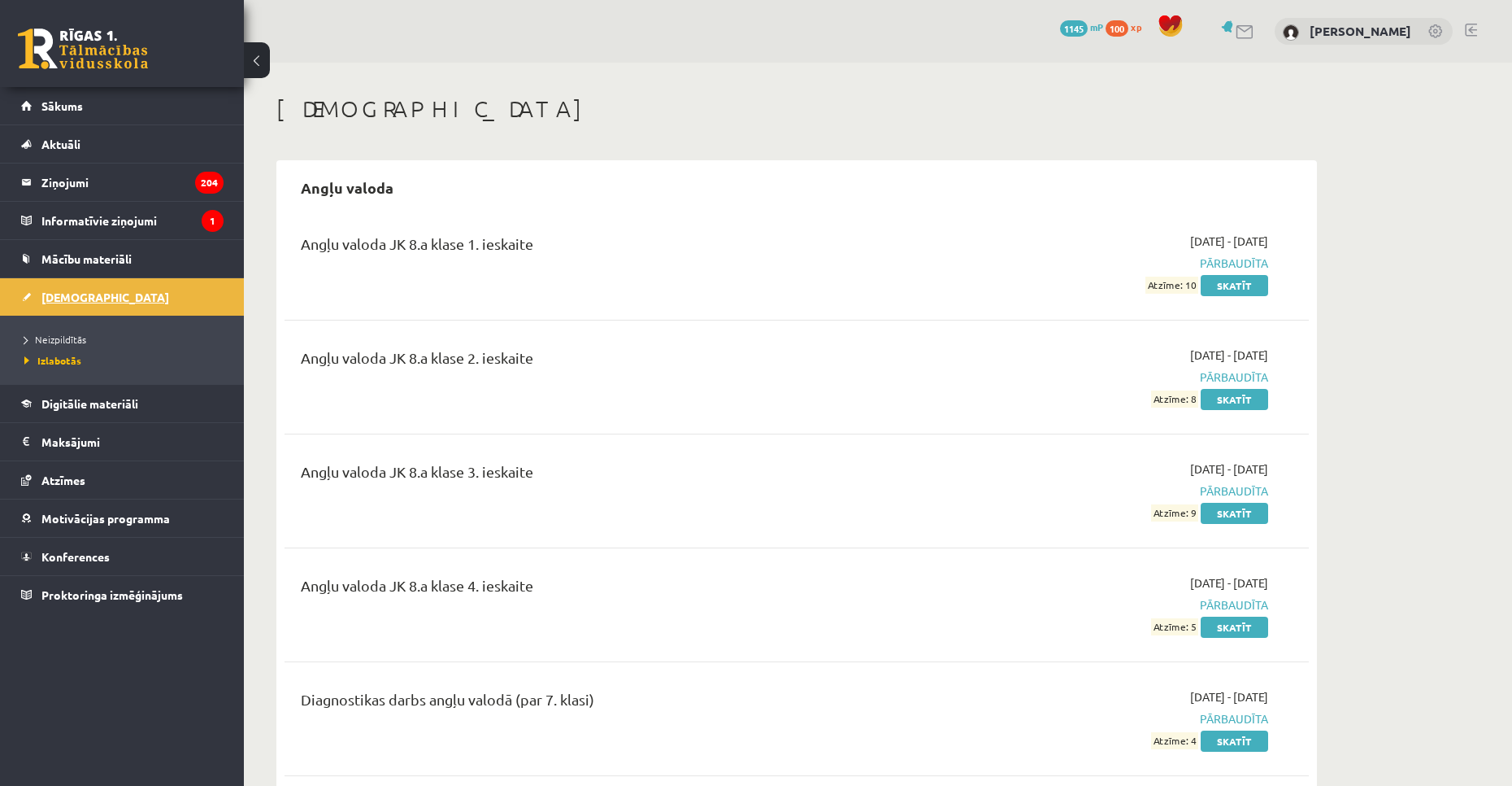
click at [135, 278] on link "[DEMOGRAPHIC_DATA]" at bounding box center [122, 296] width 203 height 37
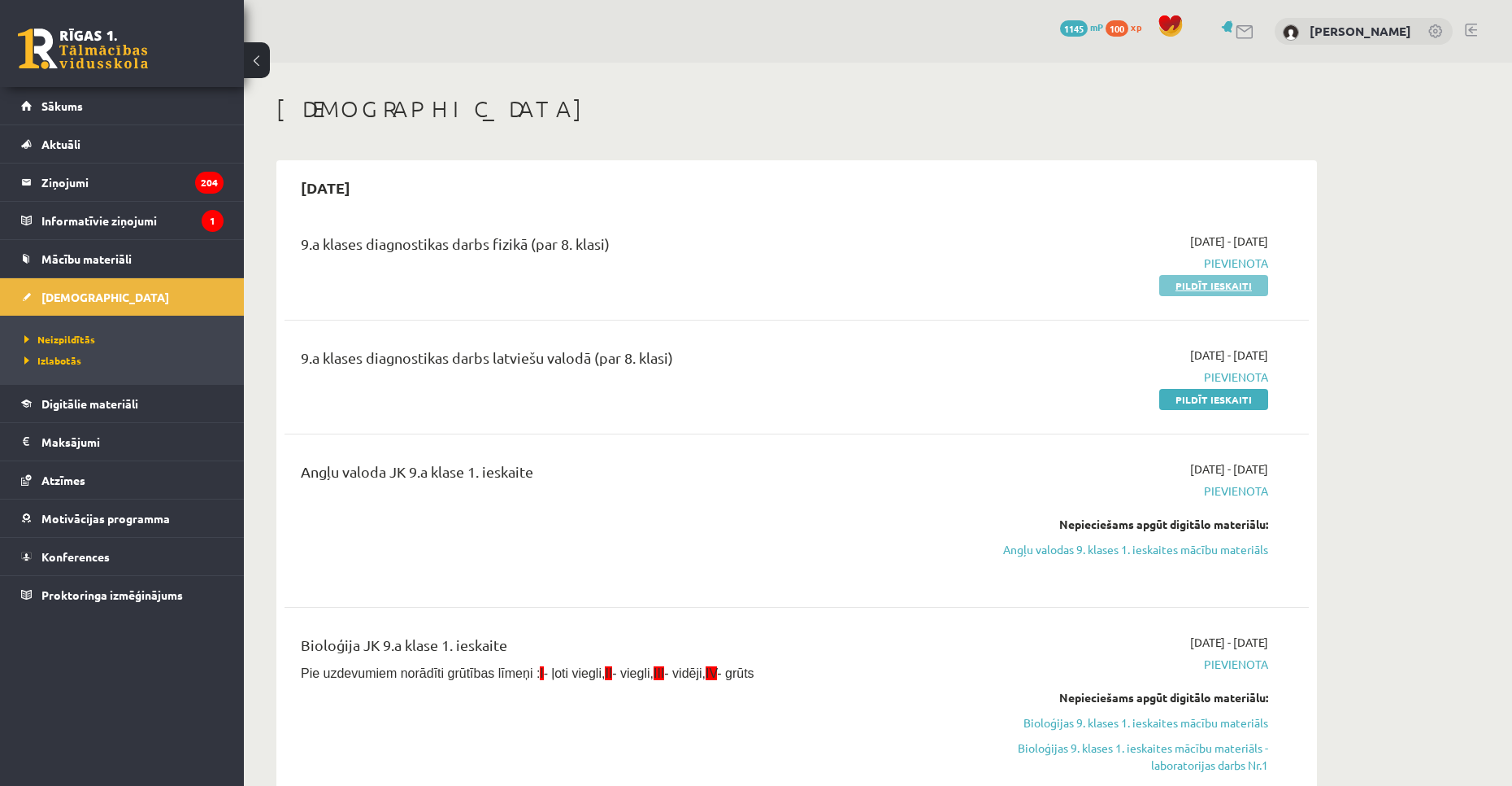
click at [1177, 288] on link "Pildīt ieskaiti" at bounding box center [1213, 285] width 109 height 21
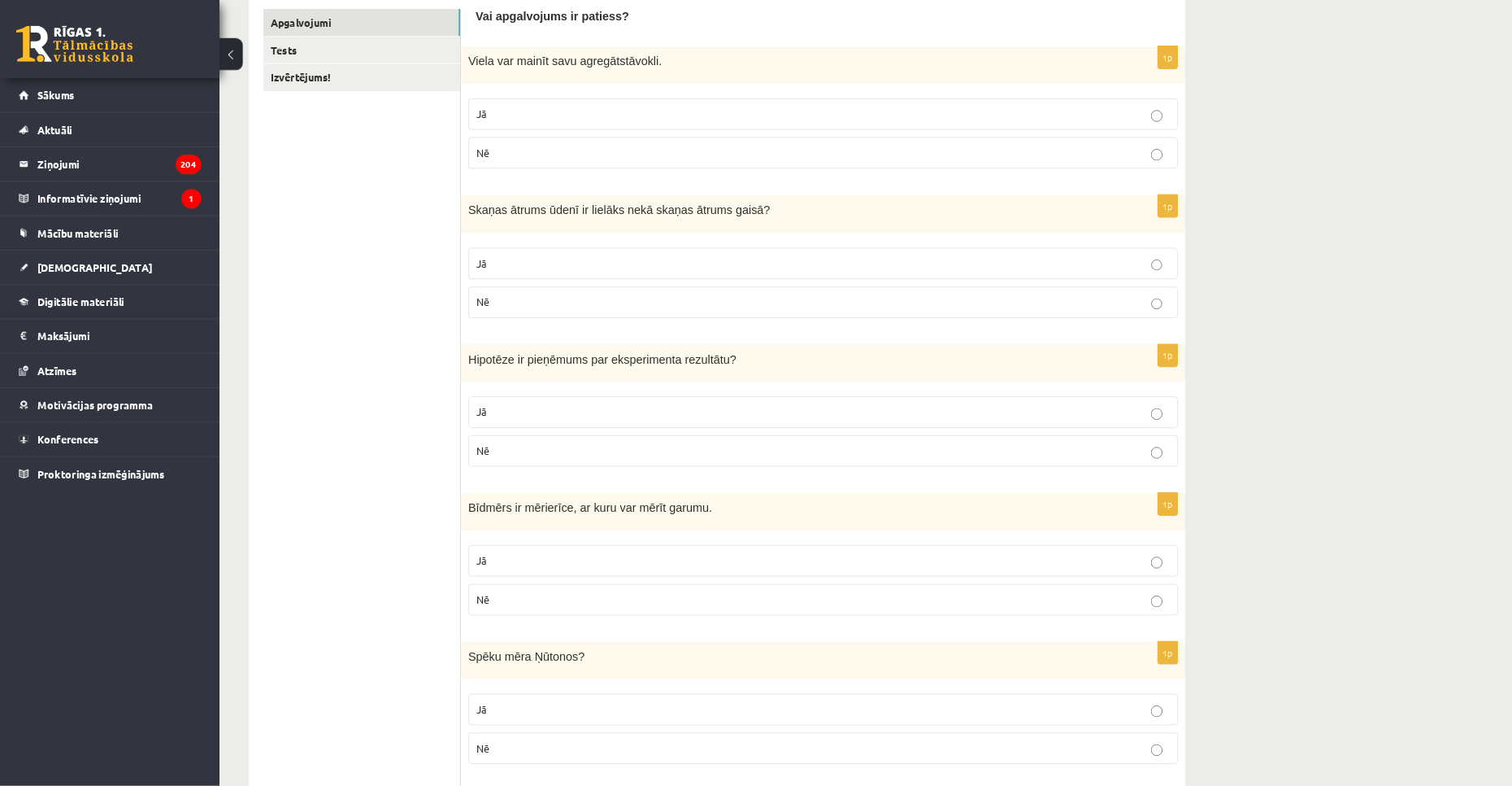
scroll to position [283, 0]
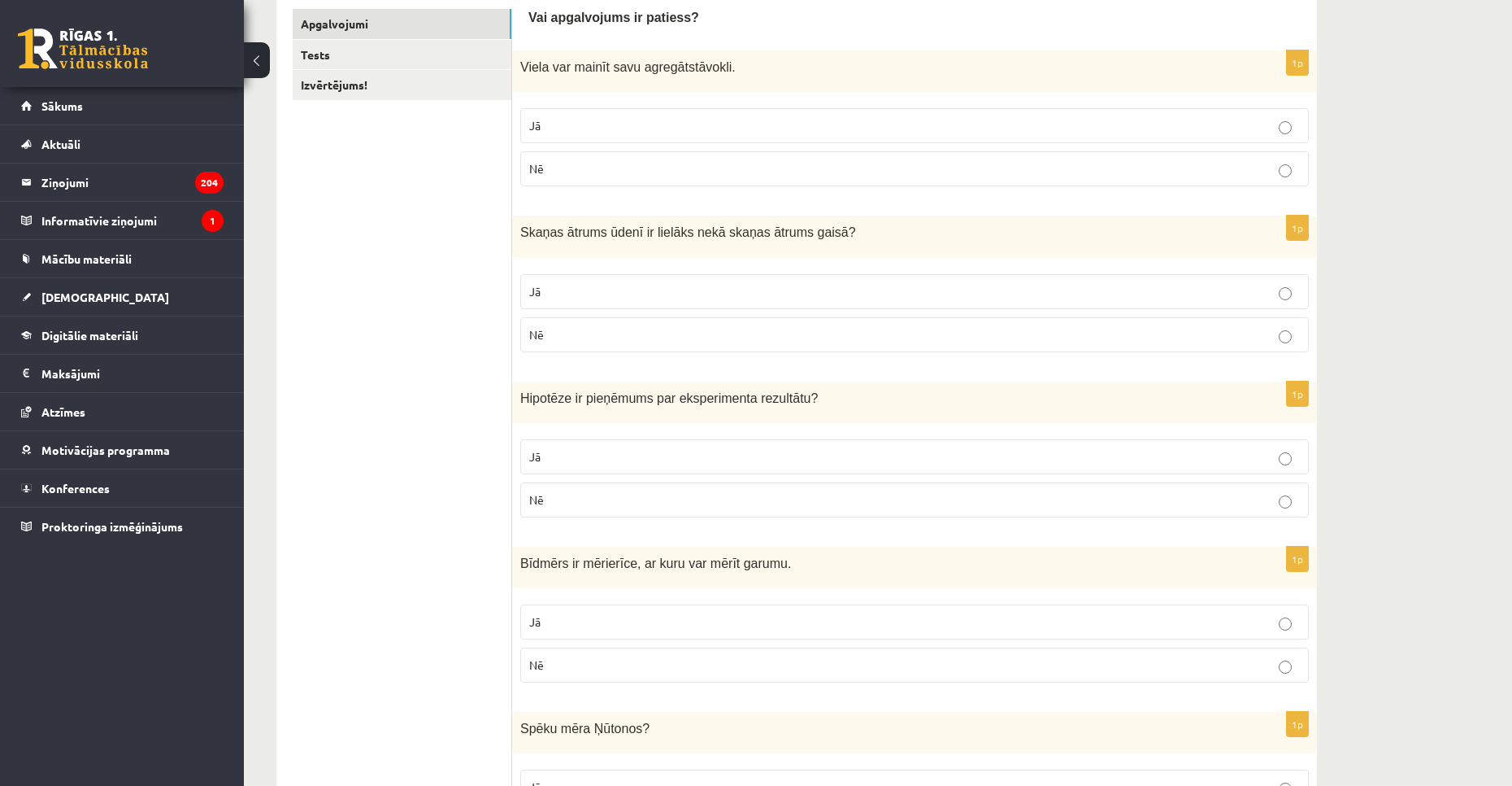
click at [560, 127] on p "Jā" at bounding box center [915, 126] width 770 height 17
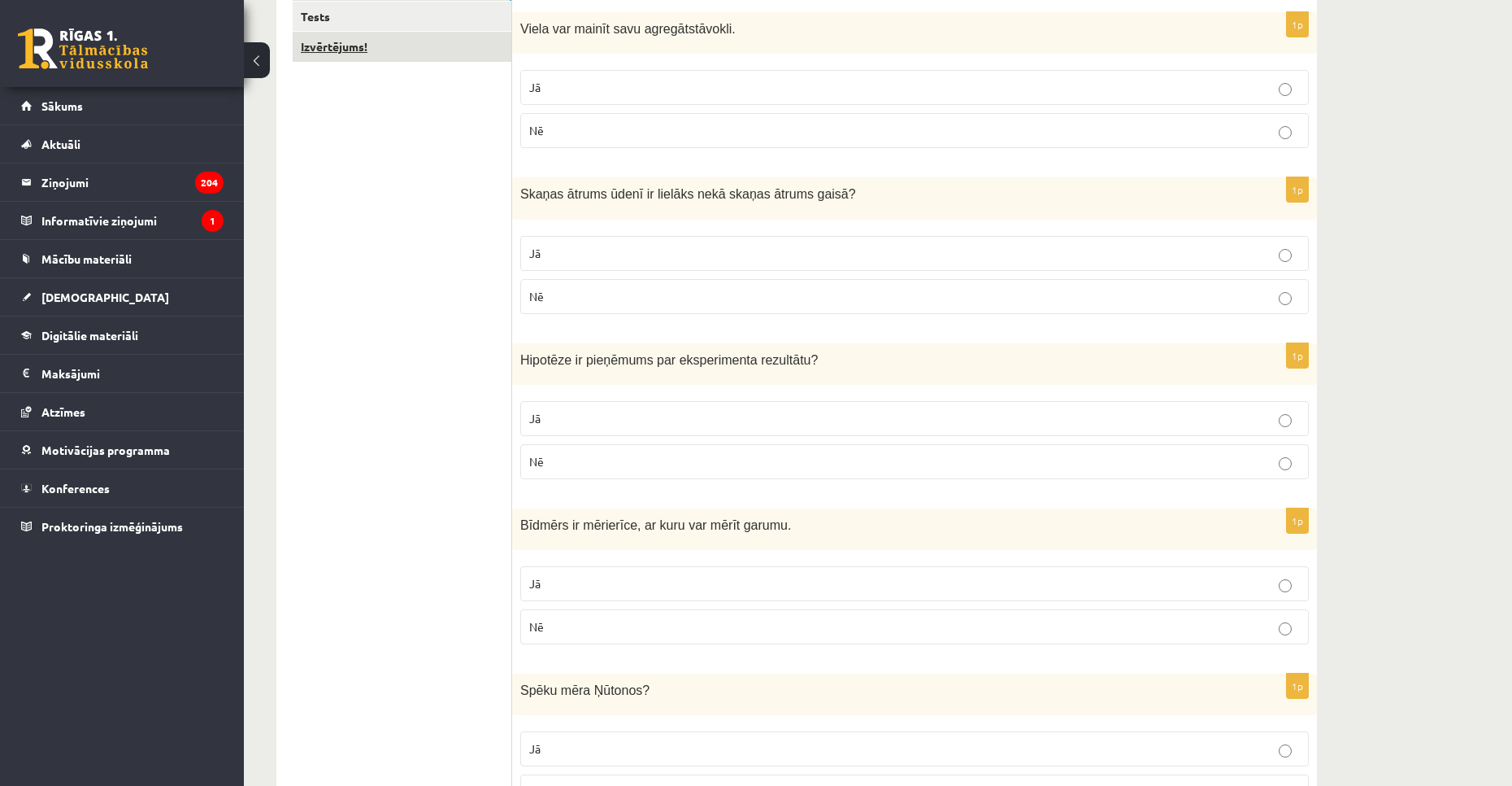
scroll to position [322, 0]
click at [558, 258] on p "Jā" at bounding box center [915, 253] width 770 height 17
click at [537, 477] on label "Nē" at bounding box center [915, 460] width 789 height 35
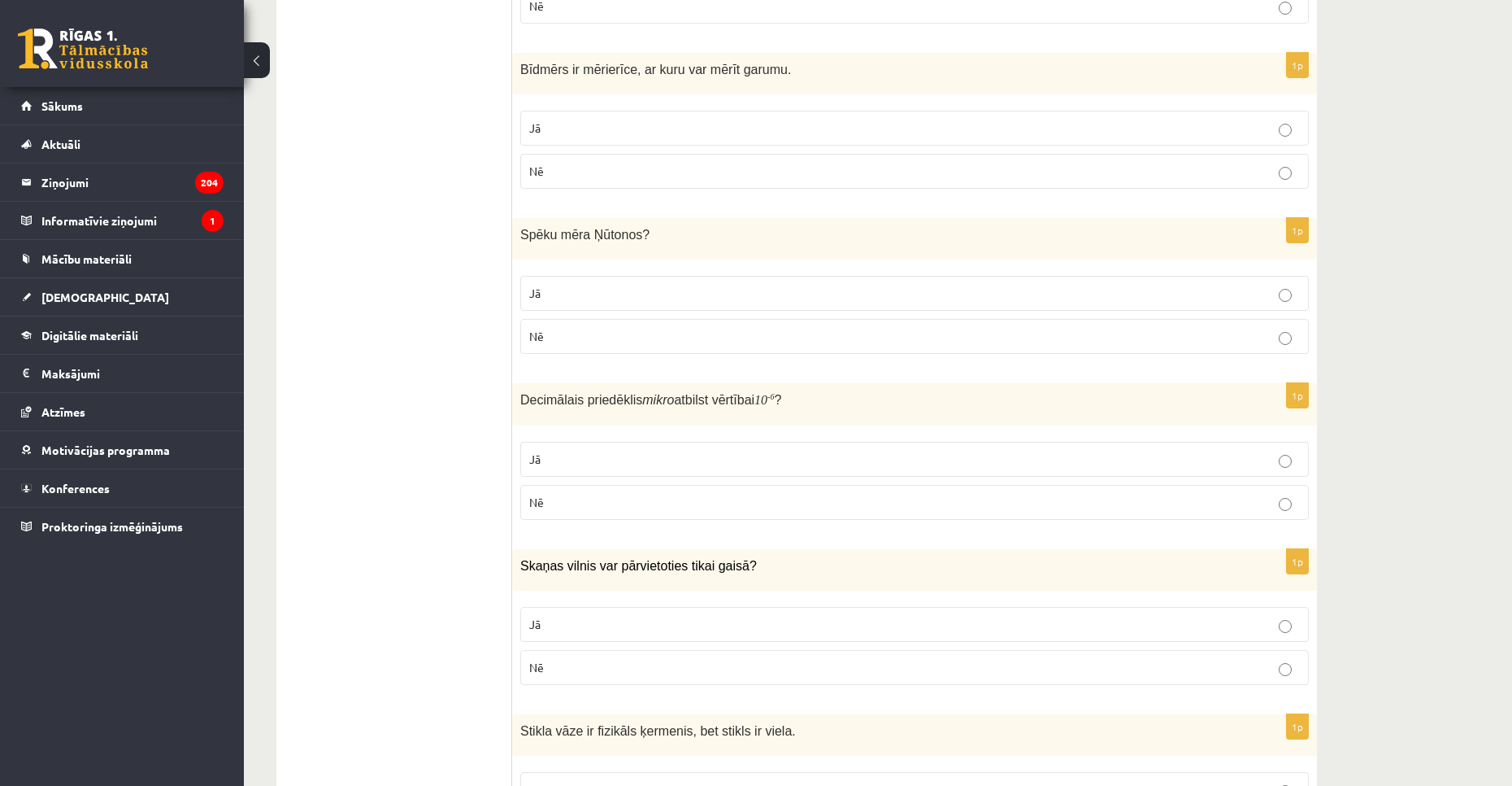
scroll to position [783, 0]
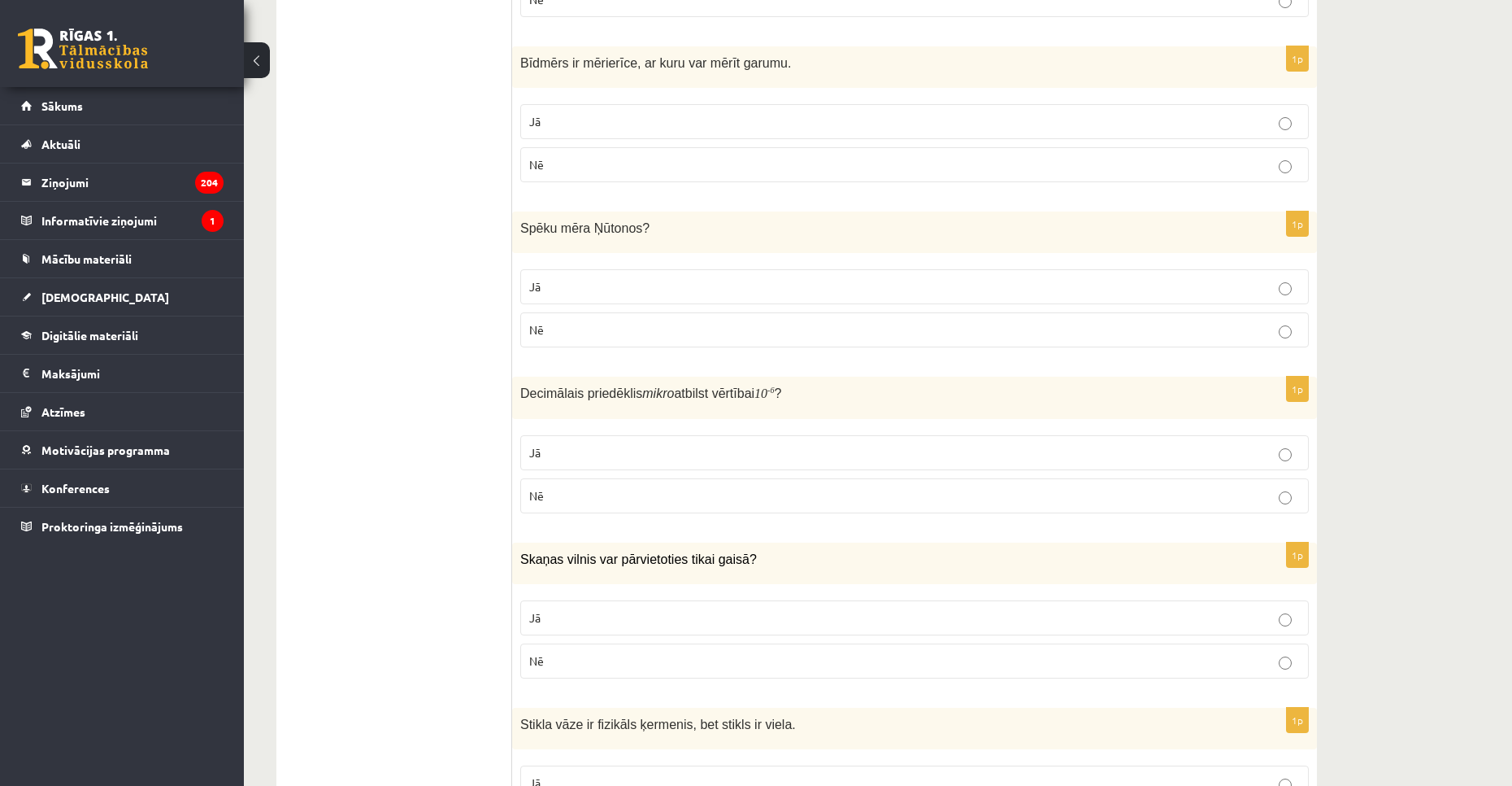
click at [625, 159] on p "Nē" at bounding box center [915, 164] width 770 height 17
click at [585, 290] on p "Jā" at bounding box center [915, 286] width 770 height 17
drag, startPoint x: 569, startPoint y: 449, endPoint x: 524, endPoint y: 273, distance: 181.7
click at [569, 449] on p "Jā" at bounding box center [915, 453] width 770 height 17
click at [570, 665] on p "Nē" at bounding box center [915, 661] width 770 height 17
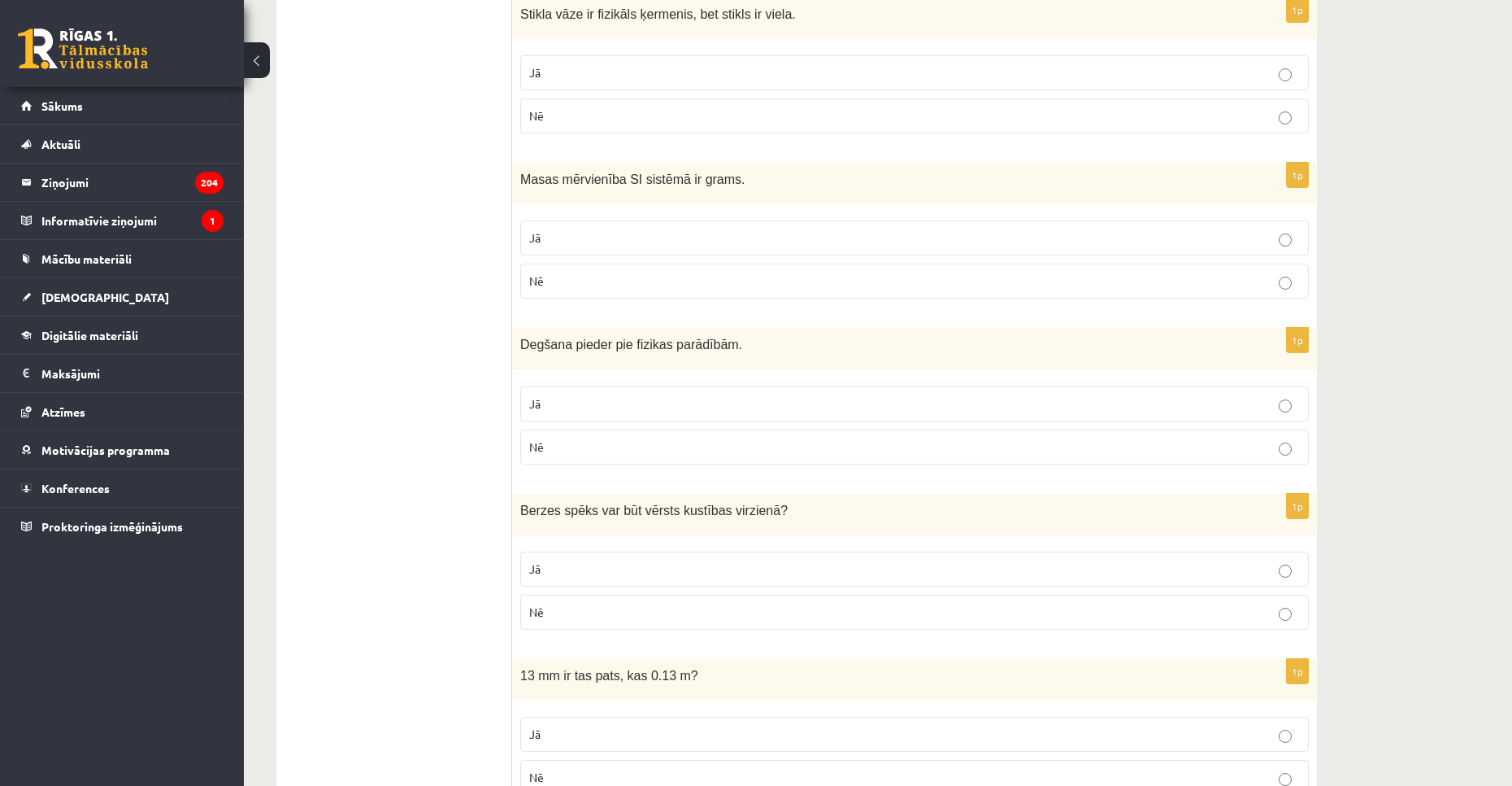
scroll to position [1494, 0]
click at [636, 92] on fieldset "Jā Nē" at bounding box center [915, 91] width 789 height 91
click at [643, 82] on label "Jā" at bounding box center [915, 72] width 789 height 35
click at [563, 274] on p "Nē" at bounding box center [915, 281] width 770 height 17
click at [563, 430] on label "Nē" at bounding box center [915, 446] width 789 height 35
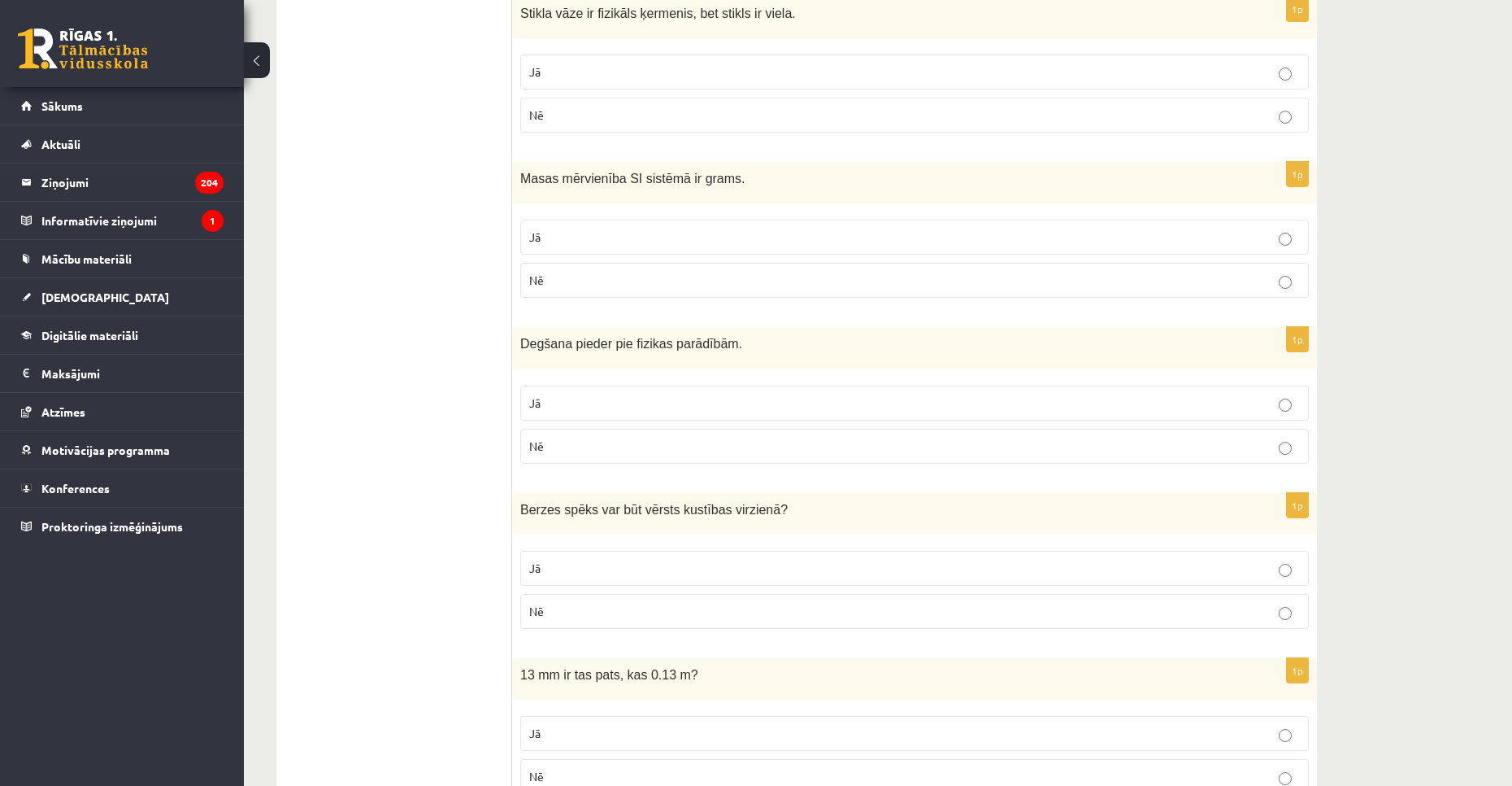
click at [605, 610] on p "Nē" at bounding box center [915, 611] width 770 height 17
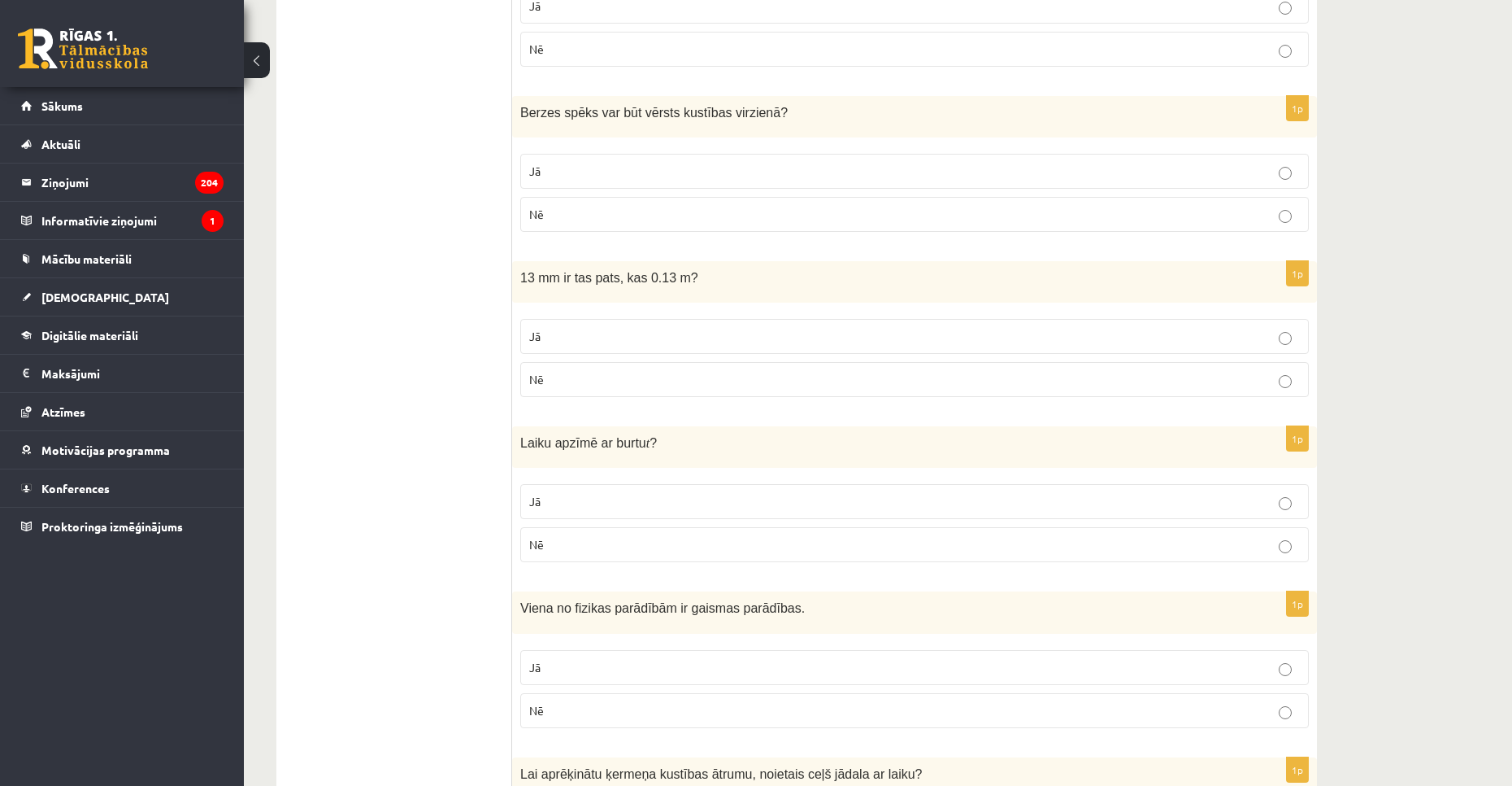
scroll to position [1892, 0]
click at [616, 379] on p "Nē" at bounding box center [915, 378] width 770 height 17
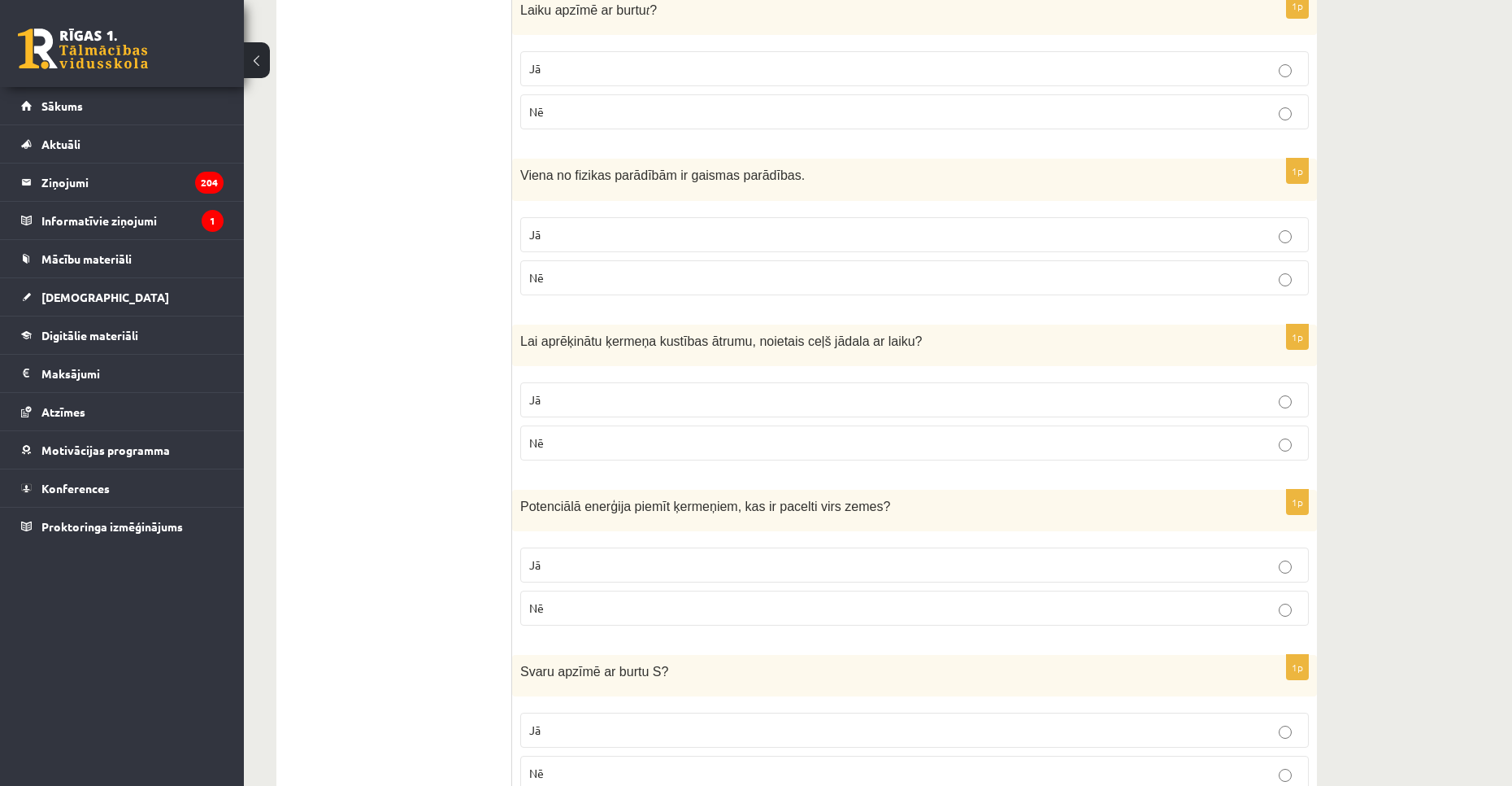
scroll to position [2327, 0]
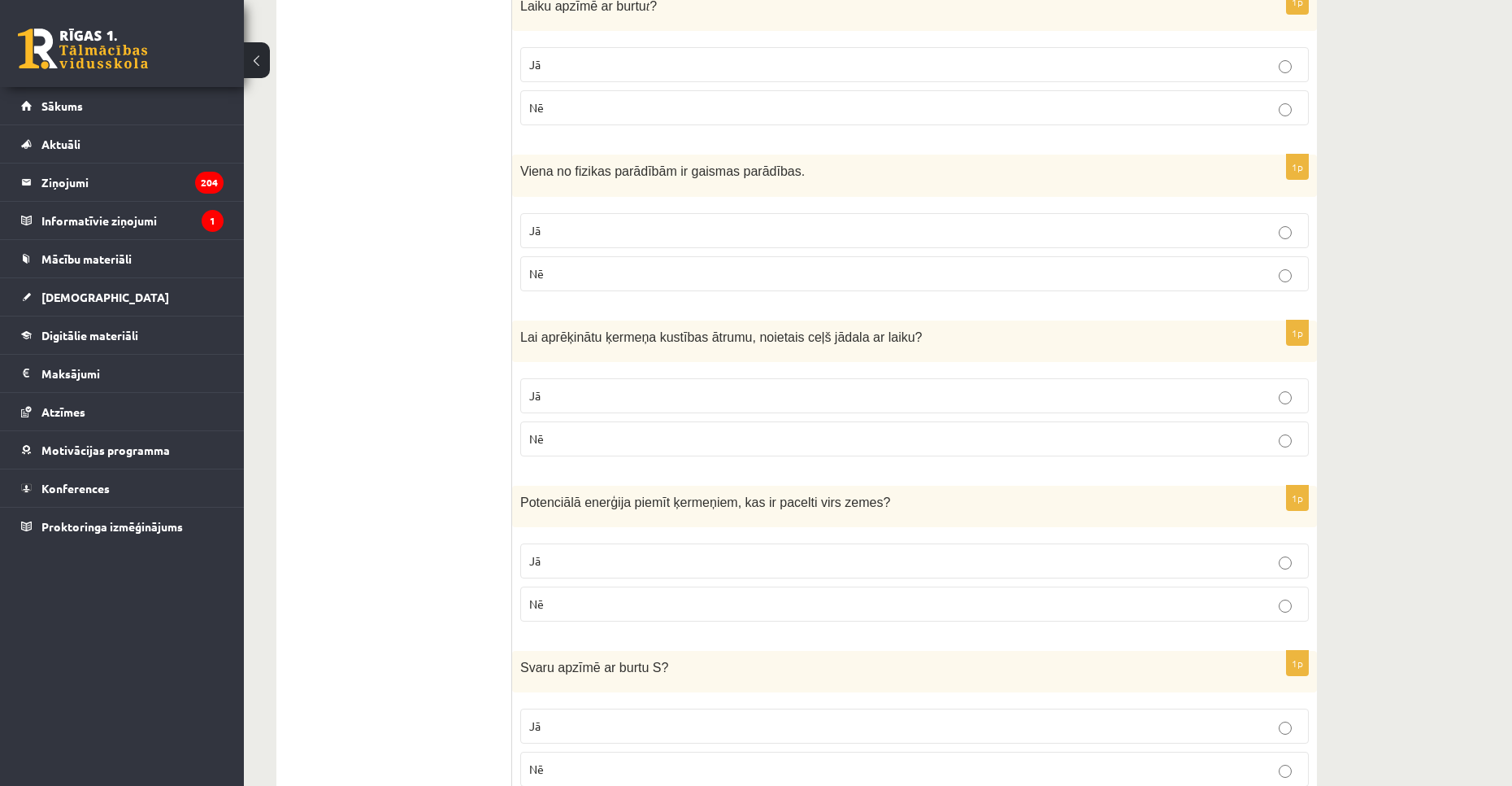
click at [605, 73] on p "Jā" at bounding box center [915, 64] width 770 height 17
click at [552, 235] on p "Jā" at bounding box center [915, 231] width 770 height 17
click at [534, 399] on span "Jā" at bounding box center [535, 395] width 12 height 14
click at [590, 554] on p "Jā" at bounding box center [915, 561] width 770 height 17
click at [569, 760] on label "Nē" at bounding box center [915, 769] width 789 height 35
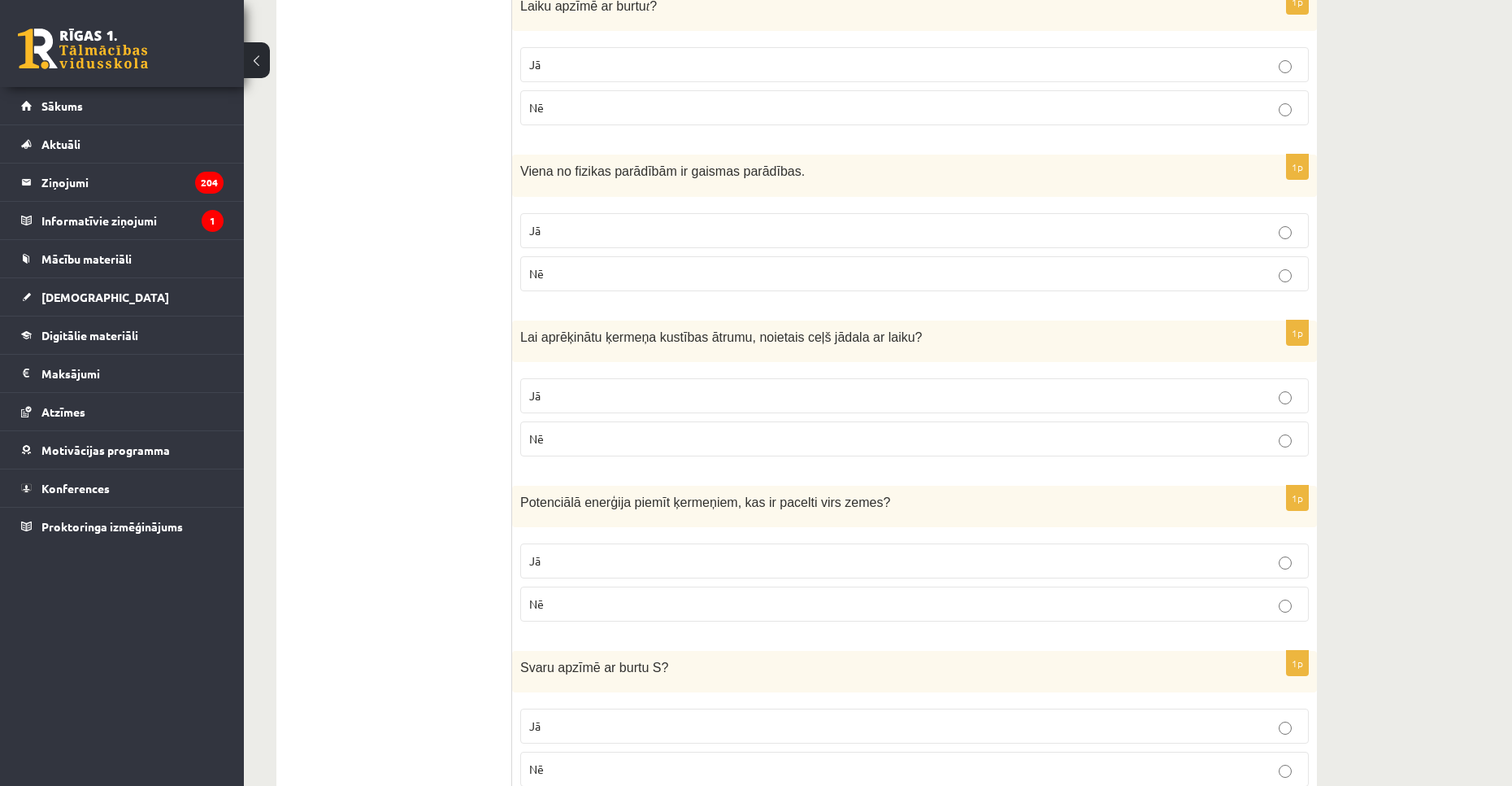
scroll to position [2557, 0]
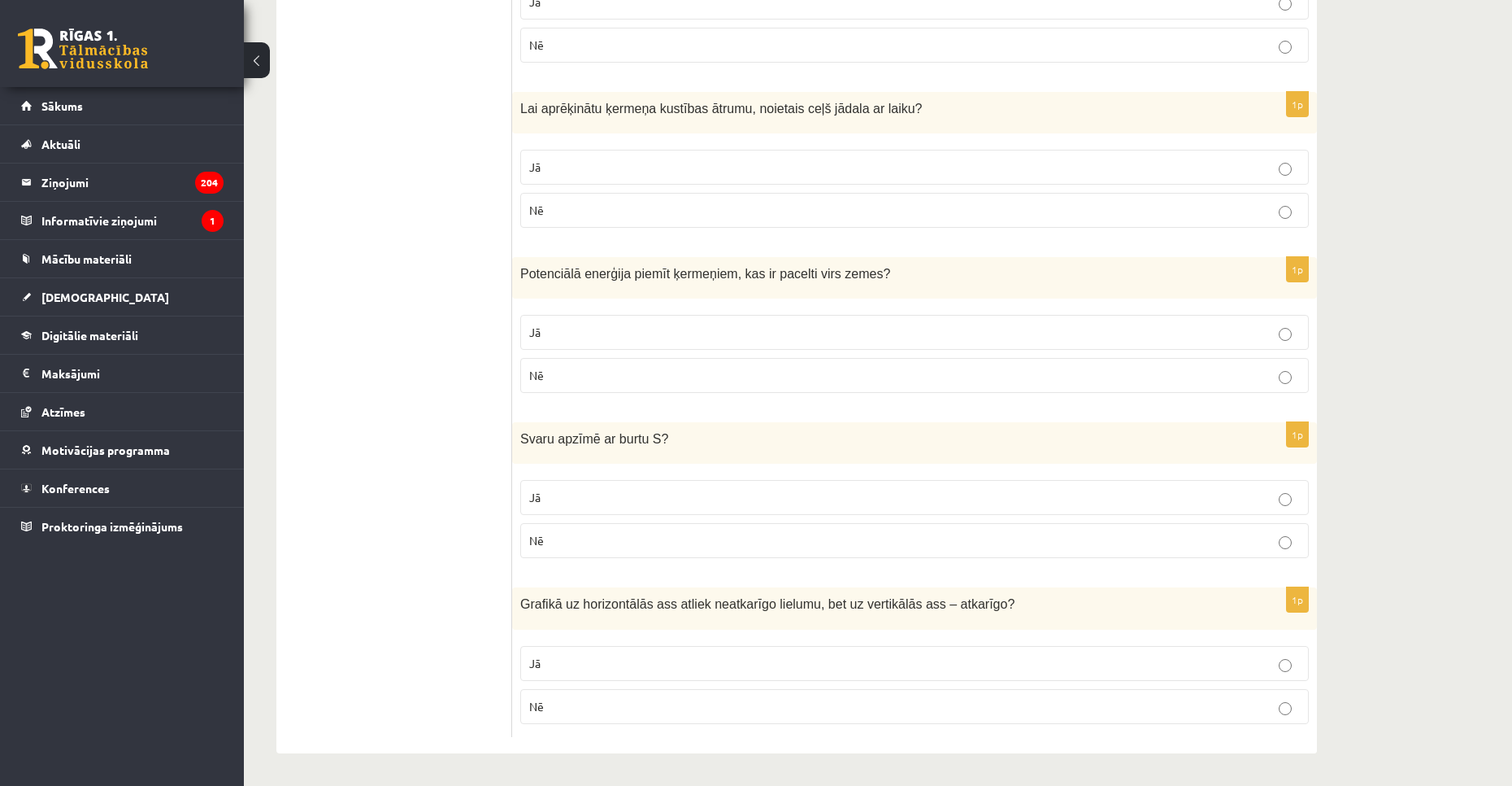
click at [580, 675] on label "Jā" at bounding box center [915, 663] width 789 height 35
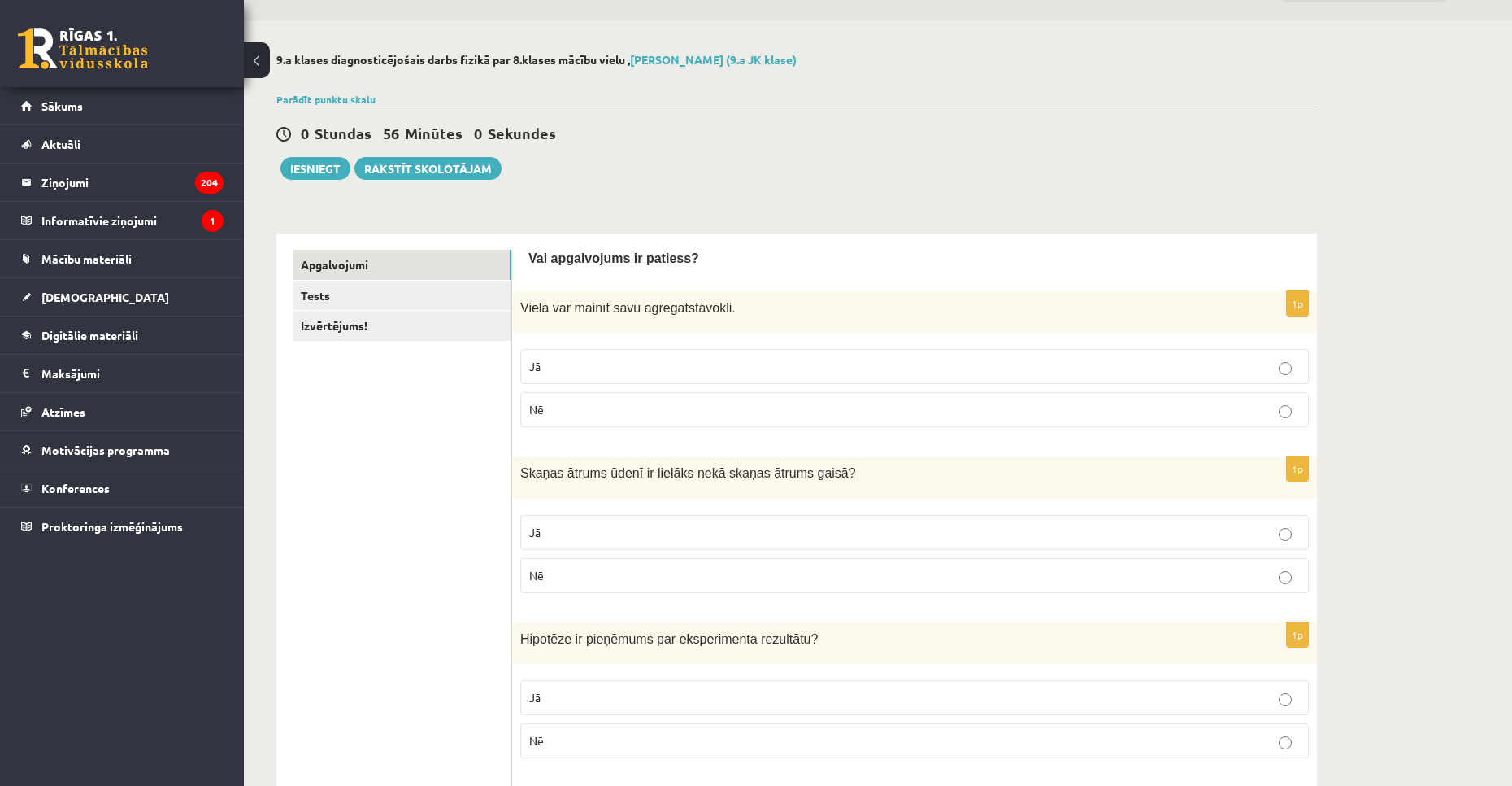
scroll to position [0, 0]
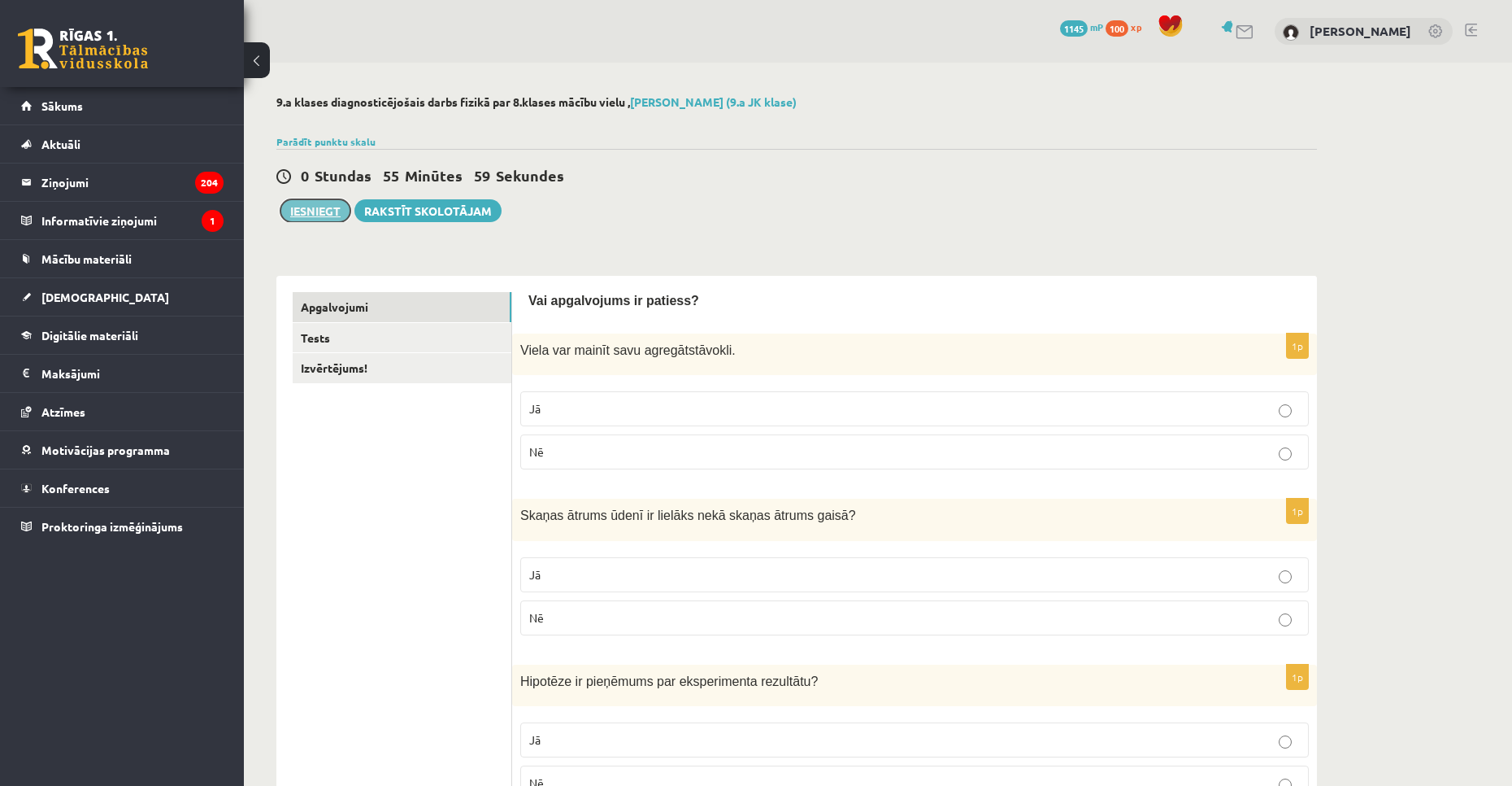
click at [331, 211] on button "Iesniegt" at bounding box center [315, 210] width 70 height 23
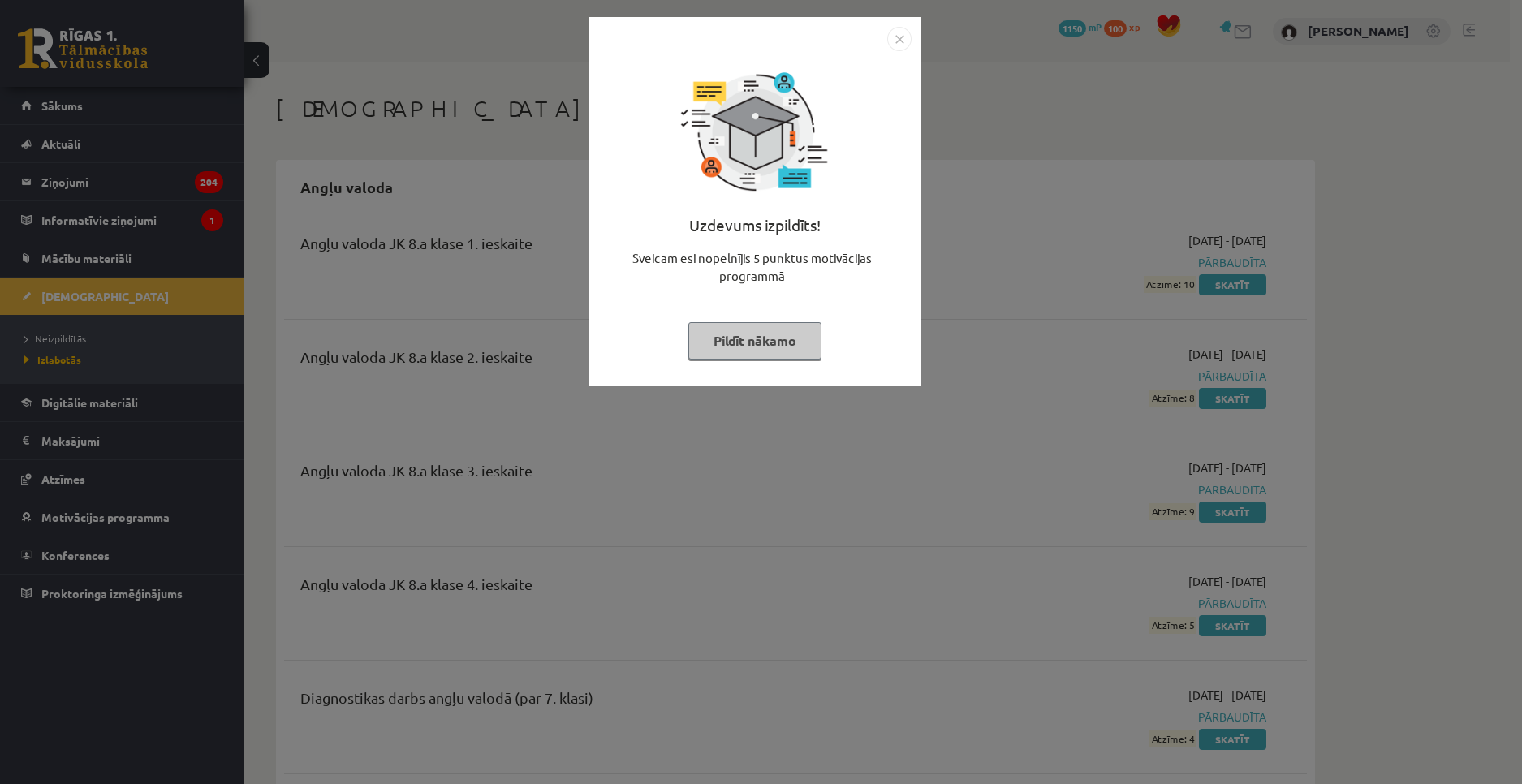
click at [712, 331] on button "Pildīt nākamo" at bounding box center [755, 340] width 133 height 37
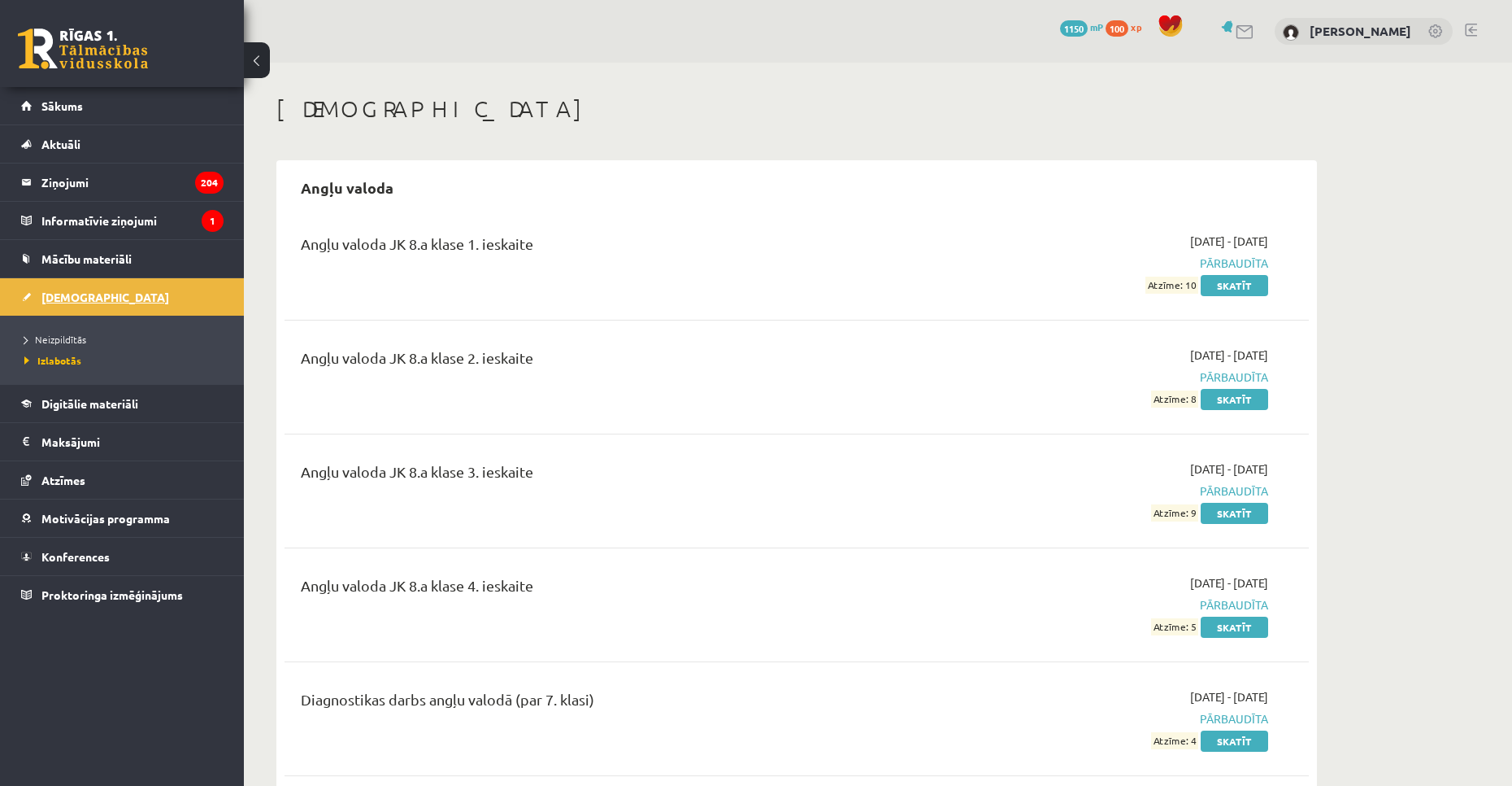
click at [161, 310] on link "[DEMOGRAPHIC_DATA]" at bounding box center [122, 296] width 203 height 37
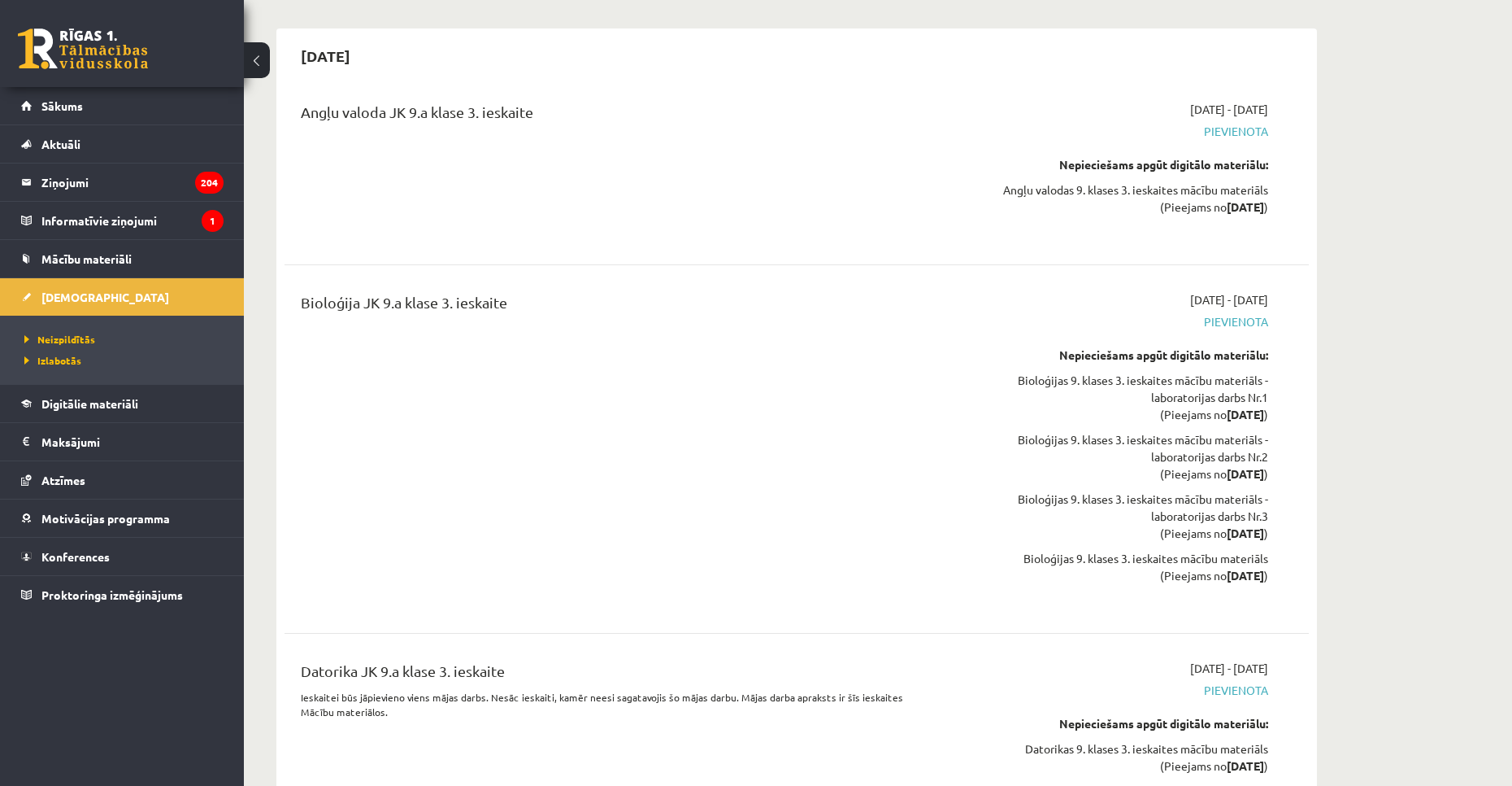
scroll to position [9536, 0]
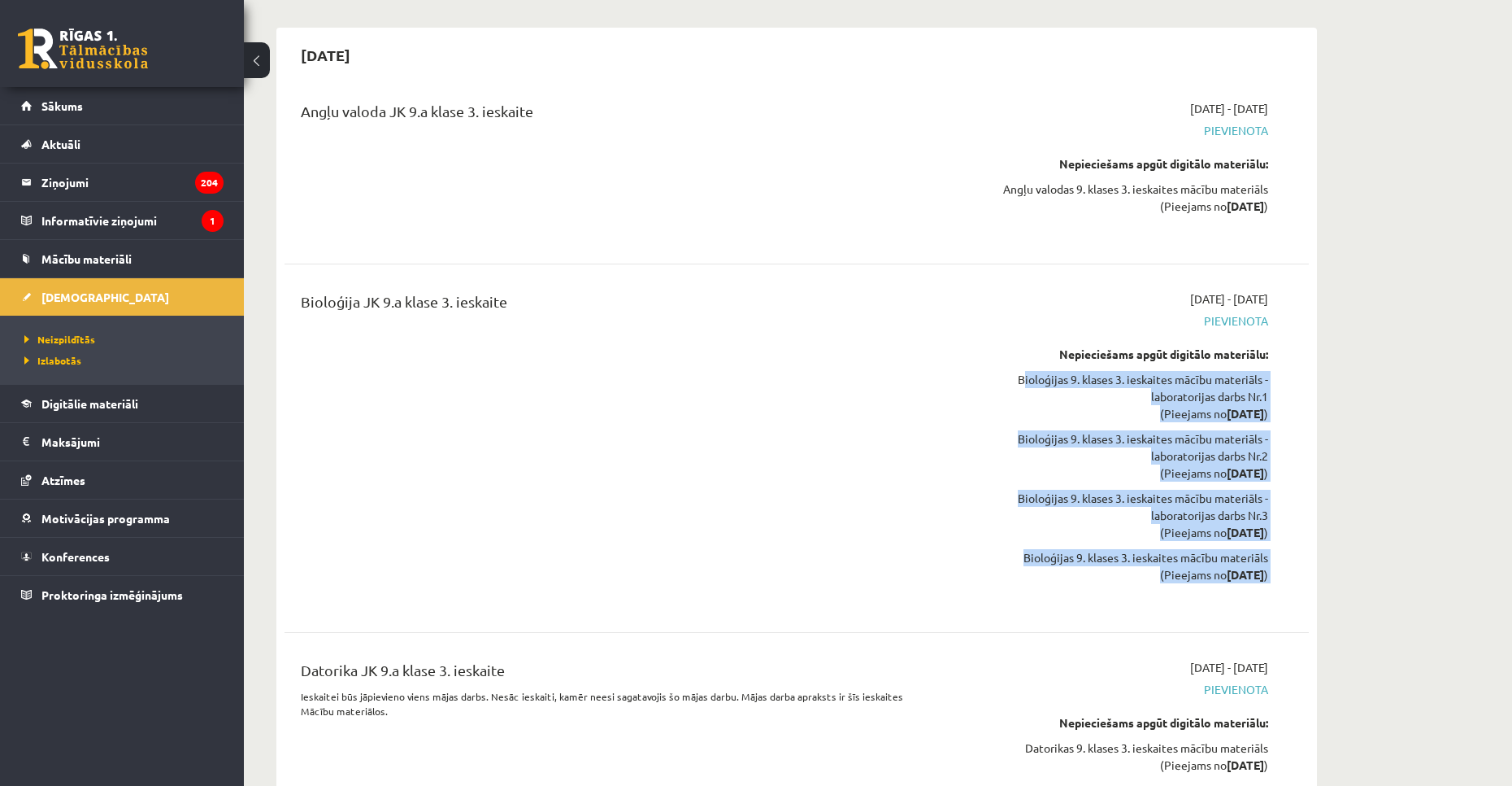
drag, startPoint x: 1002, startPoint y: 384, endPoint x: 1251, endPoint y: 601, distance: 330.3
click at [1251, 601] on div "[DATE] - [DATE] [GEOGRAPHIC_DATA] Nepieciešams apgūt digitālo materiālu: Bioloģ…" at bounding box center [1114, 448] width 330 height 315
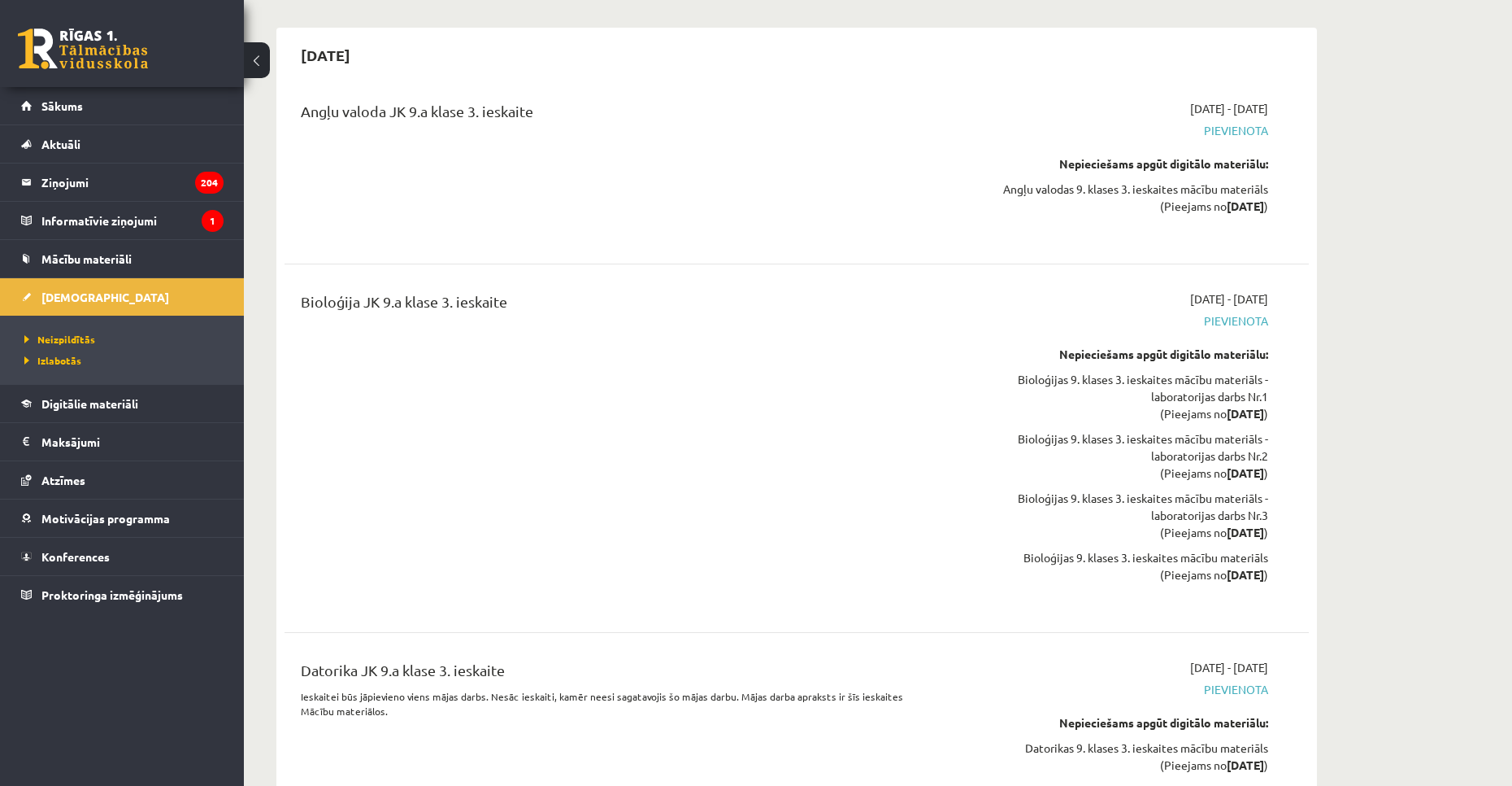
click at [795, 472] on div "Bioloģija JK 9.a klase 3. ieskaite" at bounding box center [619, 448] width 661 height 315
